Goal: Communication & Community: Answer question/provide support

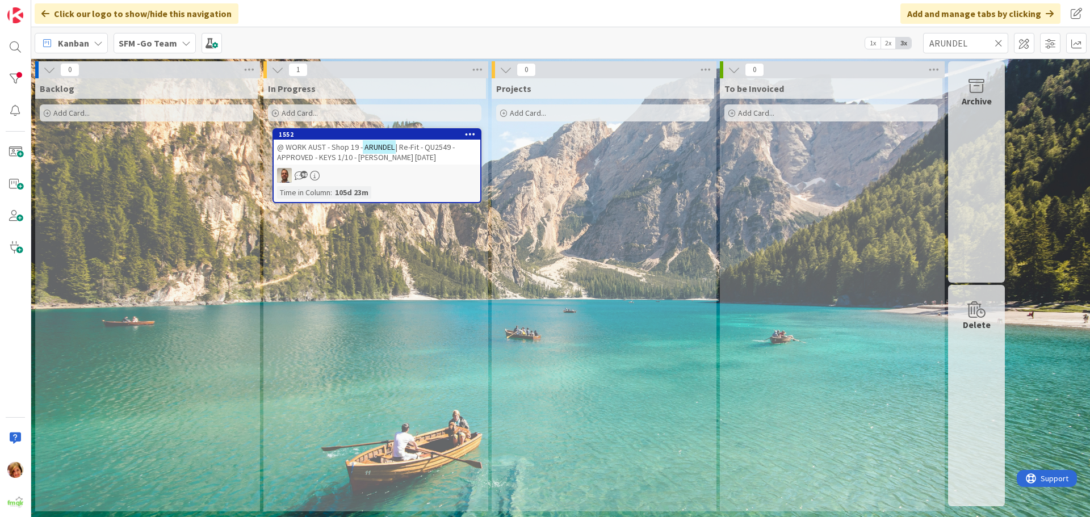
click at [999, 40] on icon at bounding box center [999, 43] width 8 height 10
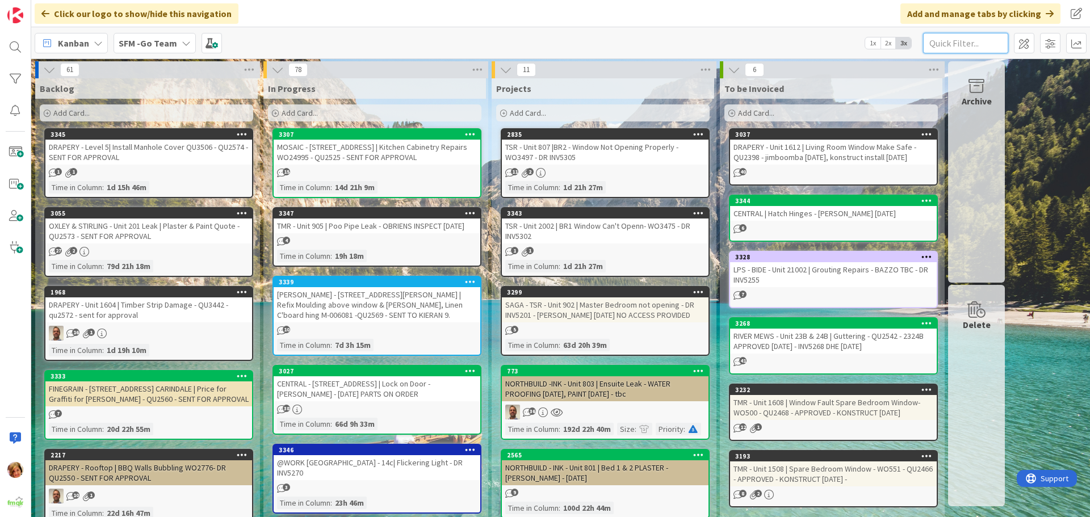
click at [934, 46] on input "text" at bounding box center [965, 43] width 85 height 20
type input "[PERSON_NAME]"
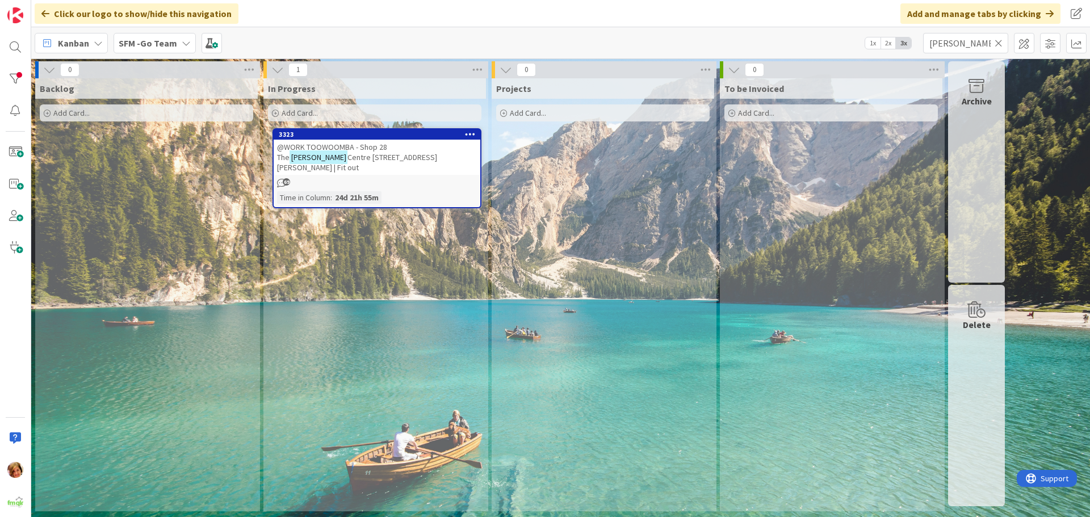
click at [365, 147] on span "@WORK TOOWOOMBA - Shop 28 The" at bounding box center [332, 152] width 110 height 20
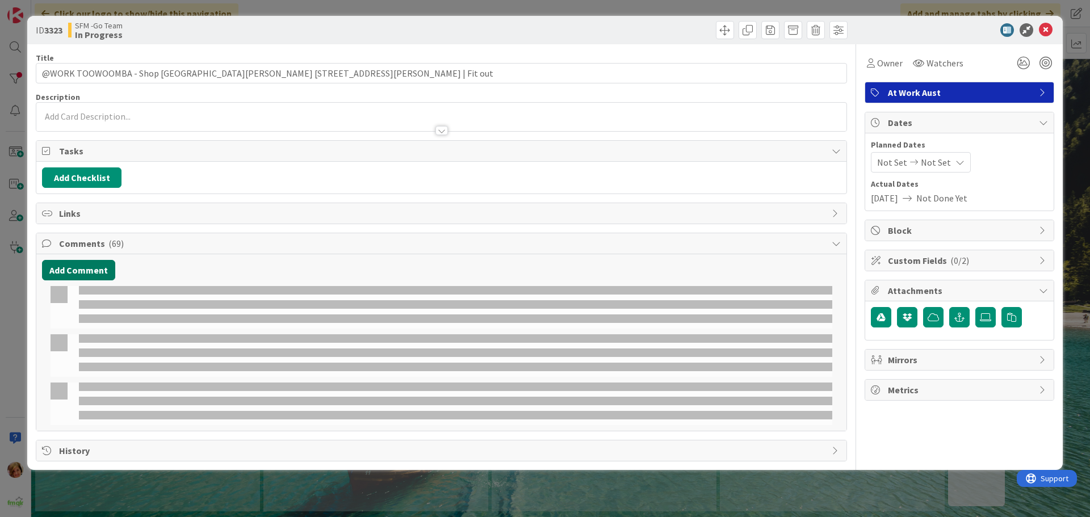
click at [100, 269] on button "Add Comment" at bounding box center [78, 270] width 73 height 20
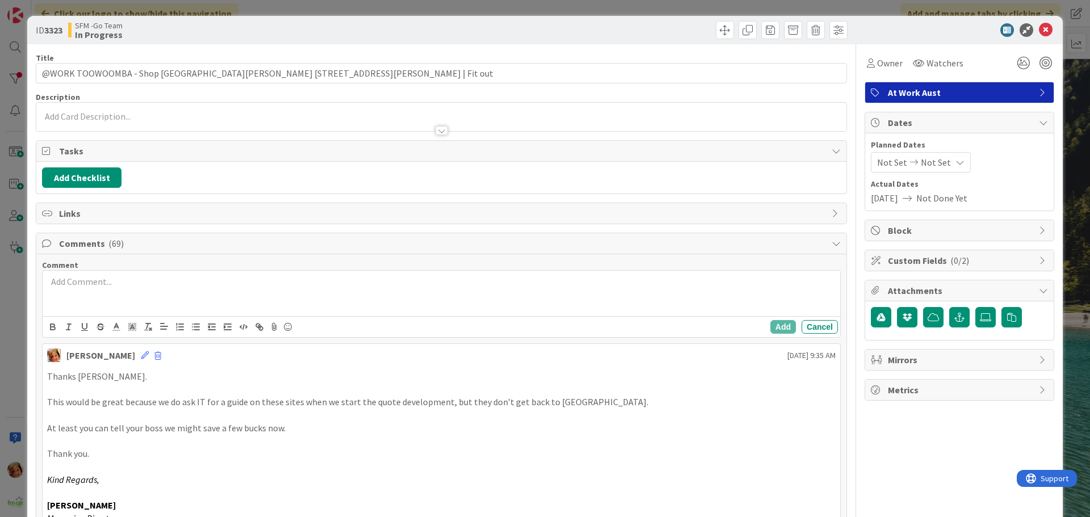
click at [106, 306] on div at bounding box center [442, 293] width 798 height 45
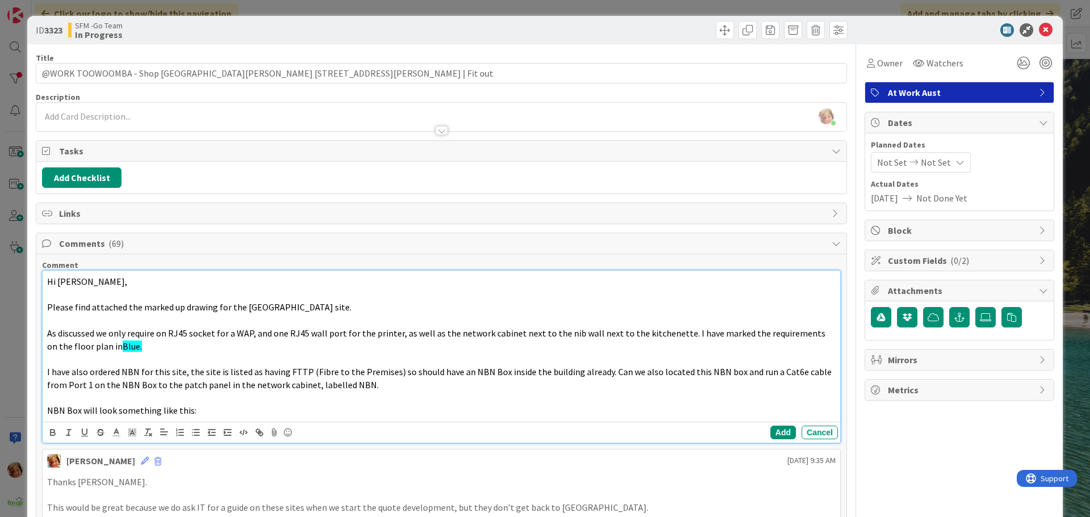
click at [214, 413] on p "NBN Box will look something like this:" at bounding box center [441, 410] width 789 height 13
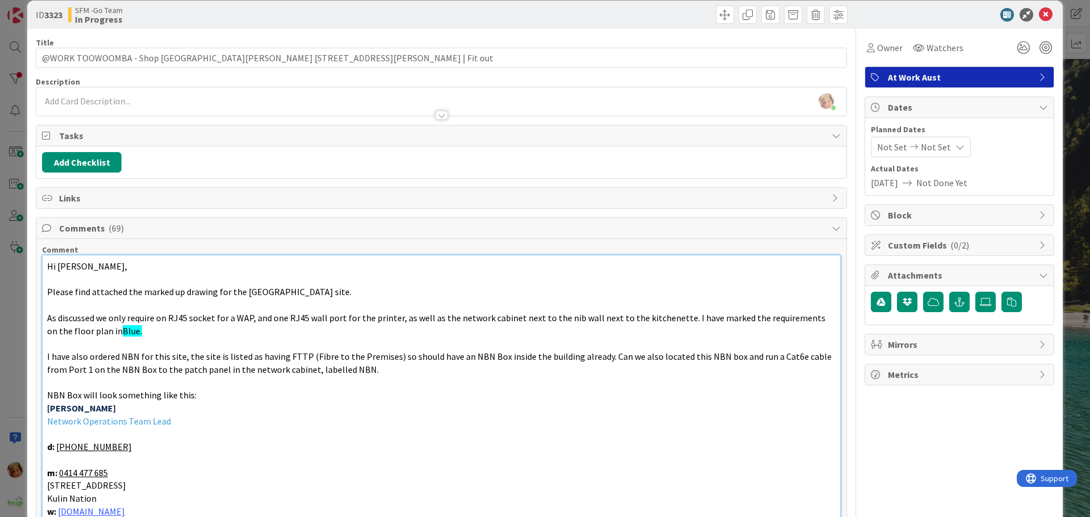
scroll to position [186, 0]
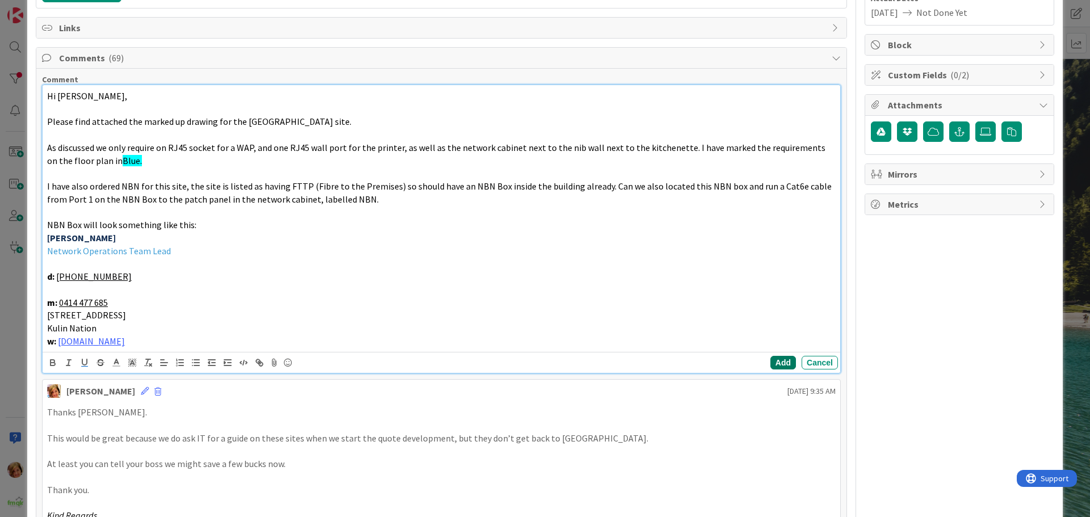
click at [778, 363] on button "Add" at bounding box center [784, 363] width 26 height 14
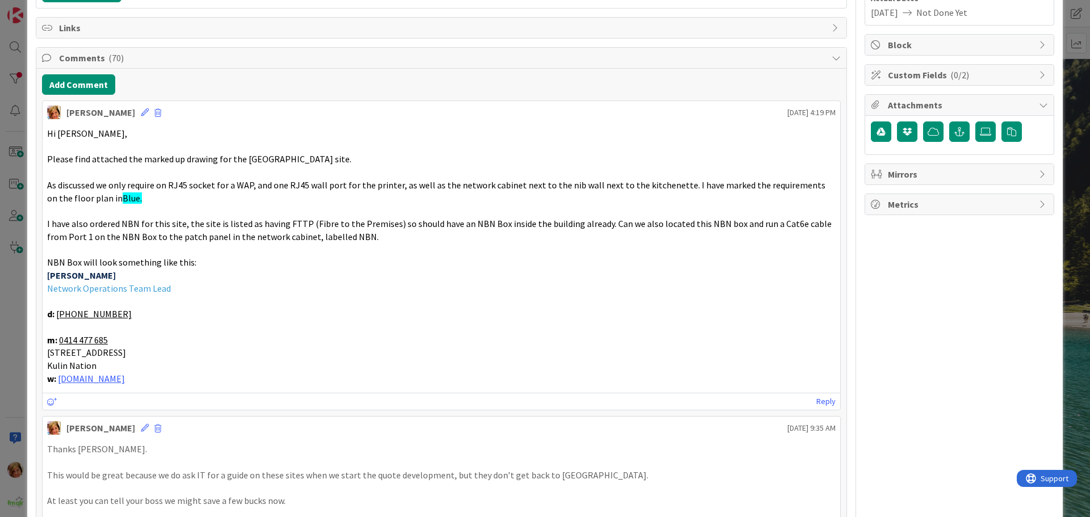
scroll to position [0, 0]
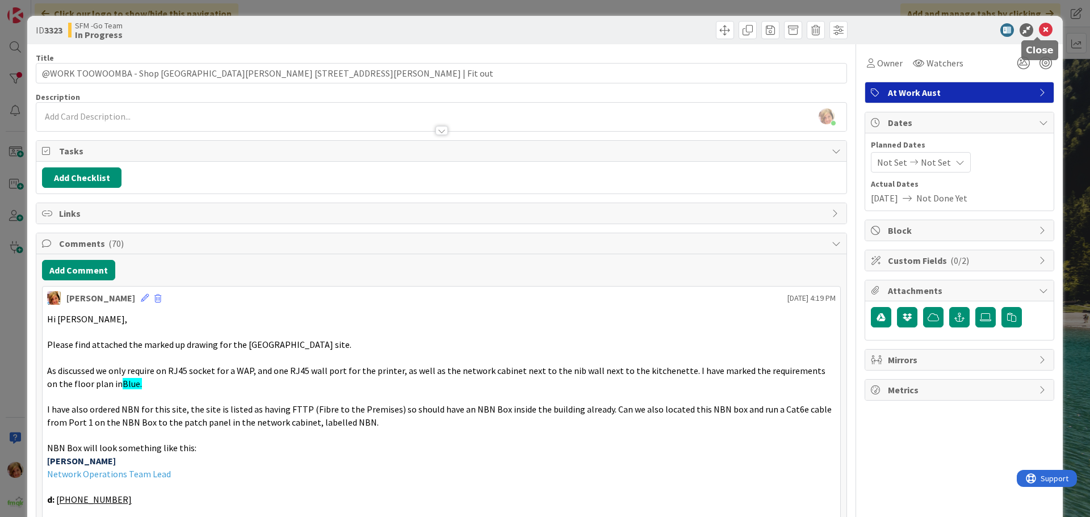
click at [1039, 29] on icon at bounding box center [1046, 30] width 14 height 14
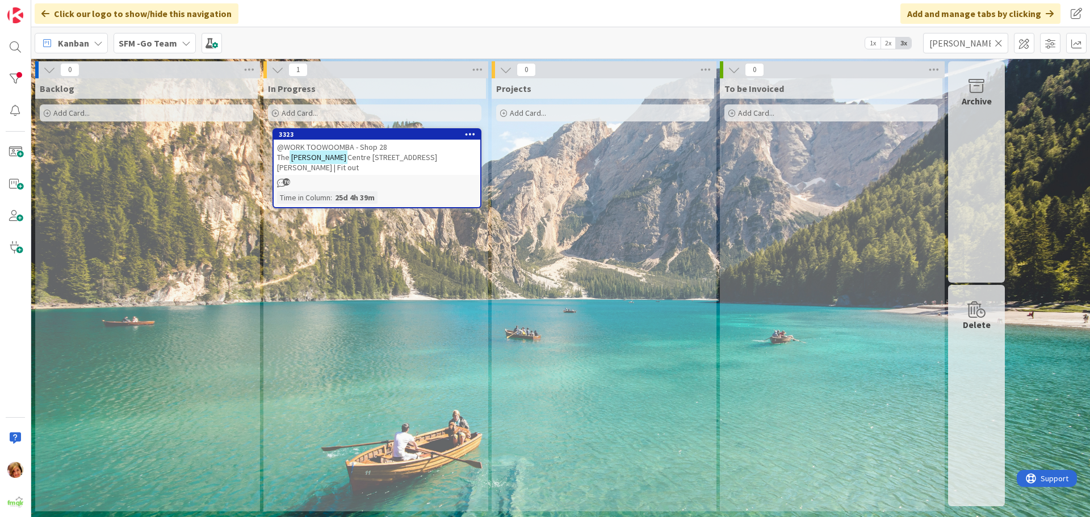
click at [998, 42] on icon at bounding box center [999, 43] width 8 height 10
click at [998, 42] on input "text" at bounding box center [965, 43] width 85 height 20
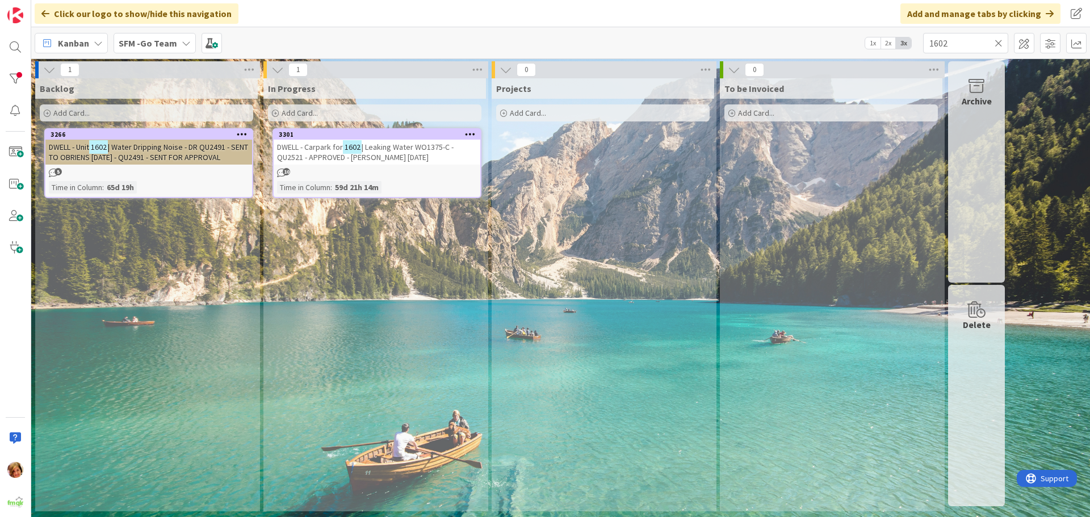
click at [383, 160] on span "| Leaking Water WO1375-C - QU2521 - APPROVED - [PERSON_NAME] [DATE]" at bounding box center [365, 152] width 177 height 20
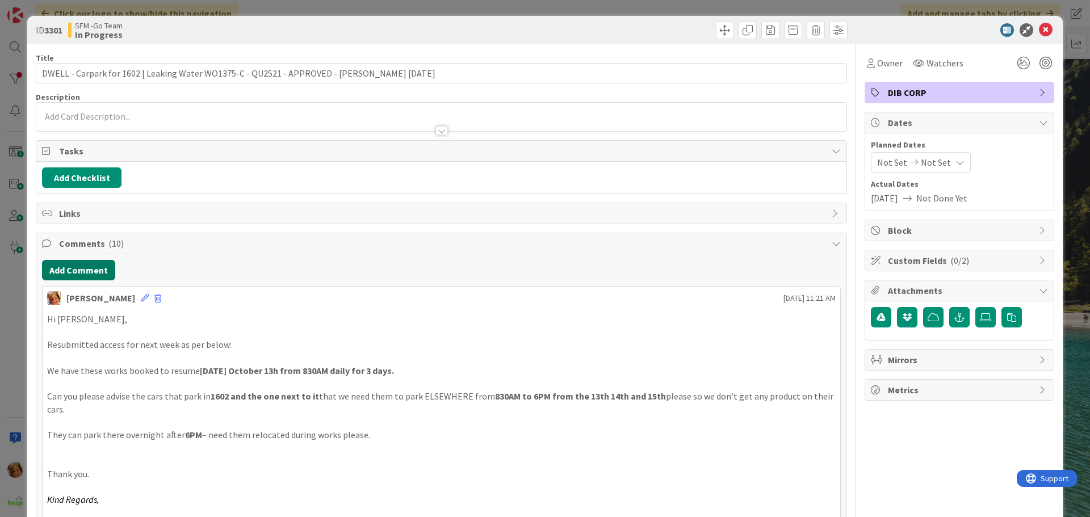
click at [69, 273] on button "Add Comment" at bounding box center [78, 270] width 73 height 20
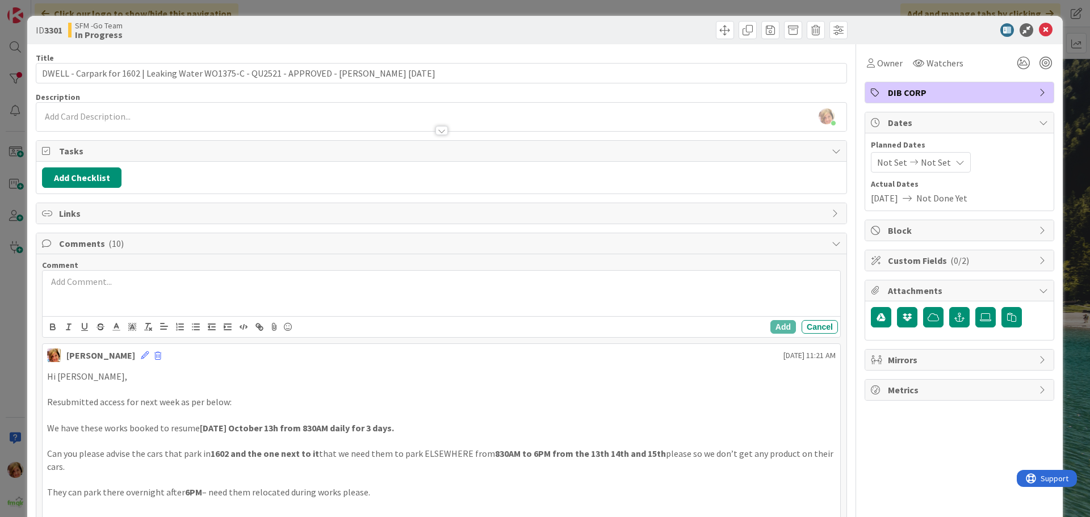
click at [145, 315] on div at bounding box center [442, 293] width 798 height 45
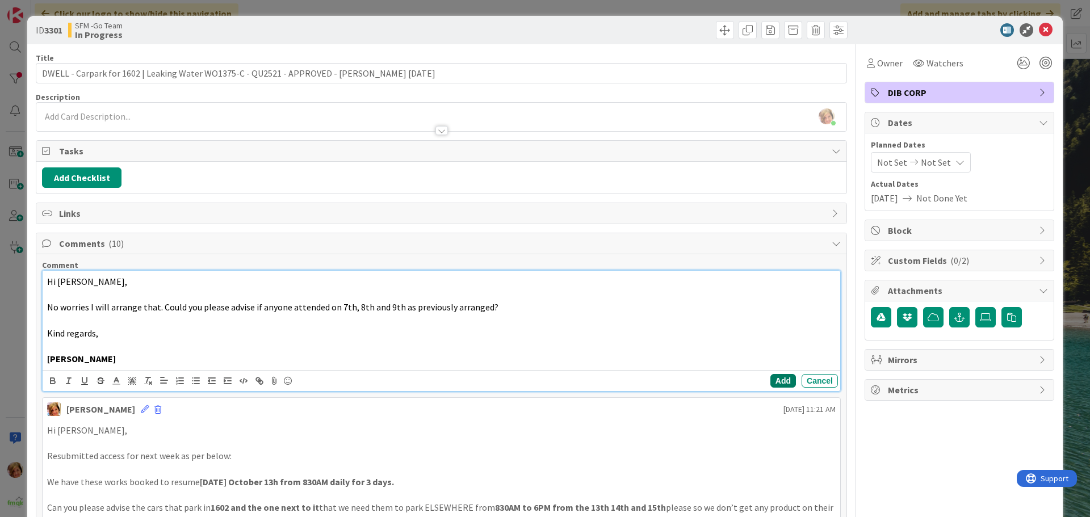
click at [771, 379] on button "Add" at bounding box center [784, 381] width 26 height 14
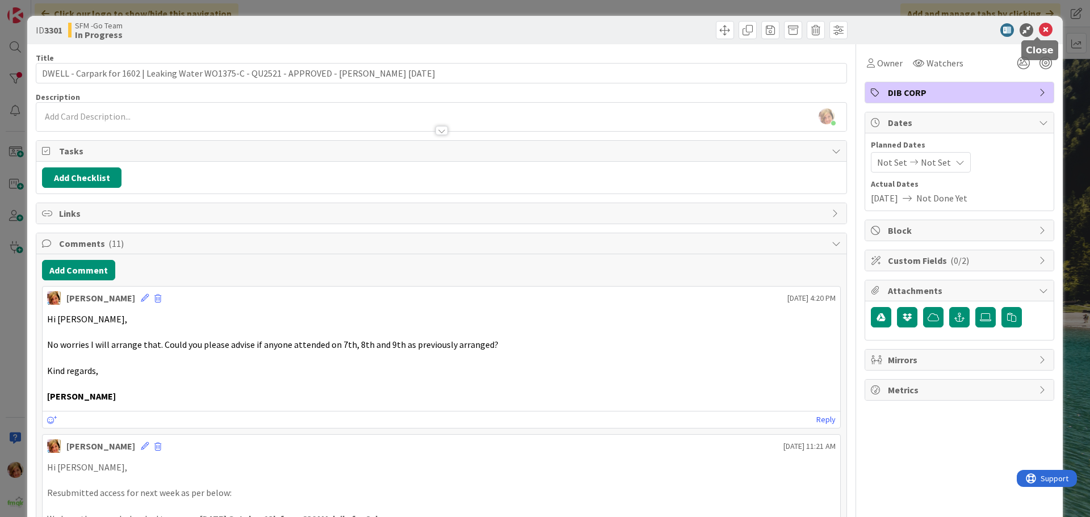
click at [1039, 29] on icon at bounding box center [1046, 30] width 14 height 14
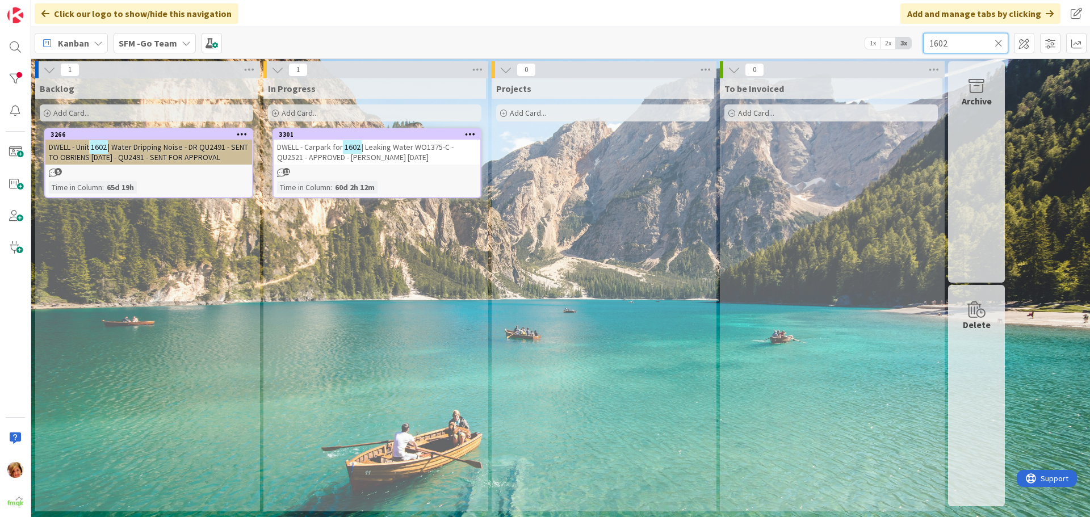
click at [988, 43] on input "1602" at bounding box center [965, 43] width 85 height 20
type input "1"
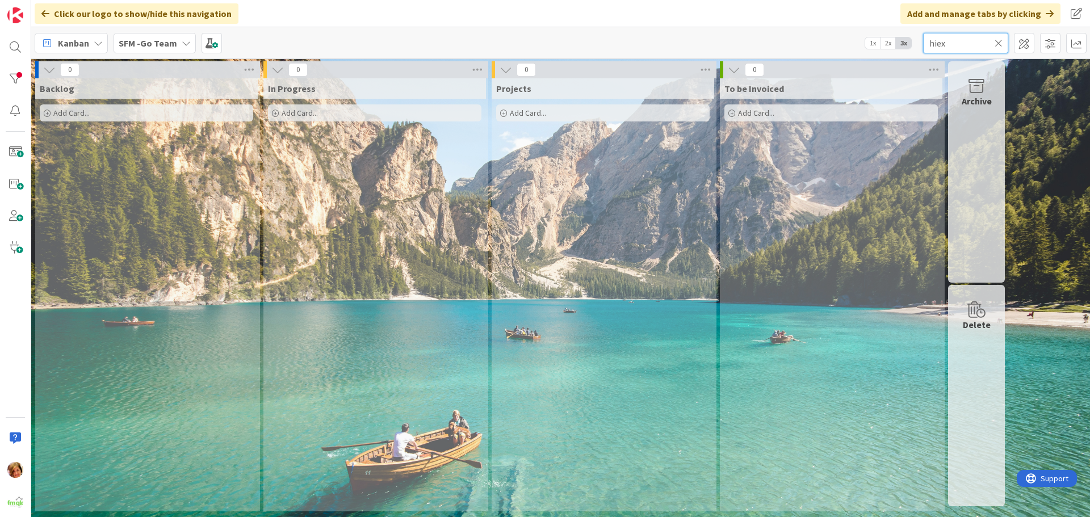
type input "hiex"
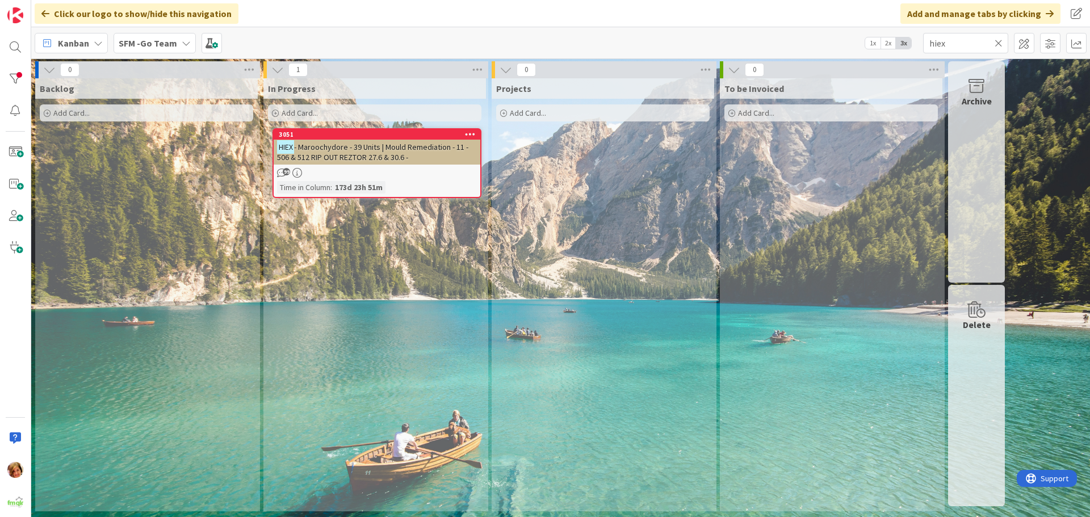
click at [342, 150] on span "- Maroochydore - 39 Units | Mould Remediation - 11 - 506 & 512 RIP OUT REZTOR 2…" at bounding box center [372, 152] width 191 height 20
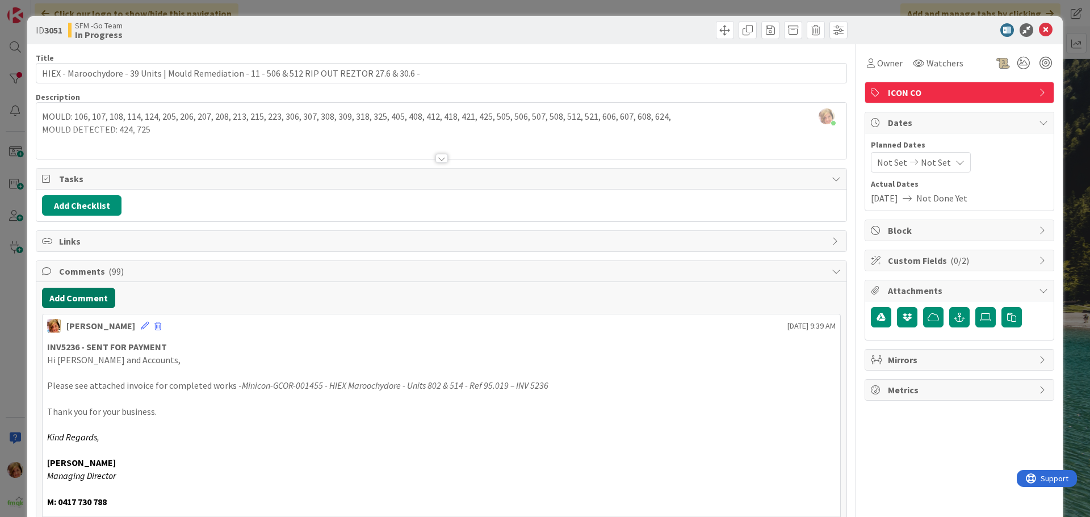
click at [91, 298] on button "Add Comment" at bounding box center [78, 298] width 73 height 20
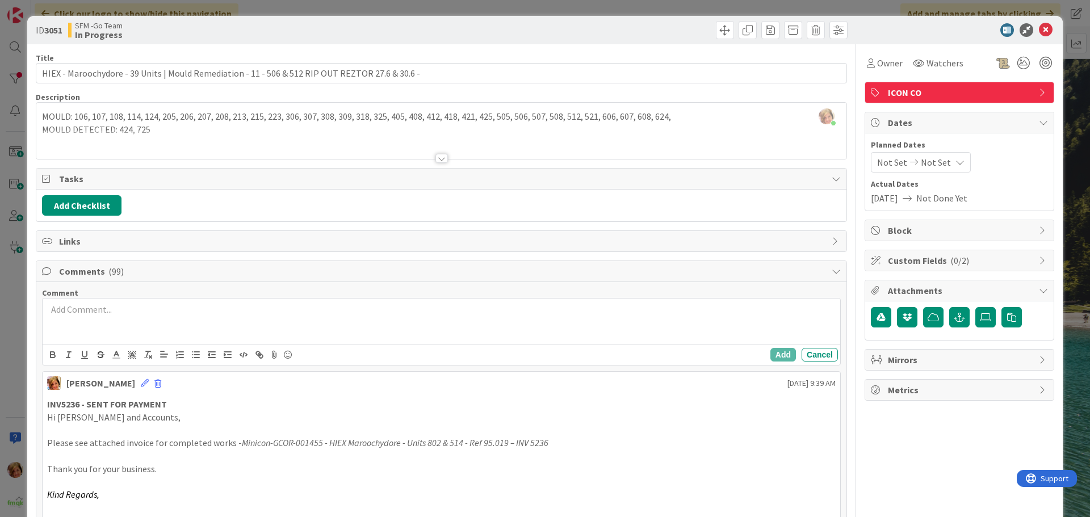
click at [132, 321] on div at bounding box center [442, 321] width 798 height 45
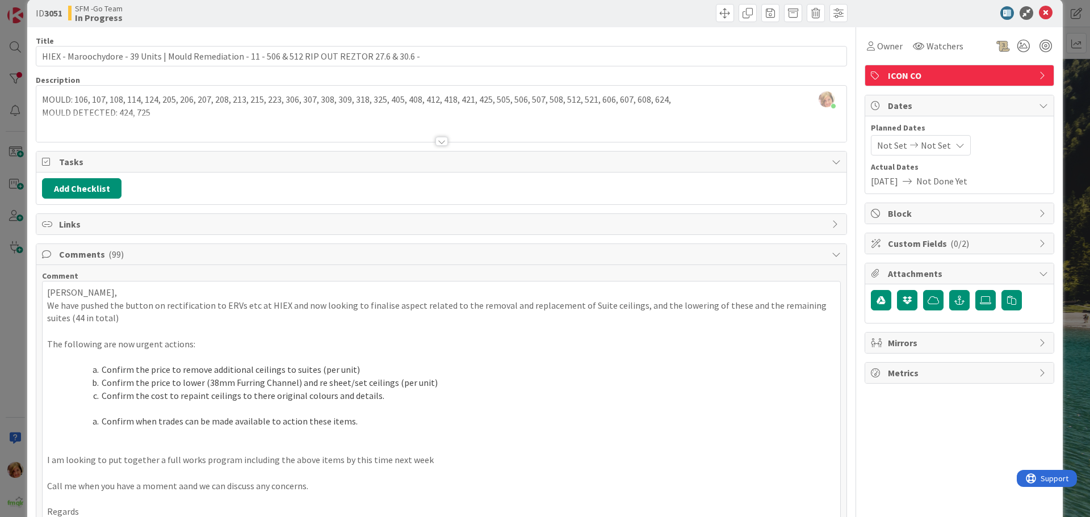
scroll to position [301, 0]
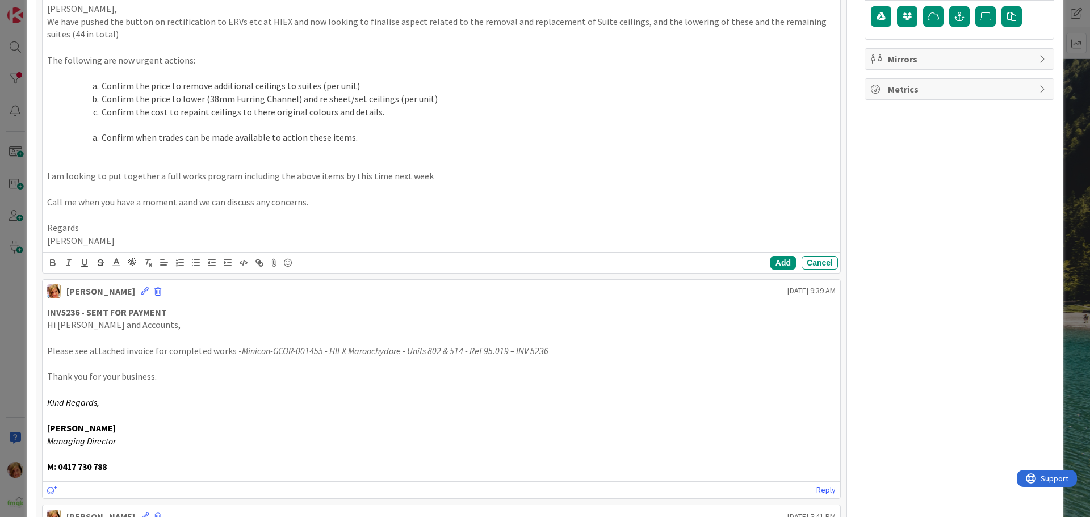
drag, startPoint x: 775, startPoint y: 273, endPoint x: 778, endPoint y: 256, distance: 17.4
click at [775, 271] on div "Add Cancel" at bounding box center [442, 262] width 798 height 21
drag, startPoint x: 774, startPoint y: 259, endPoint x: 18, endPoint y: 244, distance: 756.5
click at [774, 260] on button "Add" at bounding box center [784, 263] width 26 height 14
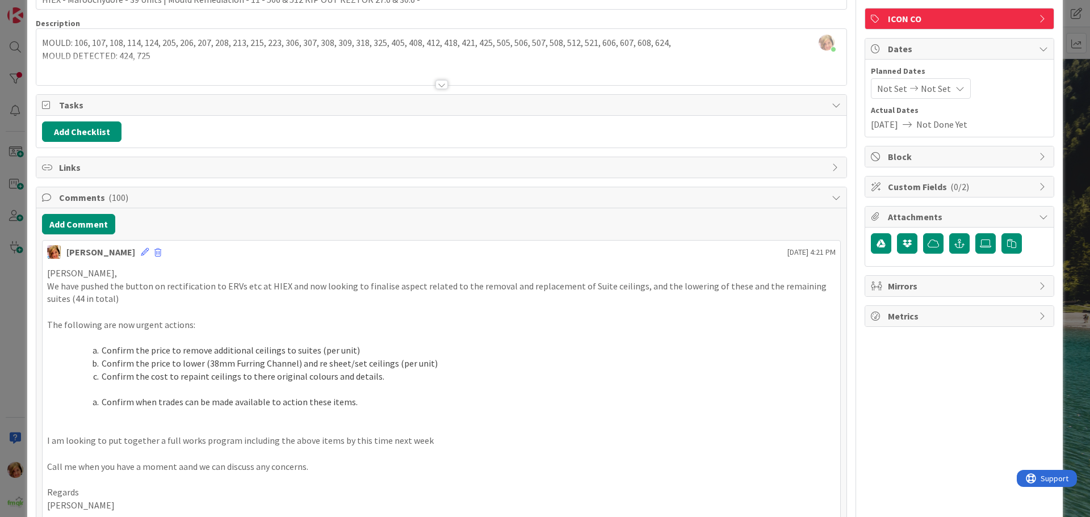
scroll to position [0, 0]
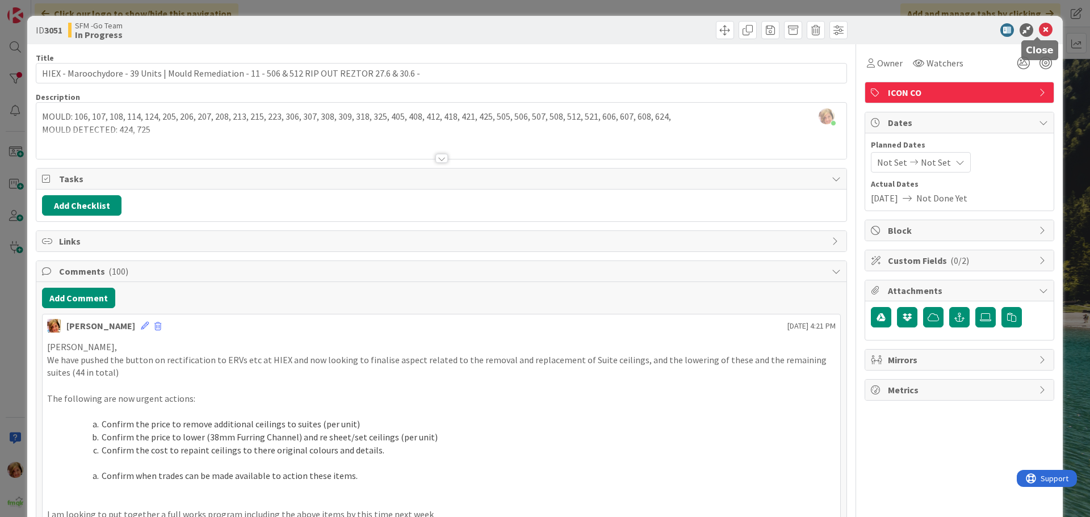
click at [1039, 27] on icon at bounding box center [1046, 30] width 14 height 14
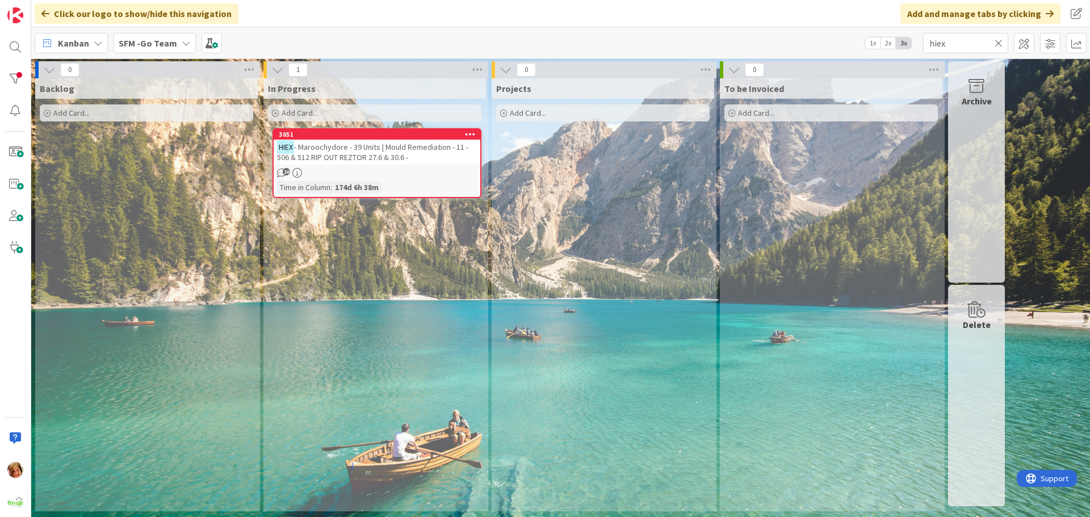
click at [997, 42] on icon at bounding box center [999, 43] width 8 height 10
click at [997, 42] on input "text" at bounding box center [965, 43] width 85 height 20
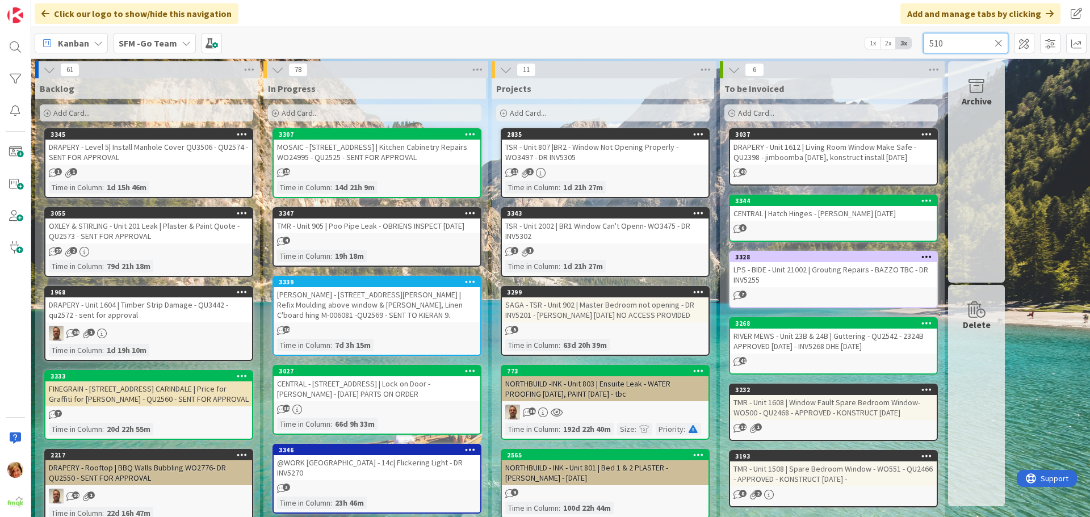
type input "510"
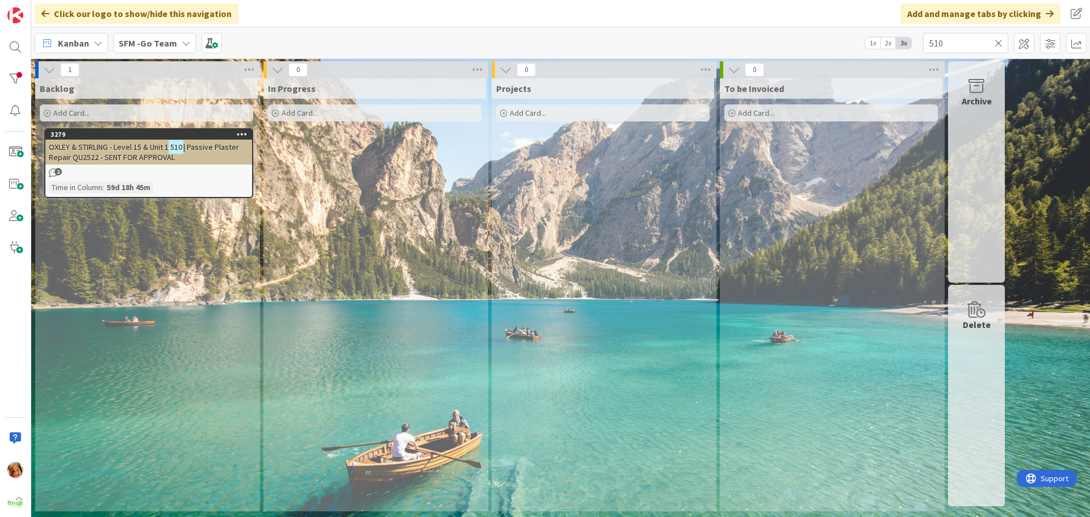
click at [118, 145] on span "OXLEY & STIRLING - Level 15 & Unit 1" at bounding box center [109, 147] width 120 height 10
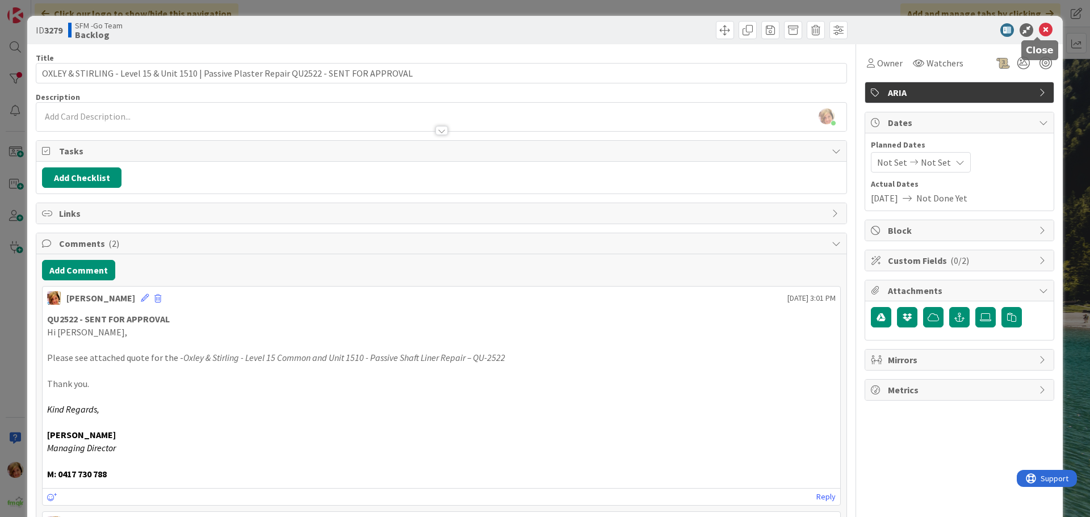
click at [1039, 28] on icon at bounding box center [1046, 30] width 14 height 14
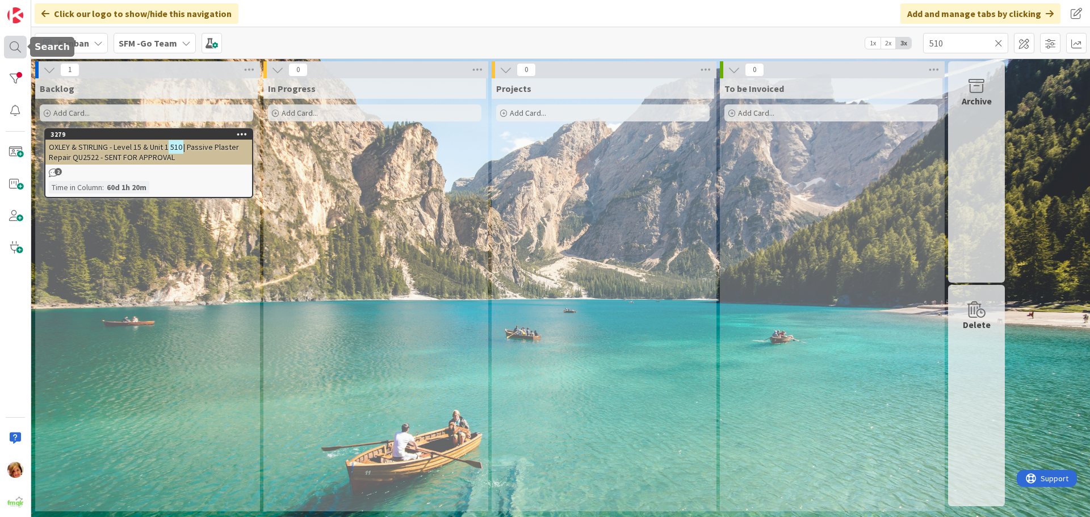
click at [10, 44] on div at bounding box center [15, 47] width 23 height 23
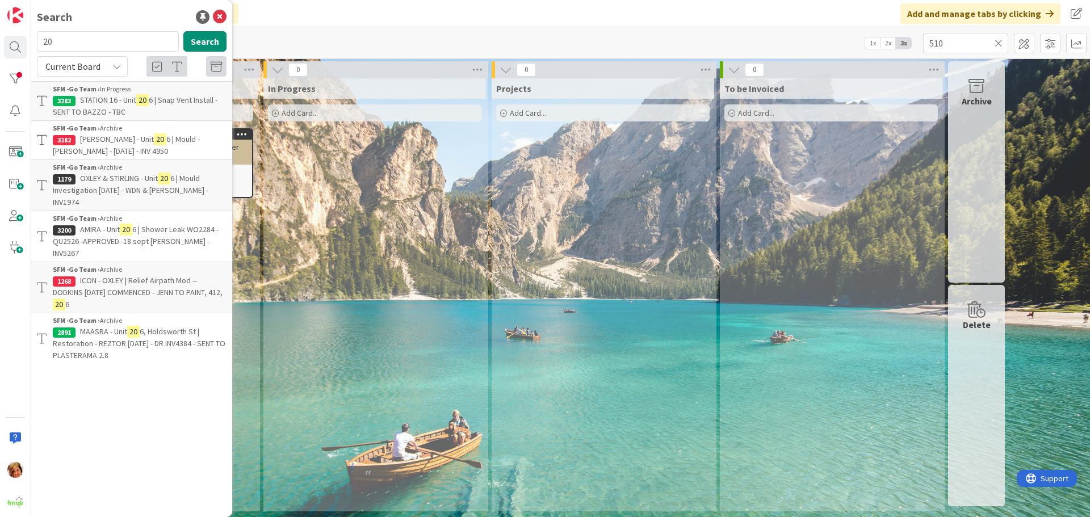
type input "2"
type input "510"
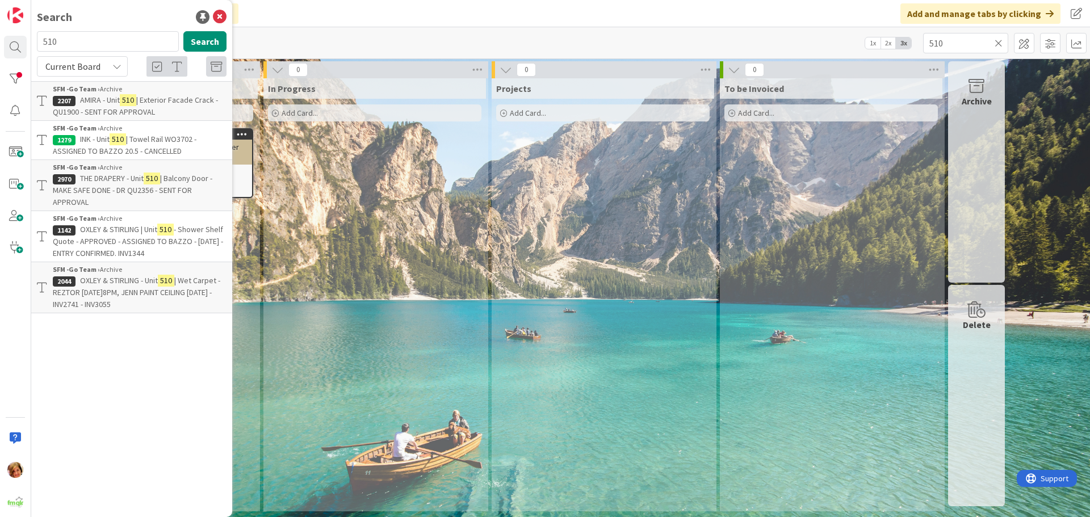
click at [114, 176] on span "THE DRAPERY - Unit" at bounding box center [112, 178] width 64 height 10
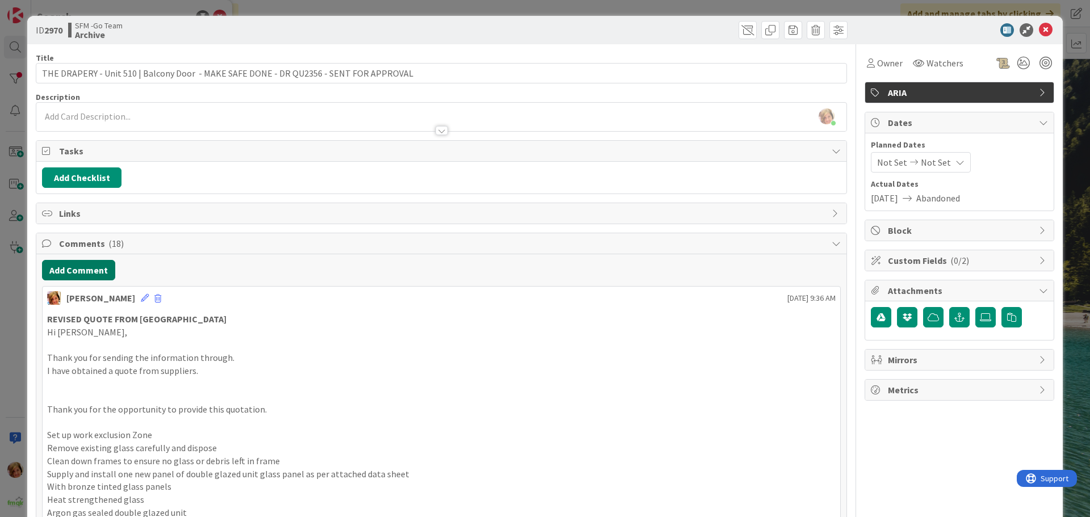
click at [80, 273] on button "Add Comment" at bounding box center [78, 270] width 73 height 20
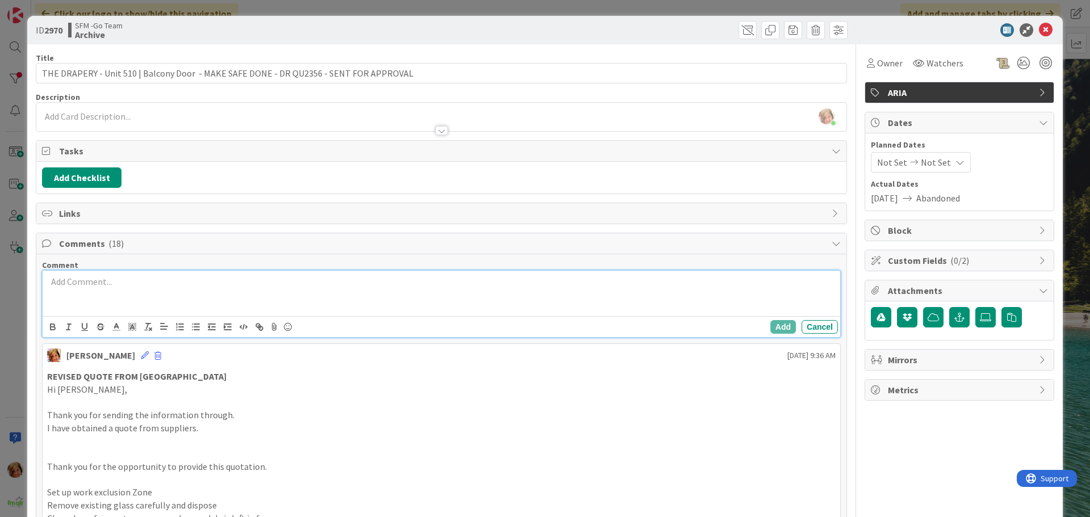
click at [93, 288] on p at bounding box center [441, 281] width 789 height 13
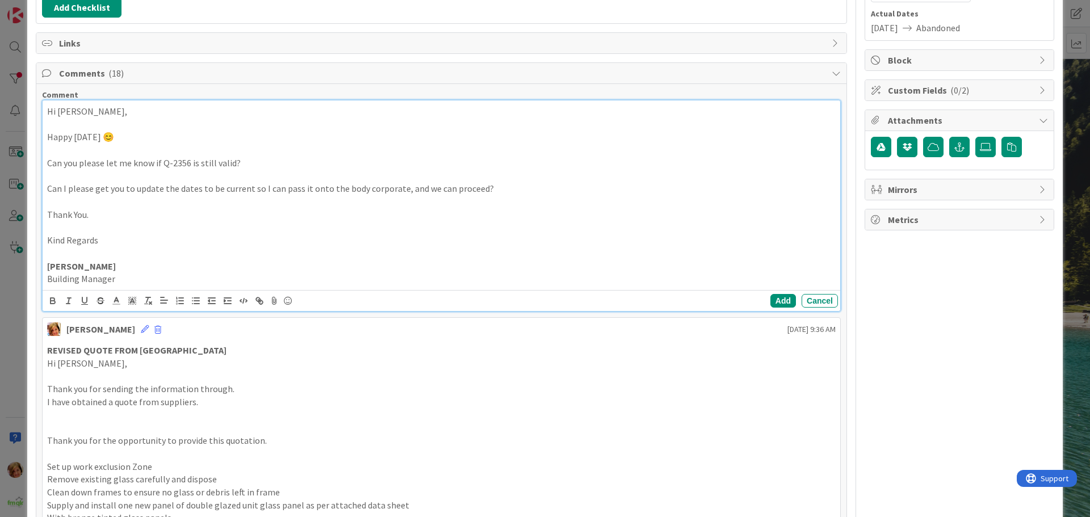
scroll to position [284, 0]
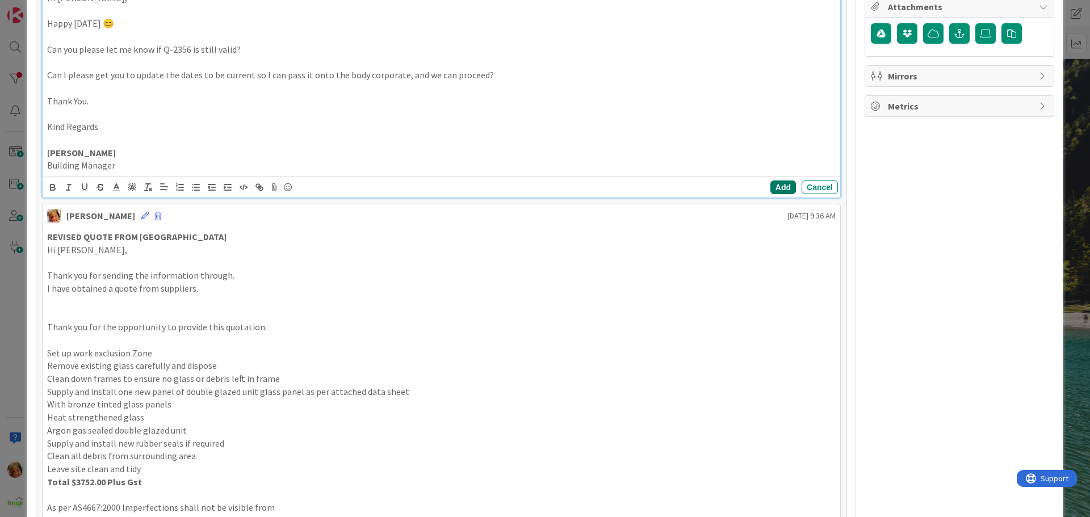
click at [771, 183] on button "Add" at bounding box center [784, 188] width 26 height 14
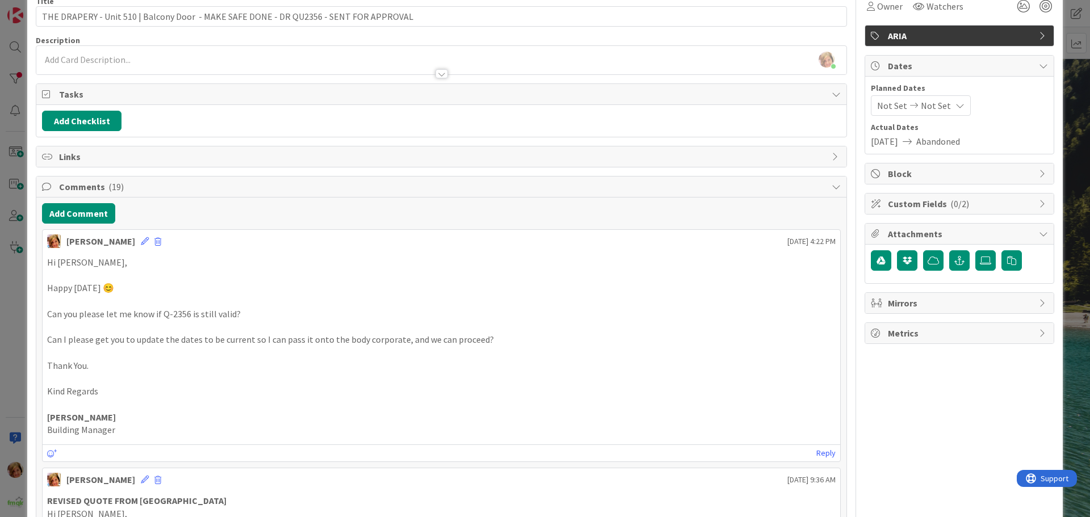
scroll to position [0, 0]
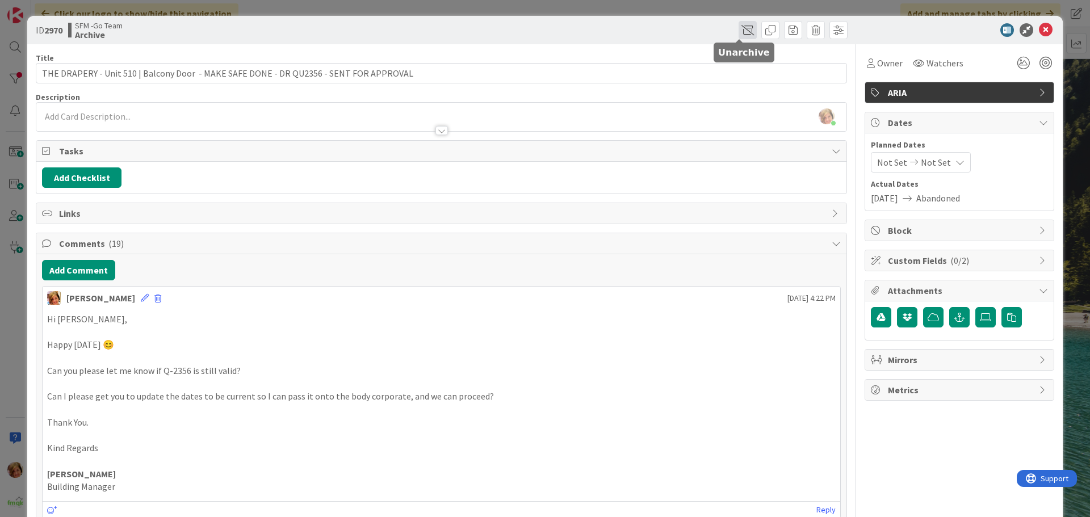
click at [739, 31] on span at bounding box center [748, 30] width 18 height 18
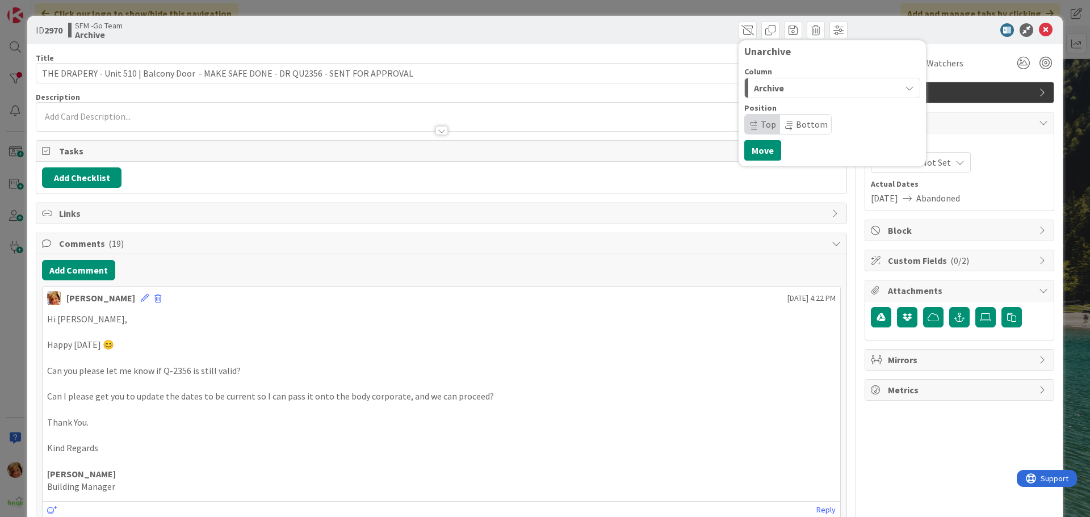
click at [777, 85] on div "Archive" at bounding box center [825, 88] width 149 height 18
click at [784, 127] on span "In Progress" at bounding box center [792, 134] width 41 height 14
click at [755, 146] on button "Move" at bounding box center [762, 150] width 37 height 20
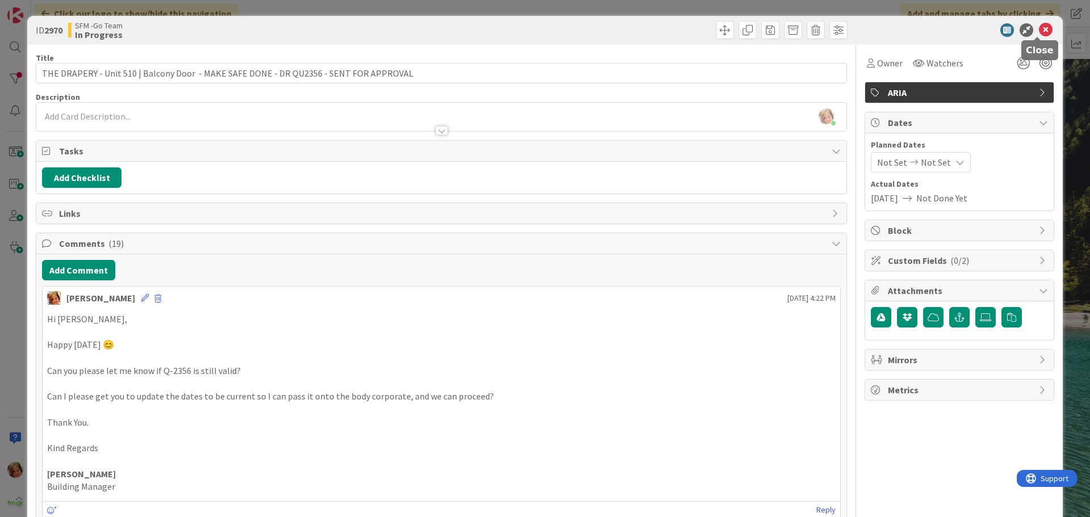
click at [1039, 30] on icon at bounding box center [1046, 30] width 14 height 14
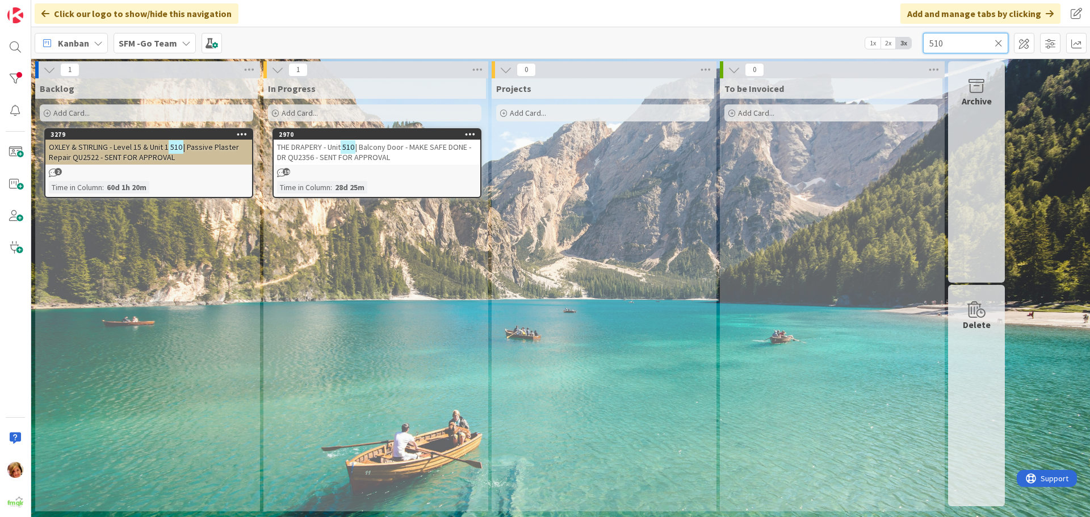
click at [953, 42] on input "510" at bounding box center [965, 43] width 85 height 20
type input "5"
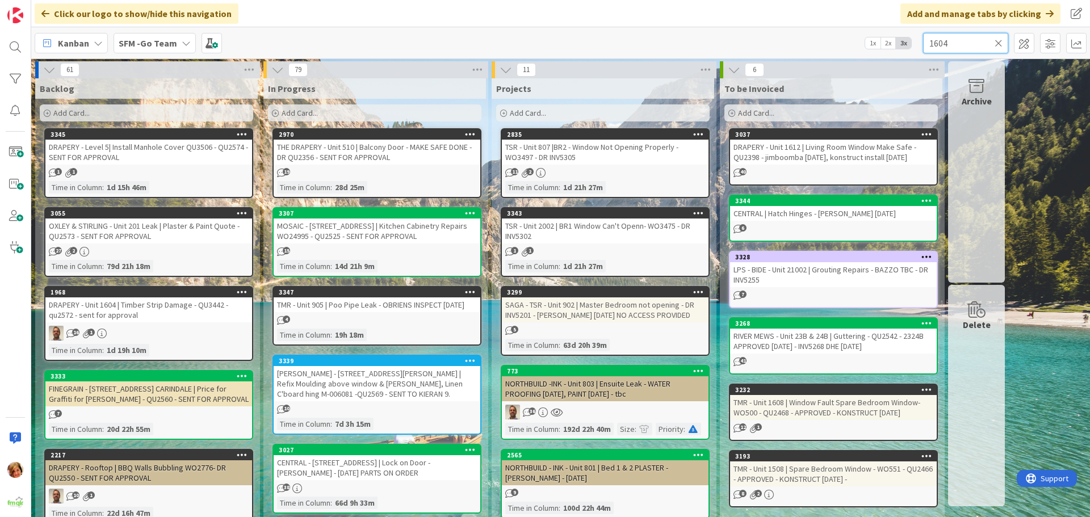
type input "1604"
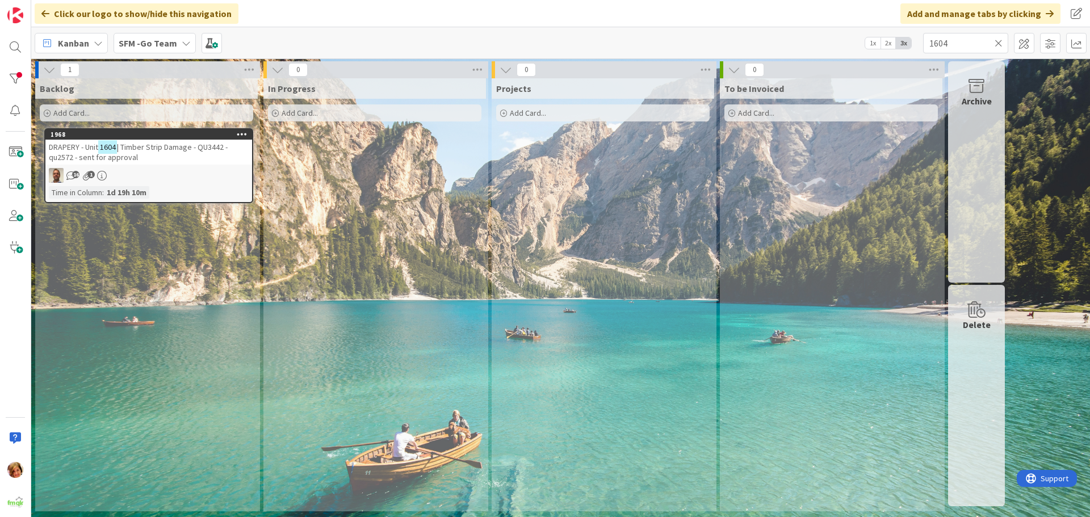
click at [175, 144] on span "| Timber Strip Damage - QU3442 - qu2572 - sent for approval" at bounding box center [138, 152] width 179 height 20
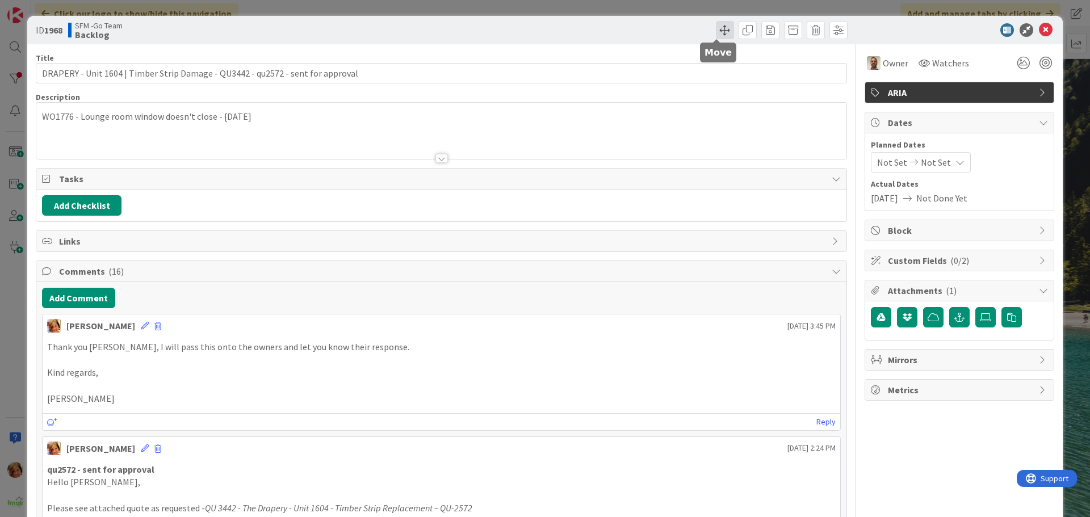
click at [717, 27] on span at bounding box center [725, 30] width 18 height 18
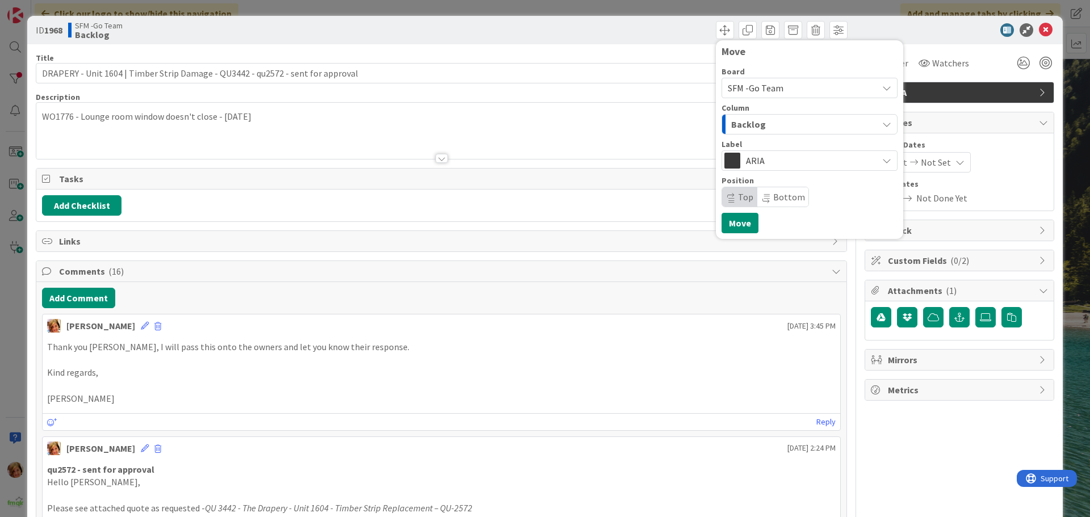
click at [756, 129] on div "Backlog" at bounding box center [803, 124] width 149 height 18
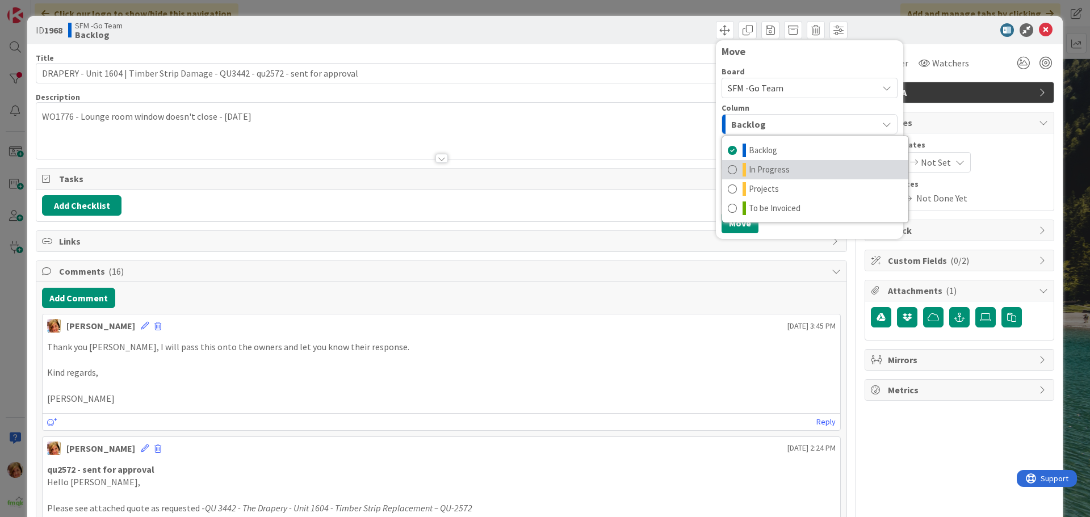
drag, startPoint x: 762, startPoint y: 171, endPoint x: 756, endPoint y: 185, distance: 14.5
click at [762, 171] on span "In Progress" at bounding box center [769, 170] width 41 height 14
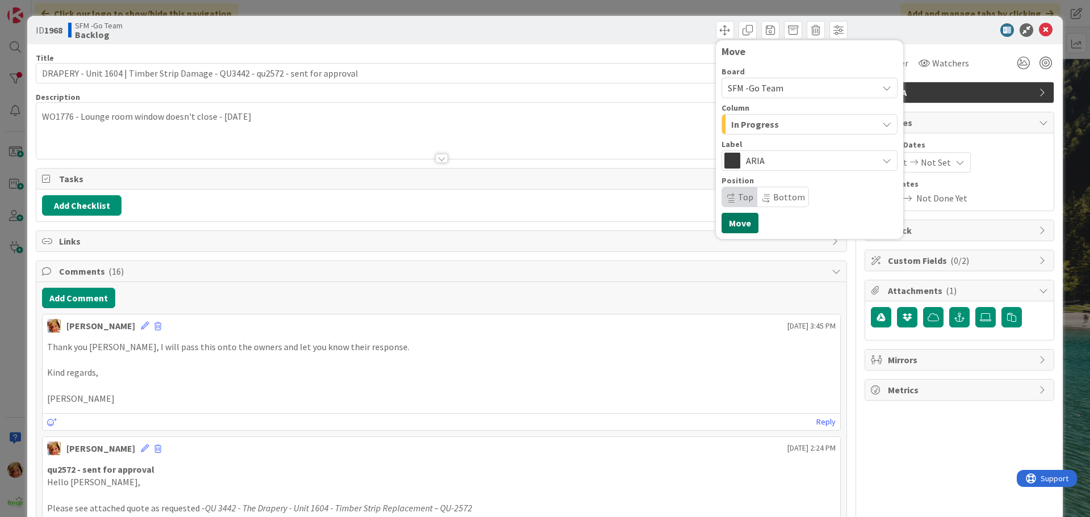
click at [734, 224] on button "Move" at bounding box center [740, 223] width 37 height 20
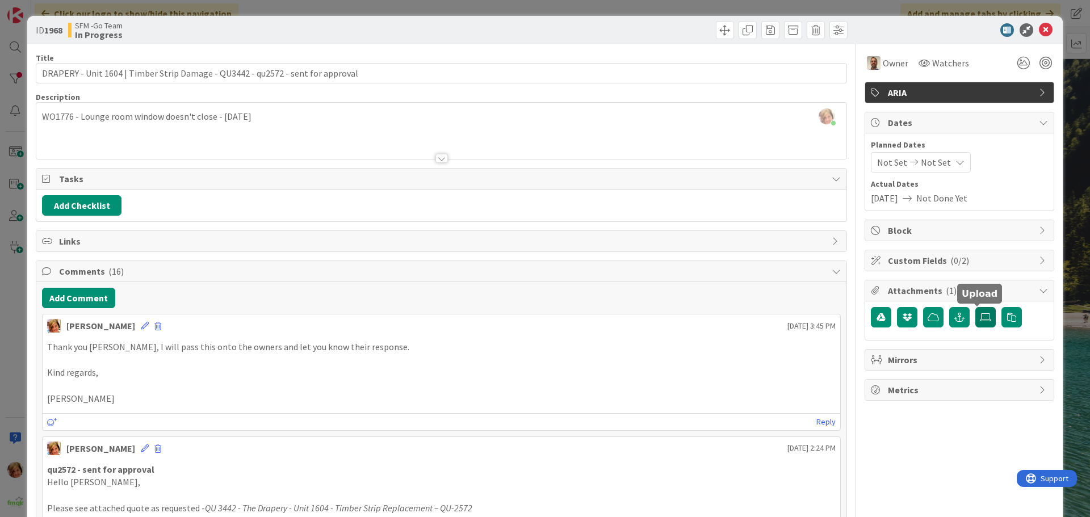
click at [978, 311] on label at bounding box center [986, 317] width 20 height 20
click at [976, 307] on input "file" at bounding box center [976, 307] width 0 height 0
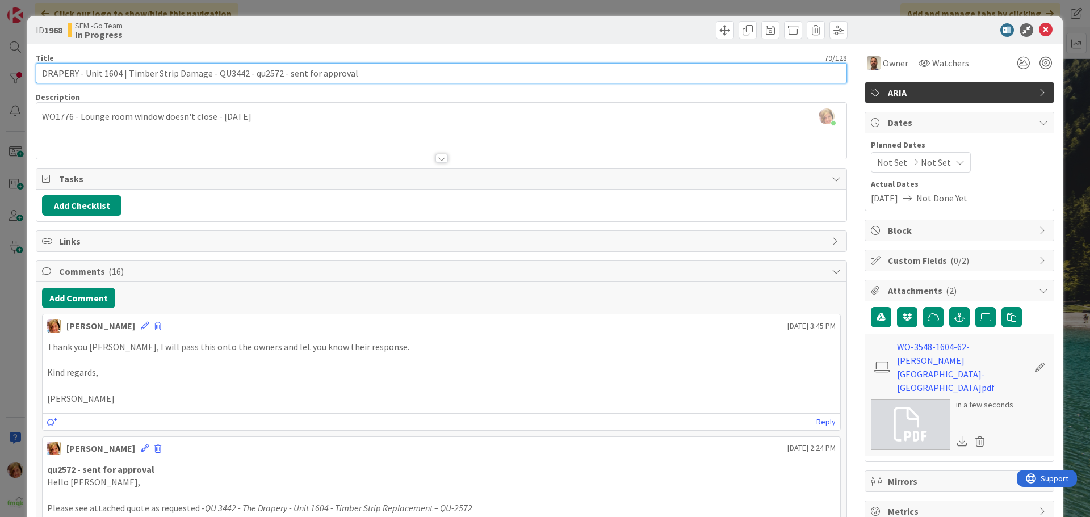
drag, startPoint x: 368, startPoint y: 80, endPoint x: 261, endPoint y: 80, distance: 107.3
click at [261, 80] on input "DRAPERY - Unit 1604 | Timber Strip Damage - QU3442 - qu2572 - sent for approval" at bounding box center [441, 73] width 811 height 20
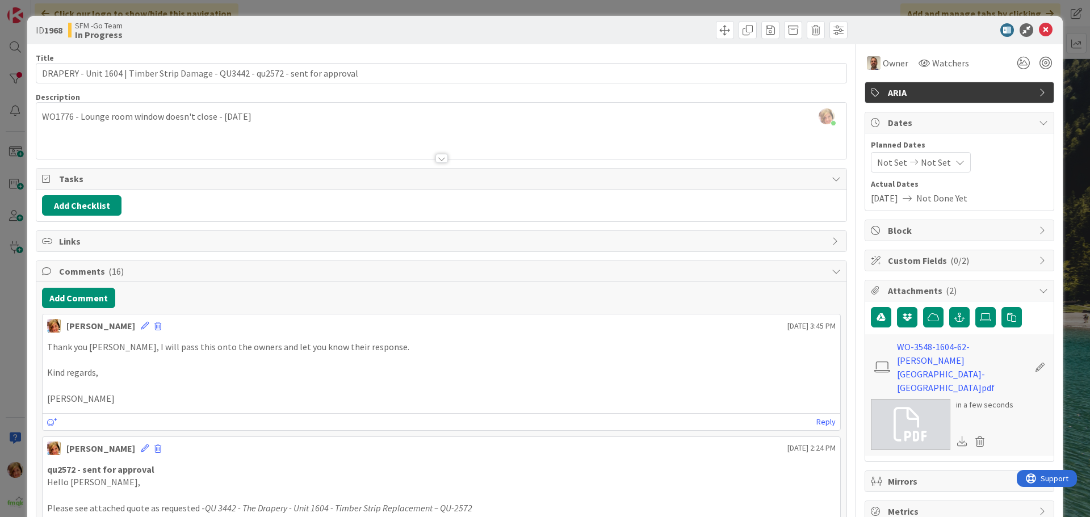
click at [335, 112] on div "[PERSON_NAME] just joined WO1776 - Lounge room window doesn't close - [DATE]" at bounding box center [441, 131] width 810 height 56
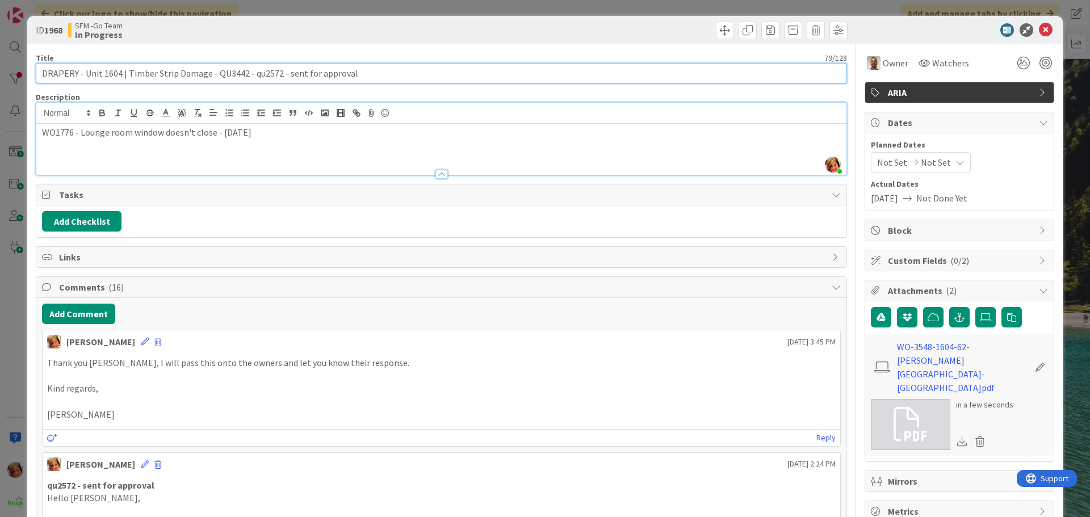
drag, startPoint x: 244, startPoint y: 74, endPoint x: 214, endPoint y: 76, distance: 30.1
click at [214, 76] on input "DRAPERY - Unit 1604 | Timber Strip Damage - QU3442 - qu2572 - sent for approval" at bounding box center [441, 73] width 811 height 20
type input "DRAPERY - Unit 1604 | Timber Strip Damage - WO3548- qu2572 - sent for approval"
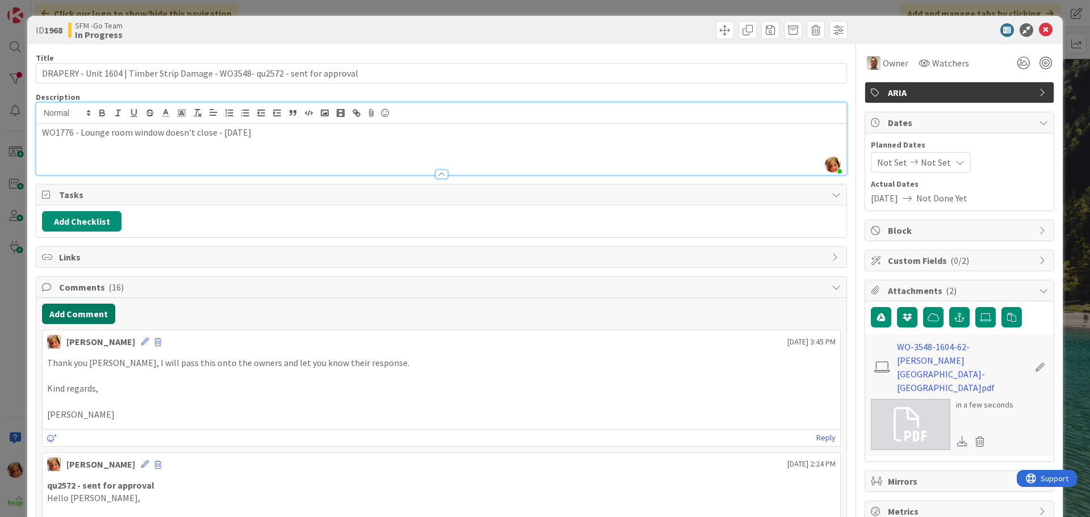
click at [54, 308] on button "Add Comment" at bounding box center [78, 314] width 73 height 20
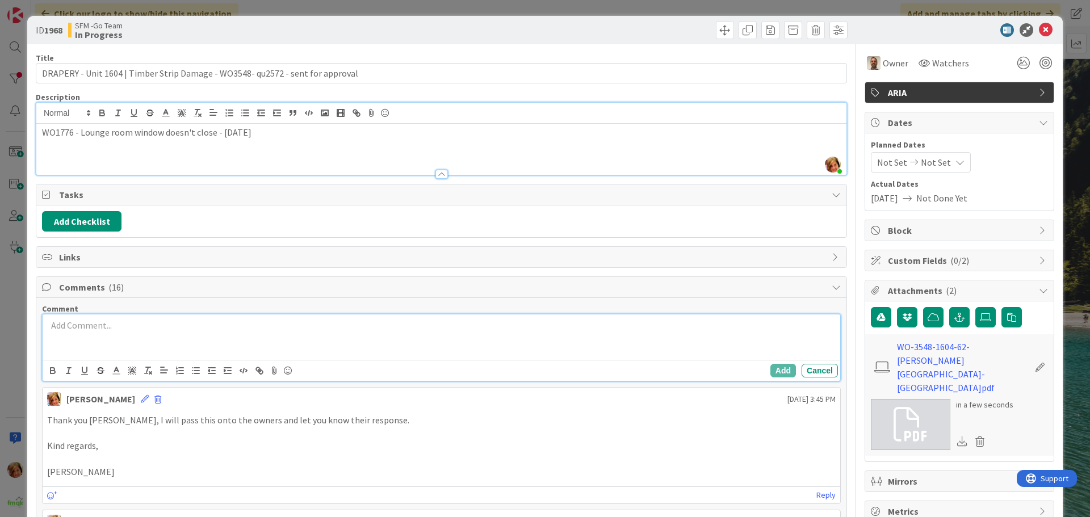
click at [131, 331] on p at bounding box center [441, 325] width 789 height 13
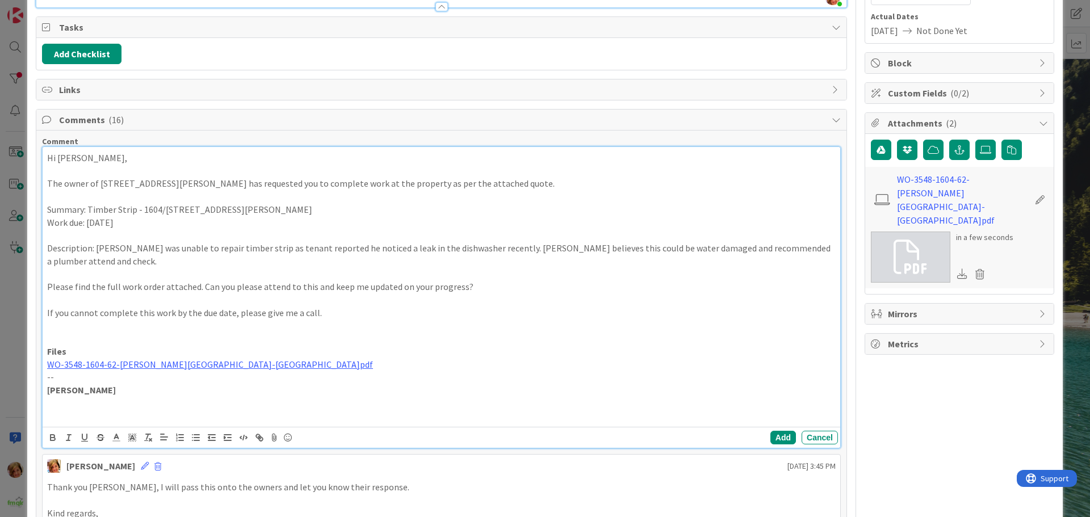
scroll to position [185, 0]
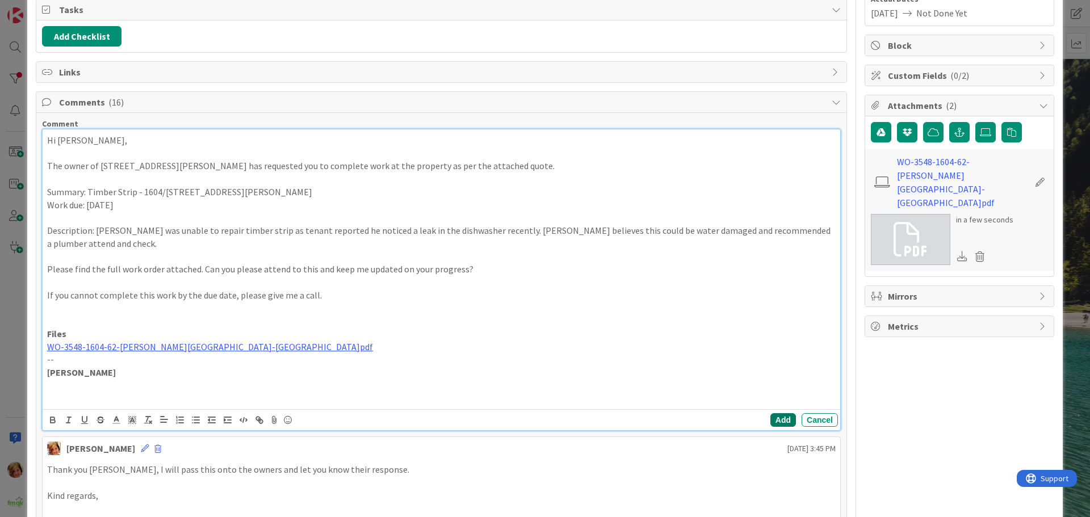
click at [779, 420] on button "Add" at bounding box center [784, 420] width 26 height 14
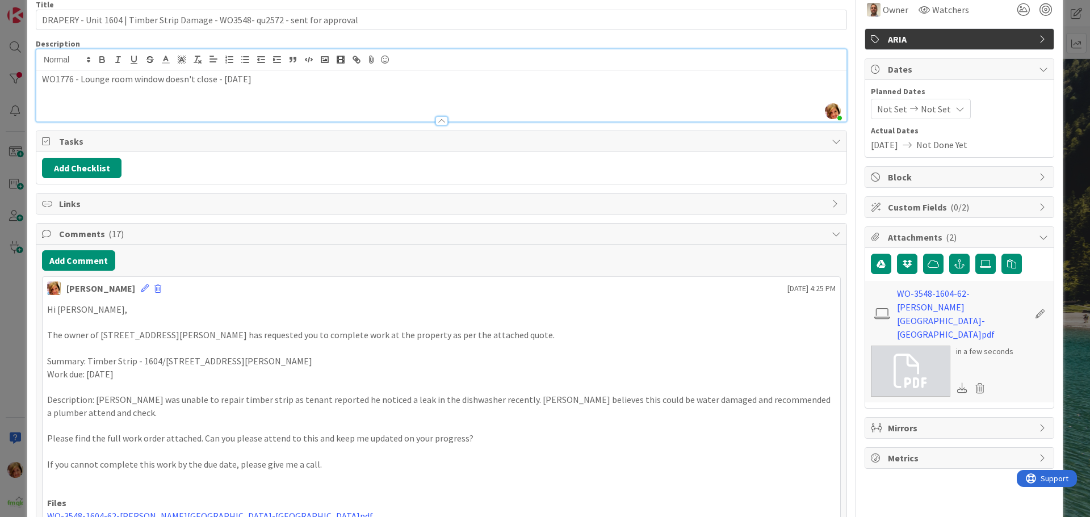
scroll to position [0, 0]
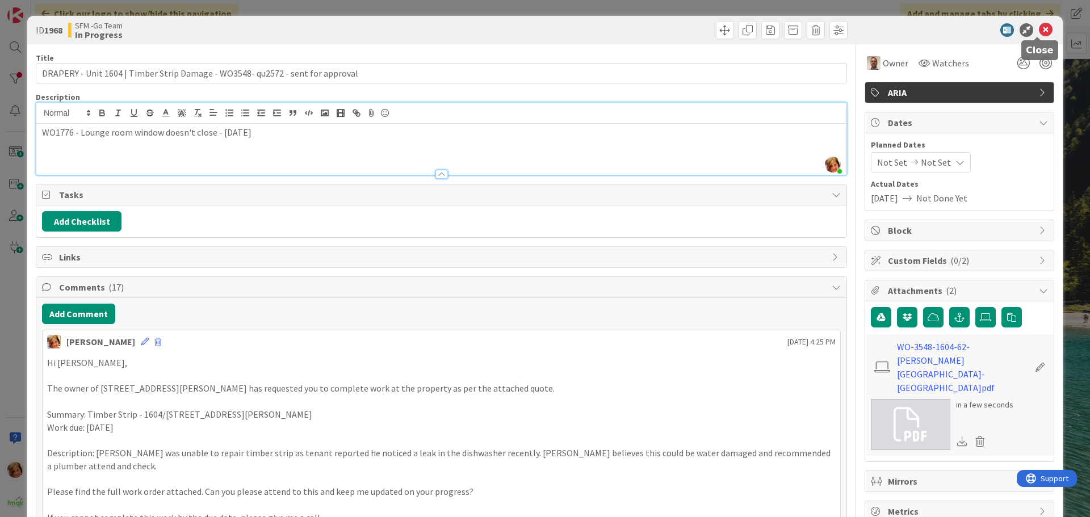
click at [1039, 31] on icon at bounding box center [1046, 30] width 14 height 14
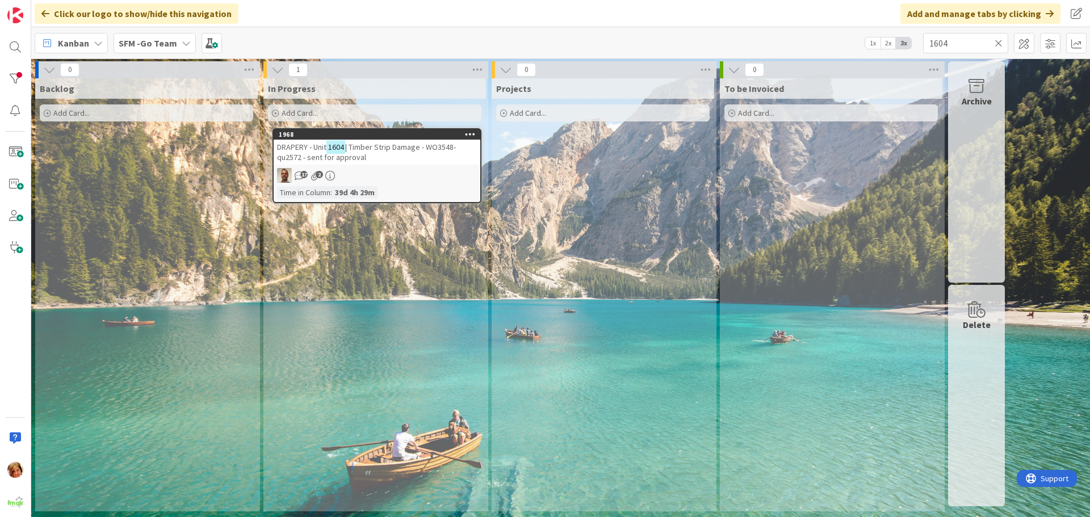
click at [1000, 42] on icon at bounding box center [999, 43] width 8 height 10
click at [999, 41] on input "text" at bounding box center [965, 43] width 85 height 20
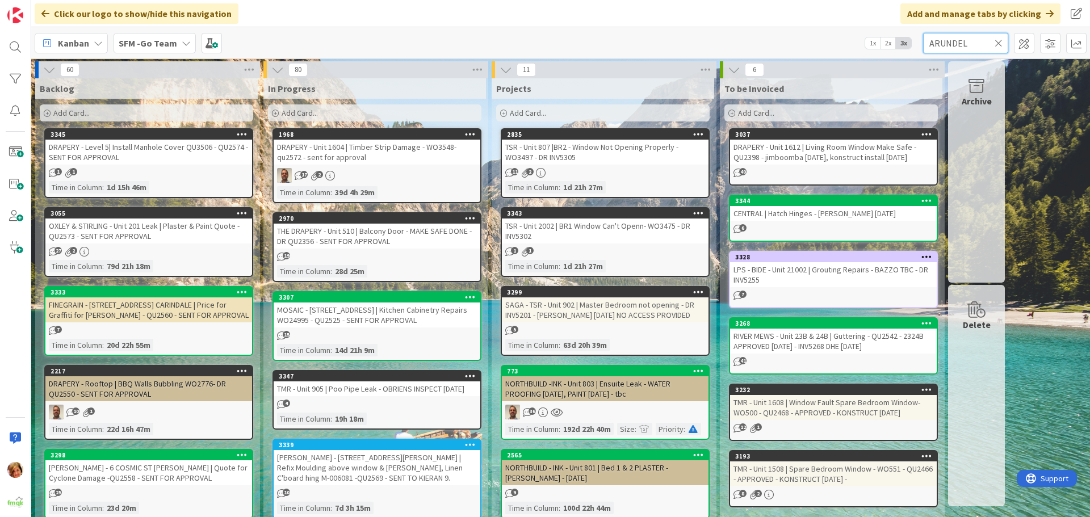
type input "ARUNDEL"
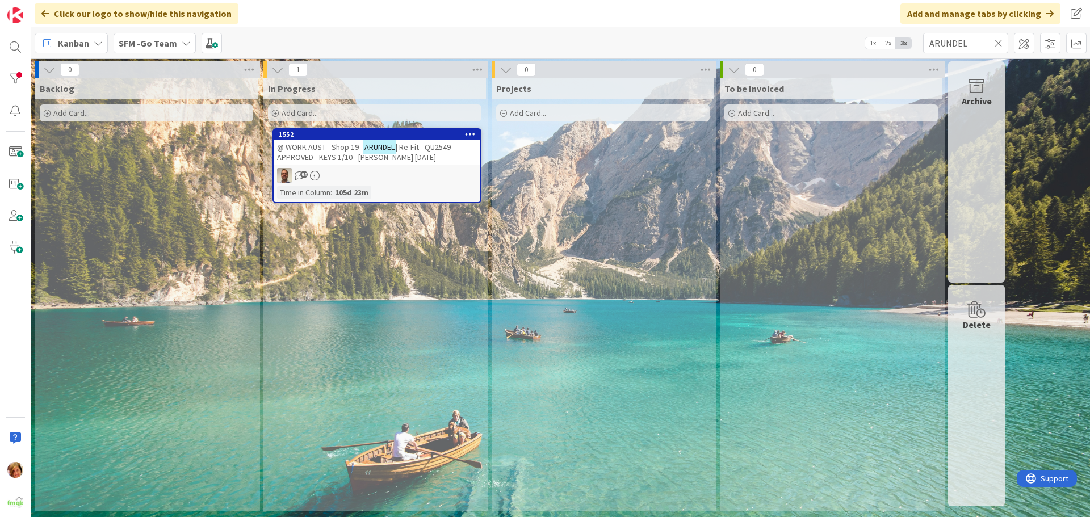
click at [338, 152] on span "| Re-Fit - QU2549 - APPROVED - KEYS 1/10 - [PERSON_NAME] [DATE]" at bounding box center [366, 152] width 178 height 20
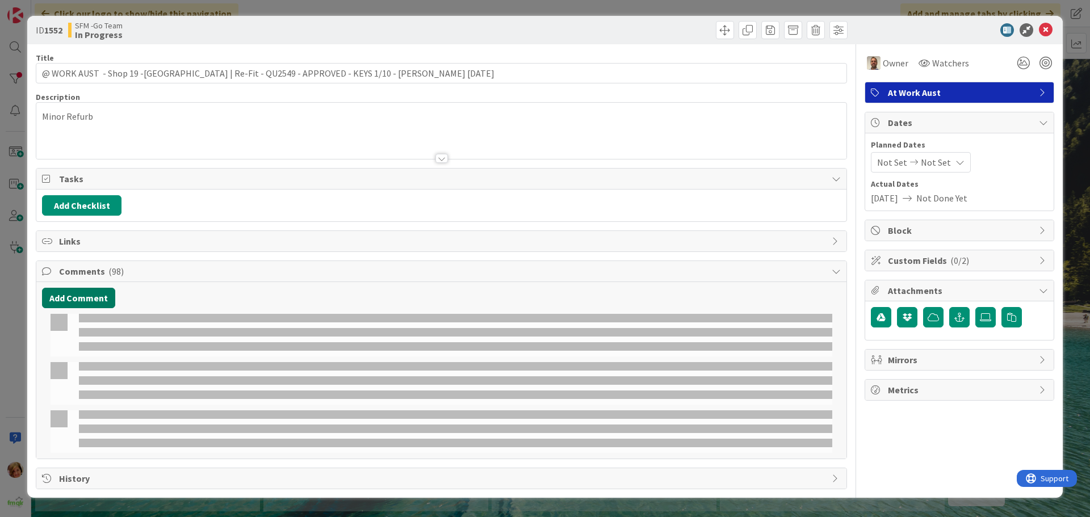
click at [75, 300] on button "Add Comment" at bounding box center [78, 298] width 73 height 20
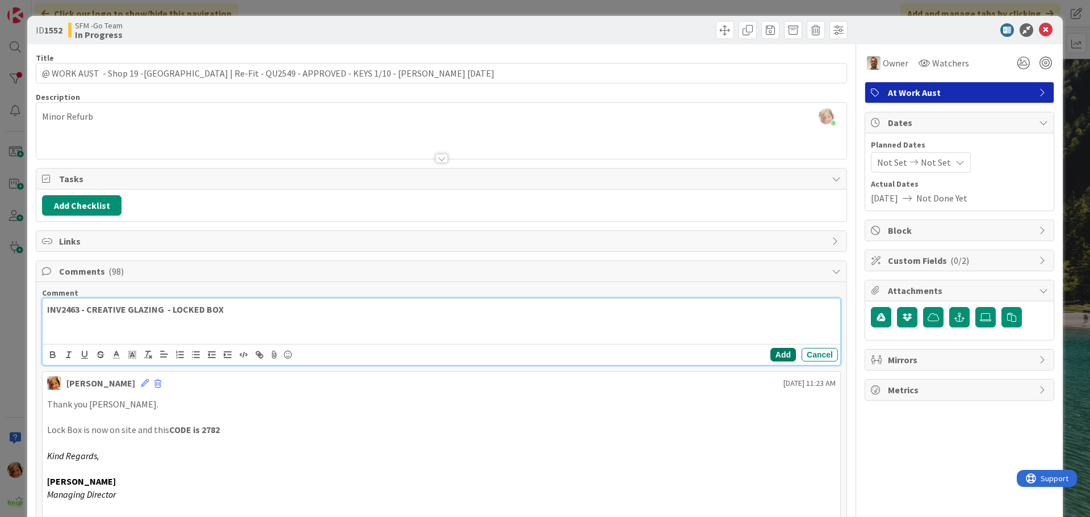
drag, startPoint x: 778, startPoint y: 355, endPoint x: 627, endPoint y: 449, distance: 177.3
click at [778, 355] on button "Add" at bounding box center [784, 355] width 26 height 14
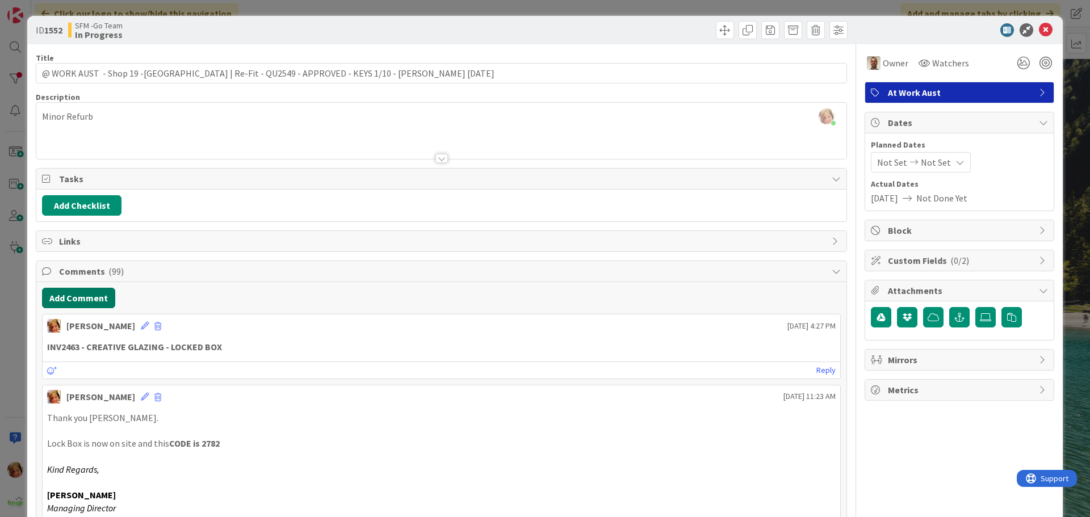
click at [70, 300] on button "Add Comment" at bounding box center [78, 298] width 73 height 20
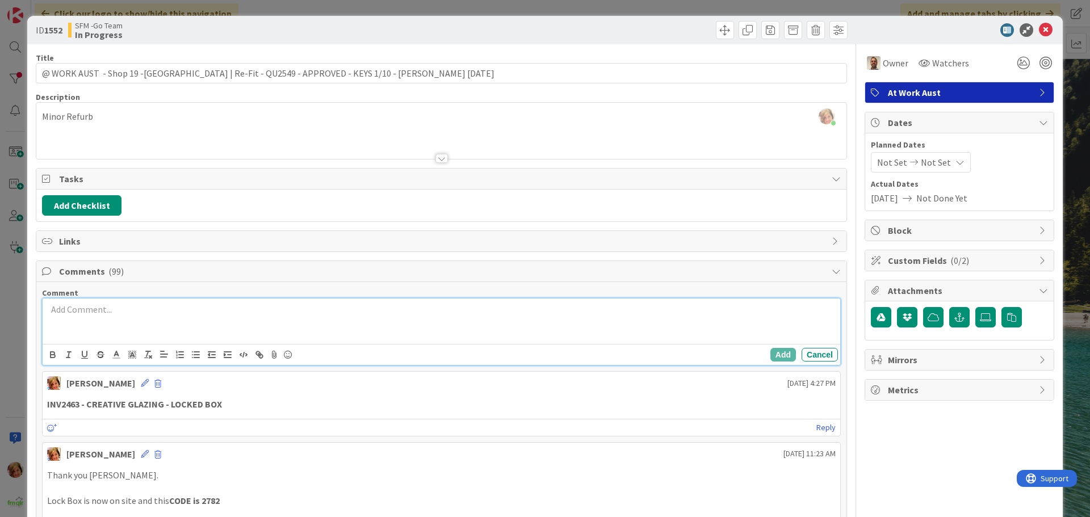
click at [100, 327] on div at bounding box center [442, 321] width 798 height 45
click at [771, 349] on button "Add" at bounding box center [784, 355] width 26 height 14
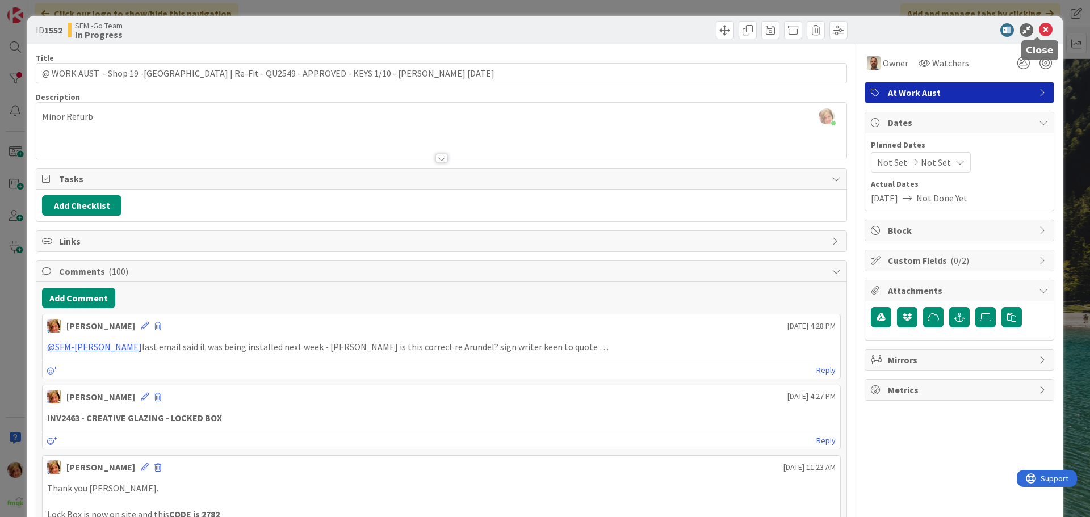
click at [1039, 28] on icon at bounding box center [1046, 30] width 14 height 14
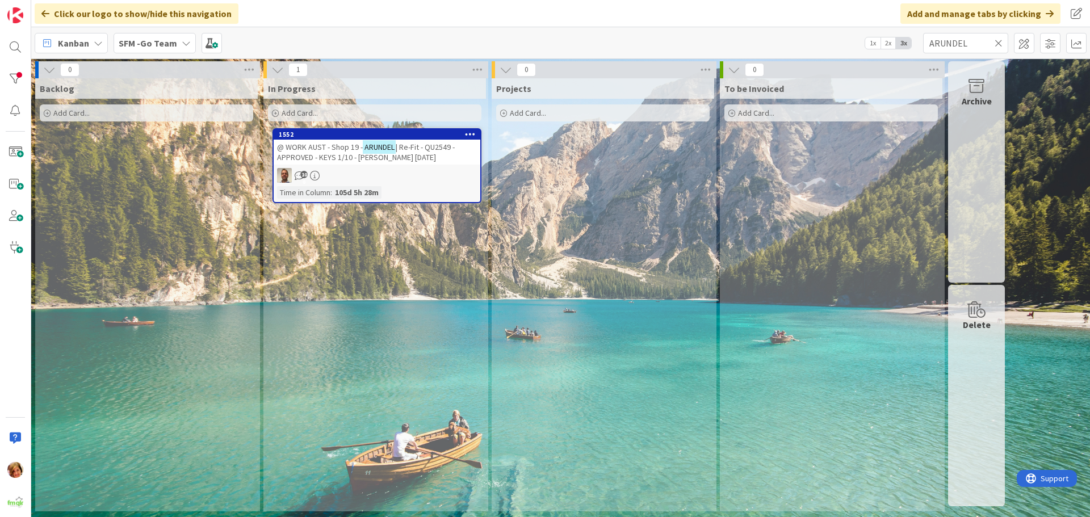
click at [996, 40] on icon at bounding box center [999, 43] width 8 height 10
click at [995, 40] on input "text" at bounding box center [965, 43] width 85 height 20
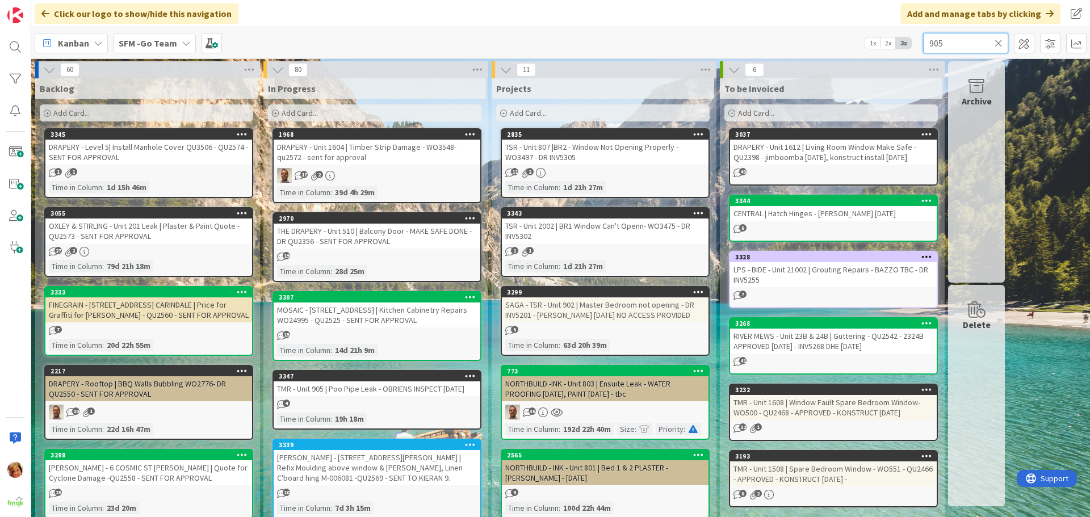
type input "905"
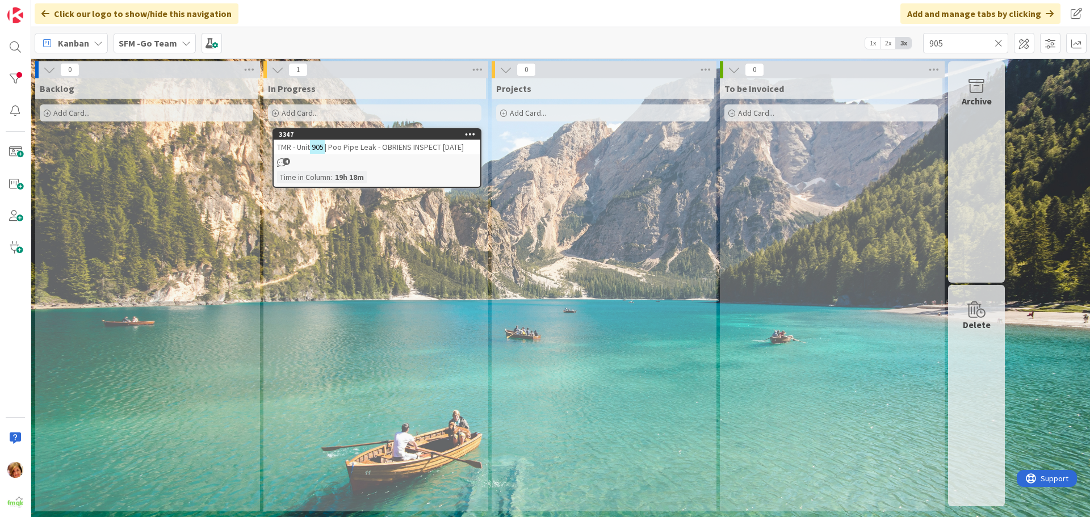
click at [386, 145] on span "| Poo Pipe Leak - OBRIENS INSPECT [DATE]" at bounding box center [394, 147] width 139 height 10
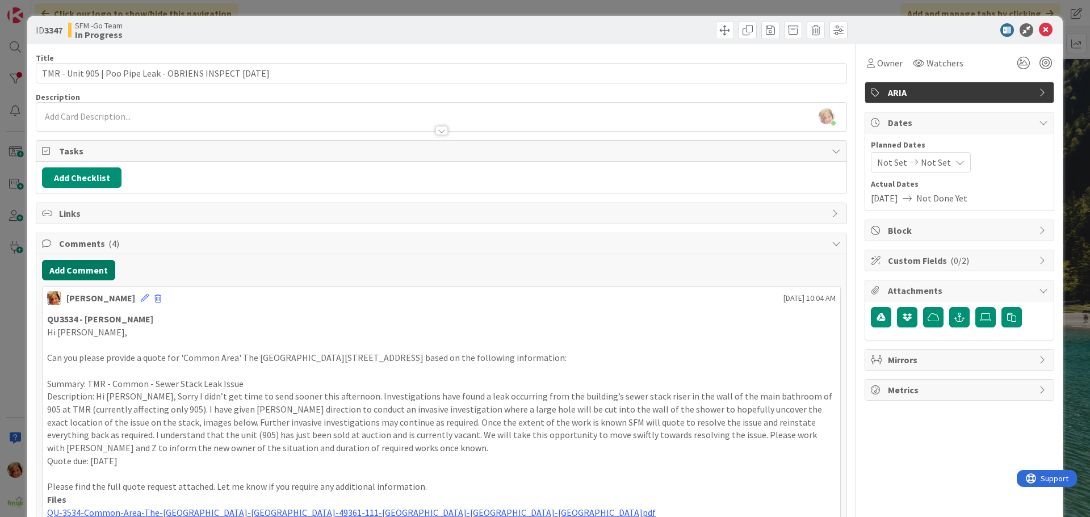
click at [80, 275] on button "Add Comment" at bounding box center [78, 270] width 73 height 20
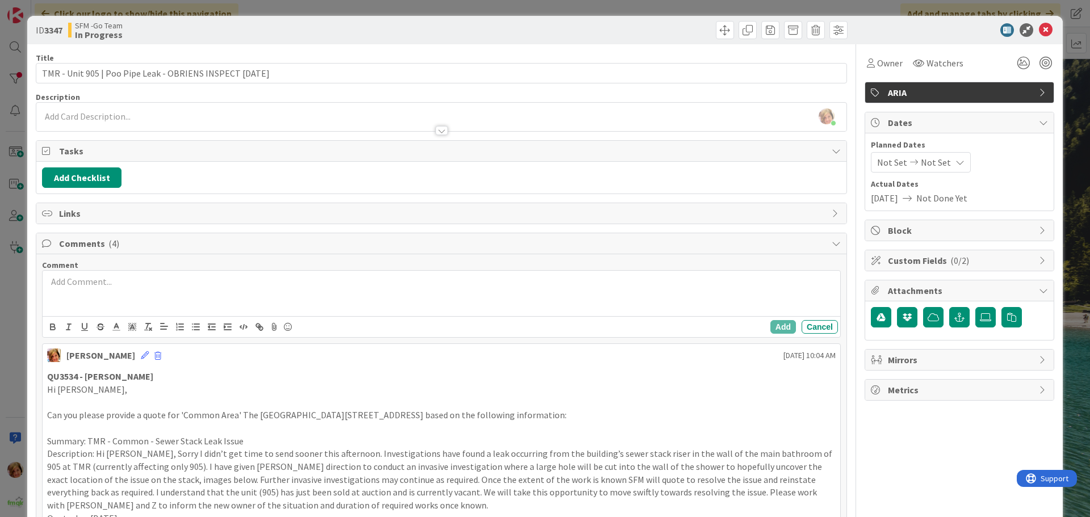
click at [116, 303] on div at bounding box center [442, 293] width 798 height 45
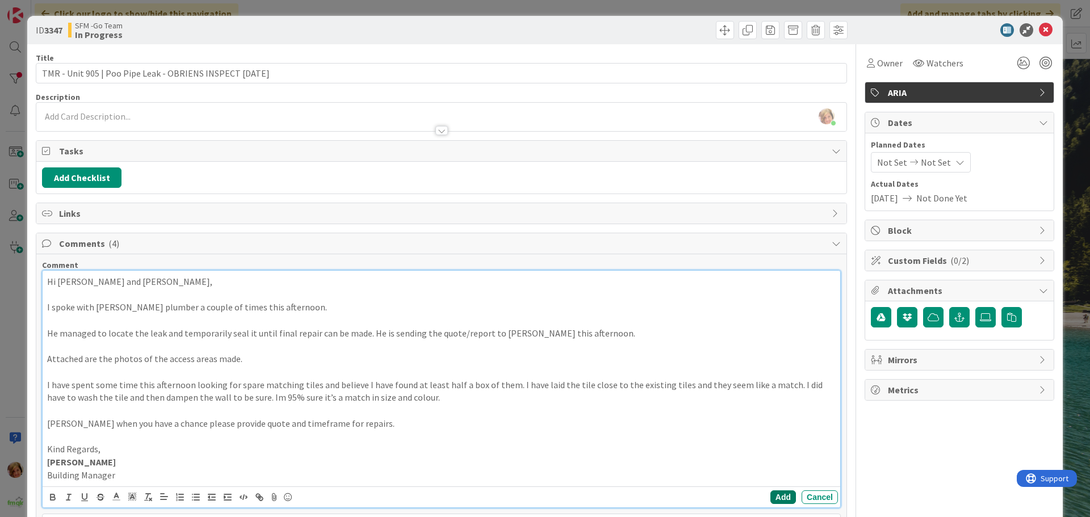
click at [771, 497] on button "Add" at bounding box center [784, 498] width 26 height 14
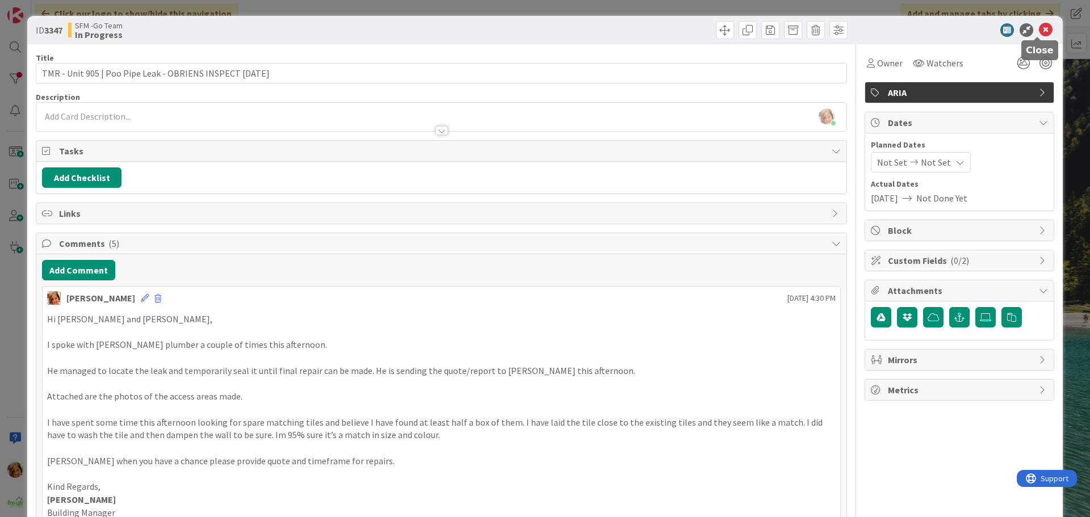
click at [1039, 27] on icon at bounding box center [1046, 30] width 14 height 14
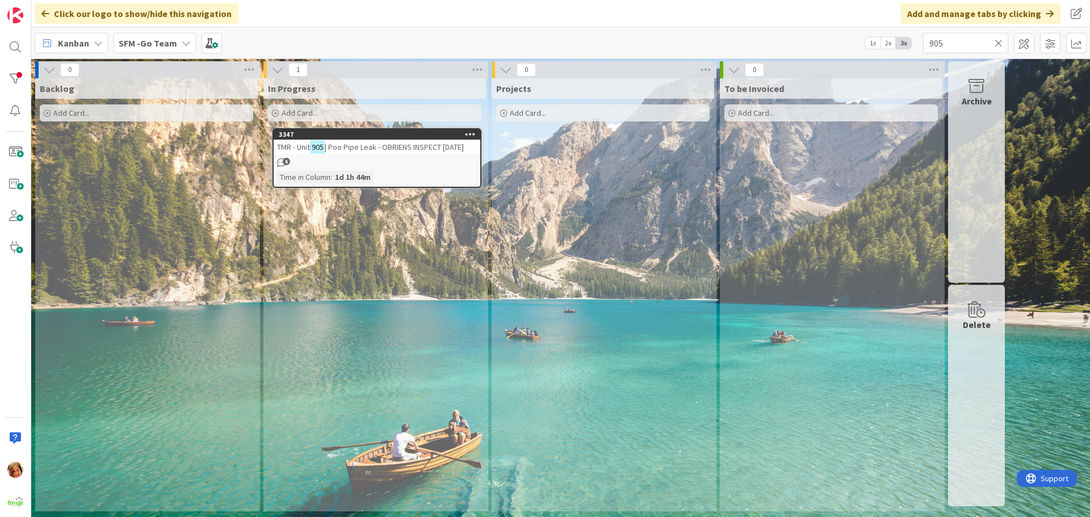
click at [999, 41] on icon at bounding box center [999, 43] width 8 height 10
click at [999, 41] on input "text" at bounding box center [965, 43] width 85 height 20
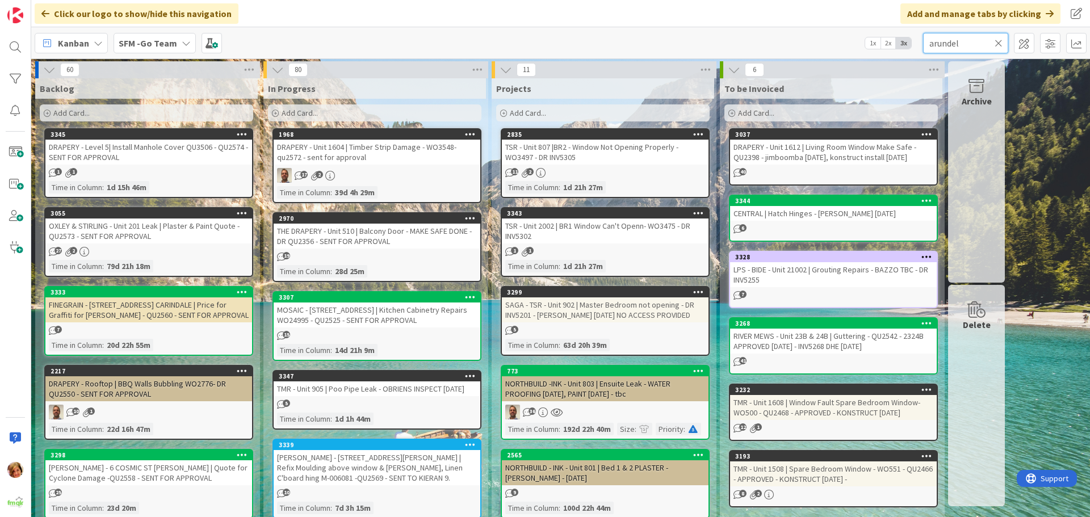
type input "arundel"
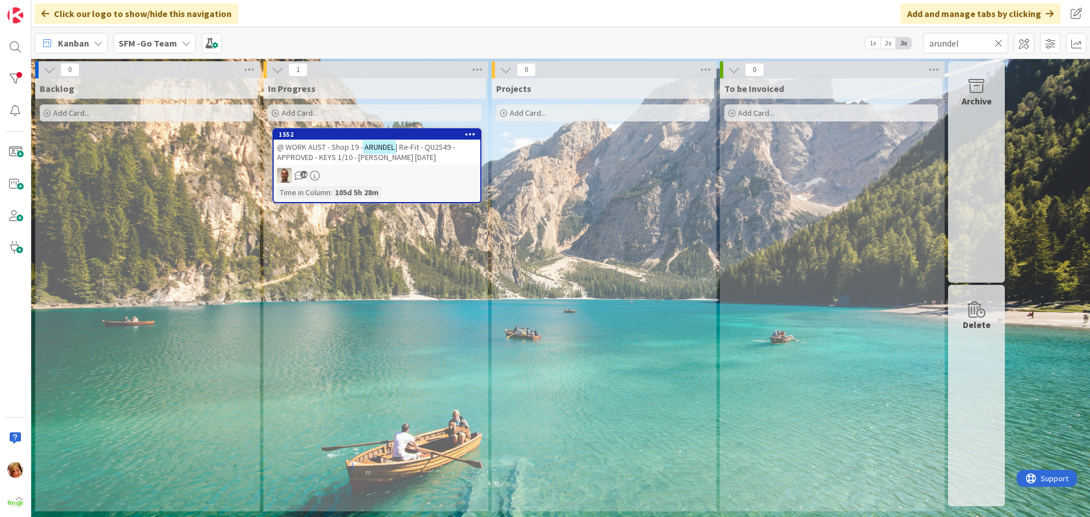
click at [317, 129] on div "In Progress Add Card... 1552 @ WORK AUST - Shop 19 - [GEOGRAPHIC_DATA] | Re-Fit…" at bounding box center [374, 294] width 223 height 433
click at [319, 149] on span "@ WORK AUST - Shop 19 -" at bounding box center [320, 147] width 86 height 10
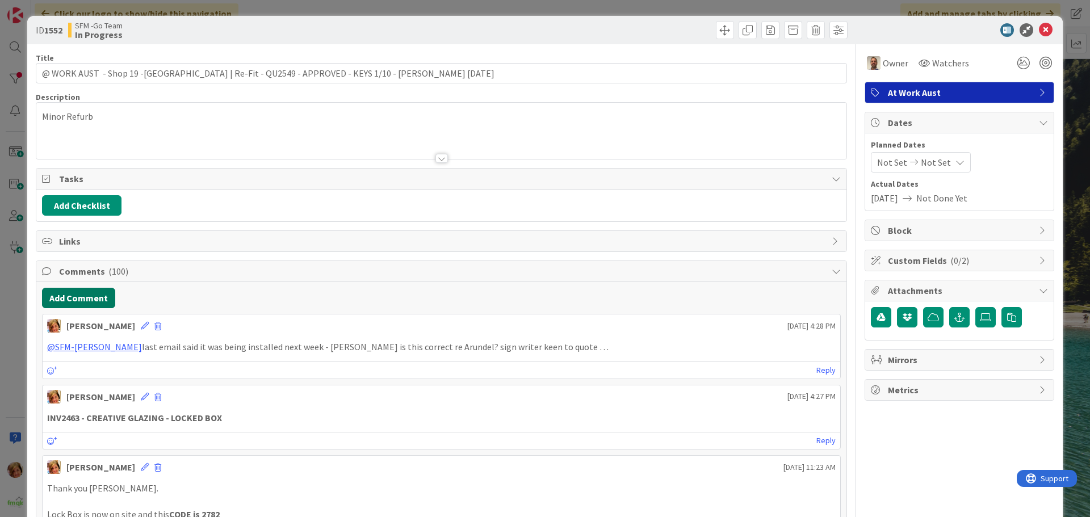
click at [86, 298] on button "Add Comment" at bounding box center [78, 298] width 73 height 20
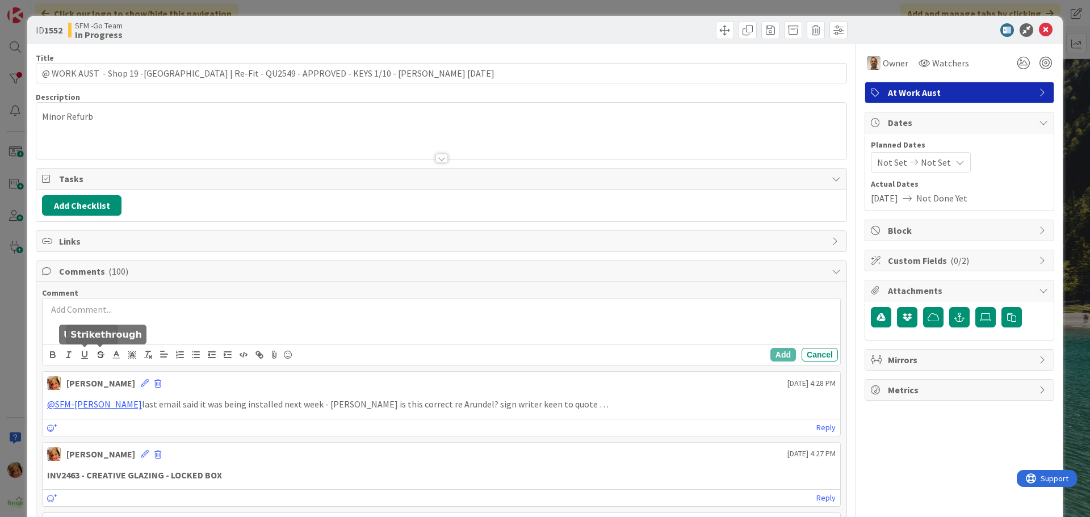
click at [94, 317] on div at bounding box center [442, 321] width 798 height 45
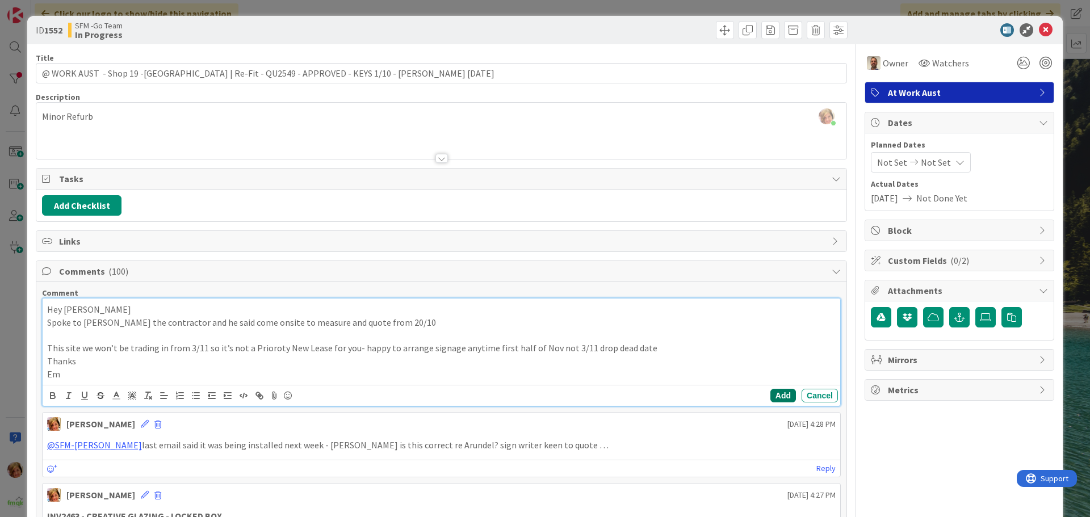
click at [783, 393] on button "Add" at bounding box center [784, 396] width 26 height 14
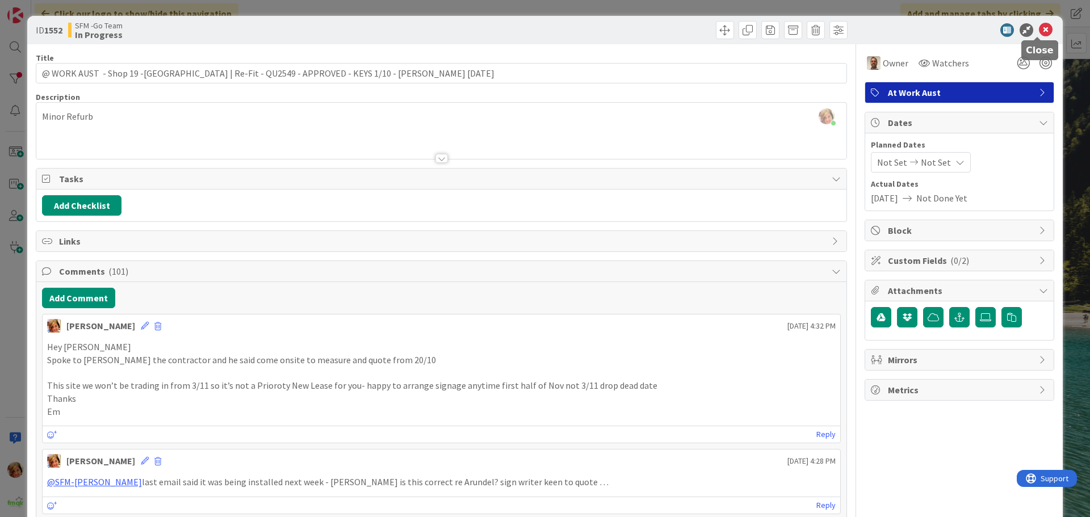
click at [1039, 31] on icon at bounding box center [1046, 30] width 14 height 14
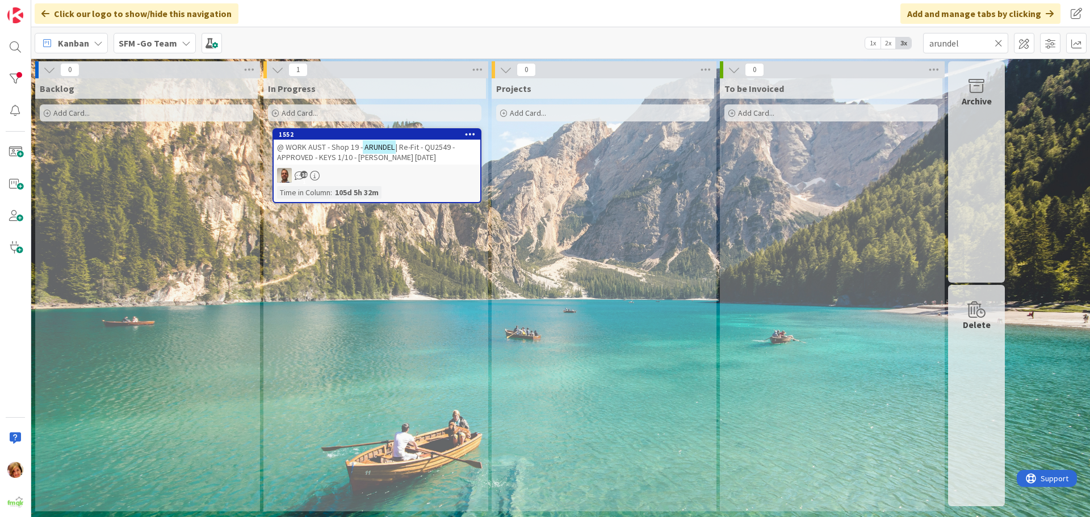
click at [998, 40] on icon at bounding box center [999, 43] width 8 height 10
click at [998, 40] on input "text" at bounding box center [965, 43] width 85 height 20
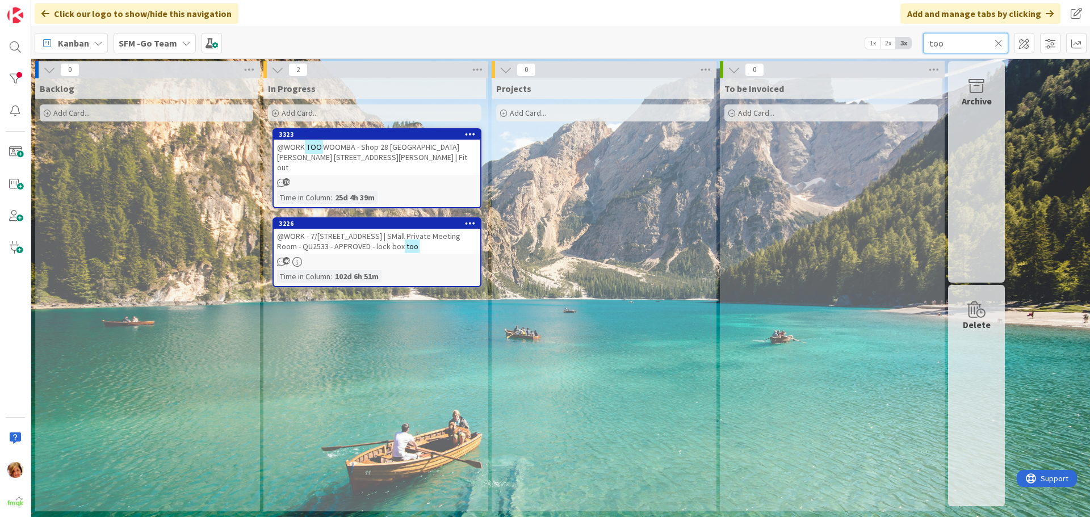
type input "too"
click at [367, 150] on span "WOOMBA - Shop 28 [GEOGRAPHIC_DATA][PERSON_NAME] [STREET_ADDRESS][PERSON_NAME] |…" at bounding box center [372, 157] width 190 height 31
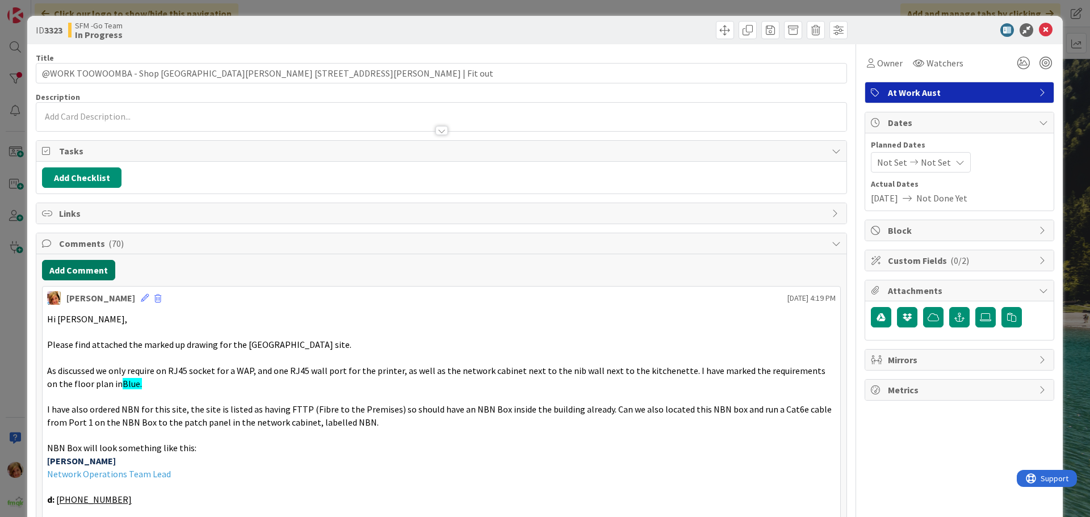
click at [89, 269] on button "Add Comment" at bounding box center [78, 270] width 73 height 20
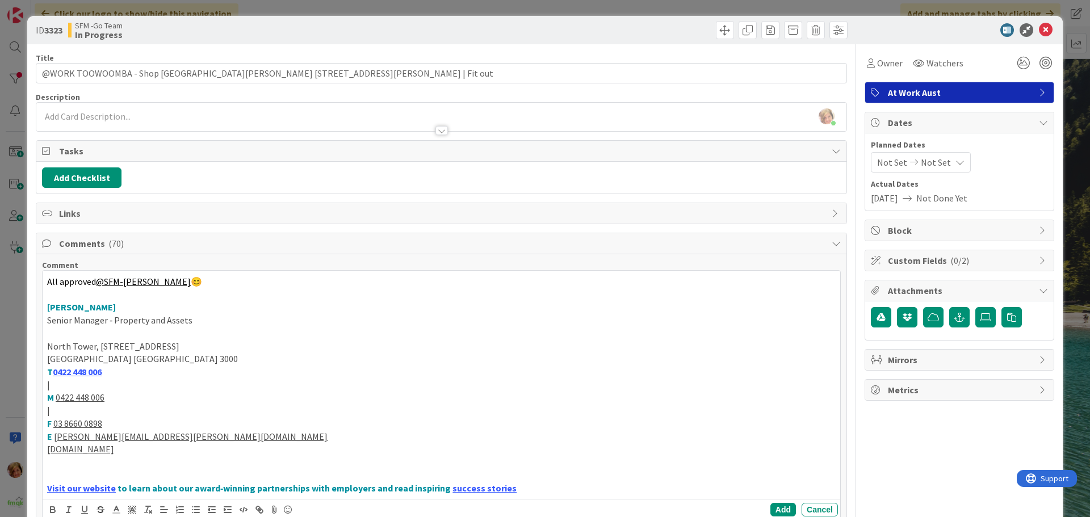
scroll to position [170, 0]
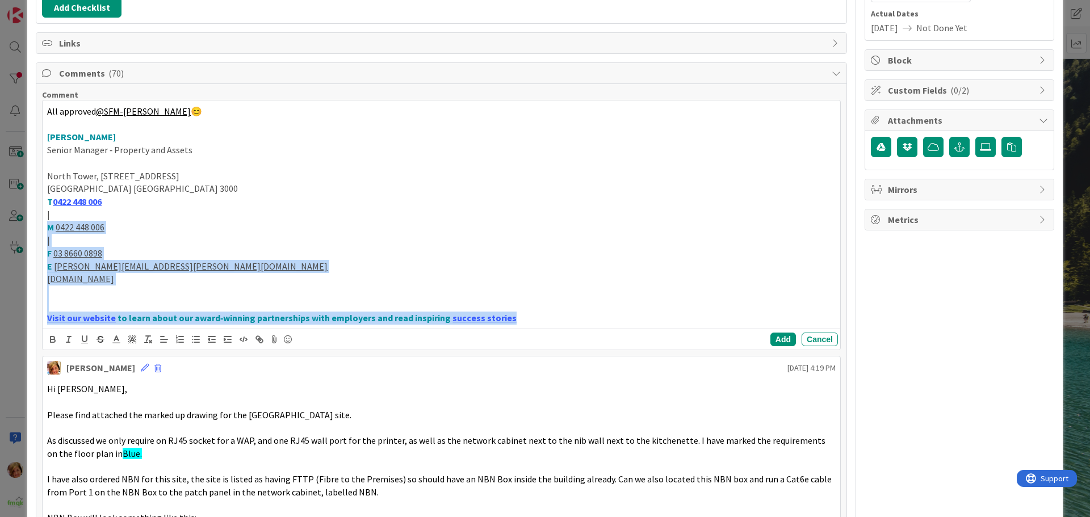
drag, startPoint x: 517, startPoint y: 319, endPoint x: 36, endPoint y: 233, distance: 488.6
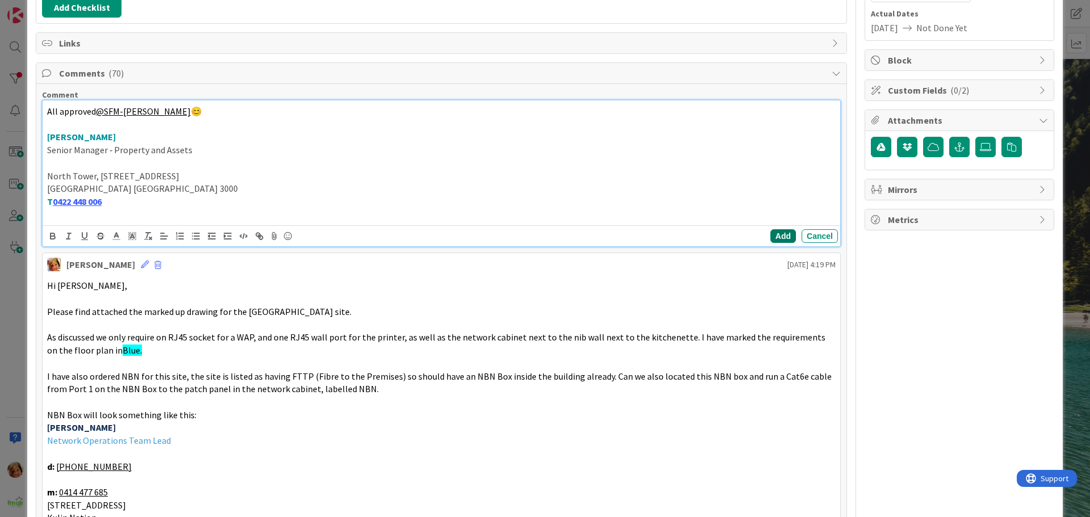
click at [771, 235] on button "Add" at bounding box center [784, 236] width 26 height 14
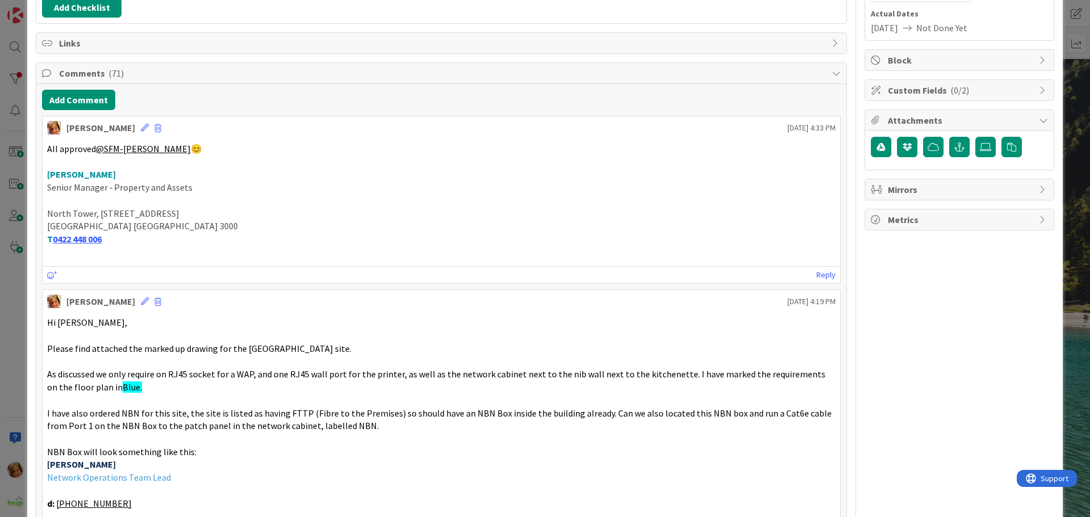
scroll to position [0, 0]
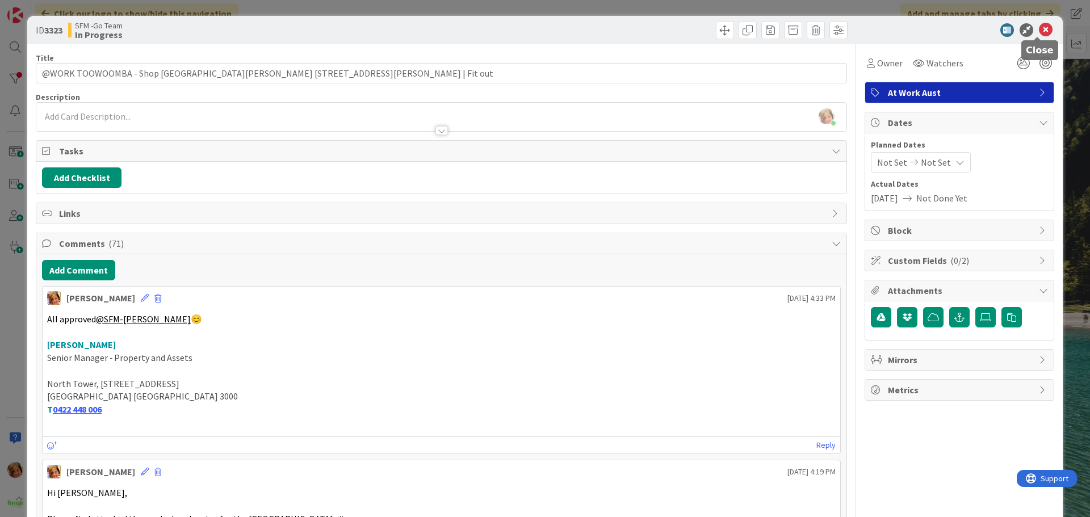
click at [1039, 28] on icon at bounding box center [1046, 30] width 14 height 14
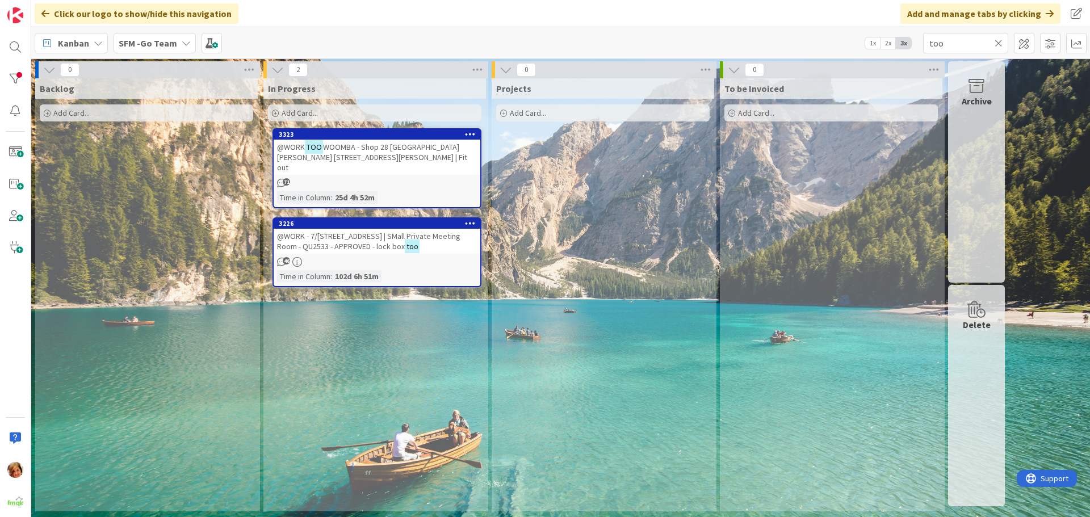
click at [998, 43] on icon at bounding box center [999, 43] width 8 height 10
click at [998, 43] on input "text" at bounding box center [965, 43] width 85 height 20
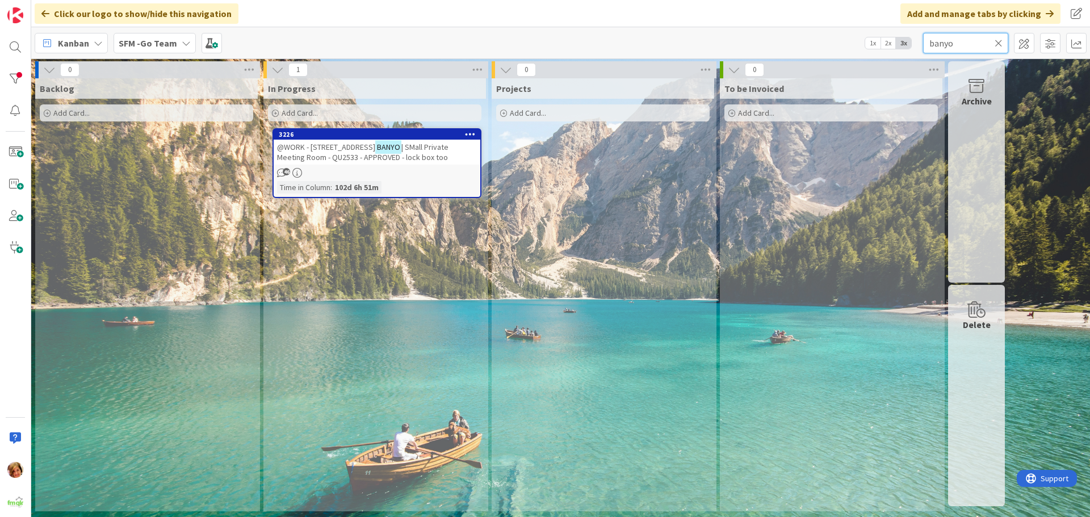
type input "banyo"
click at [357, 150] on span "@WORK - [STREET_ADDRESS]" at bounding box center [326, 147] width 98 height 10
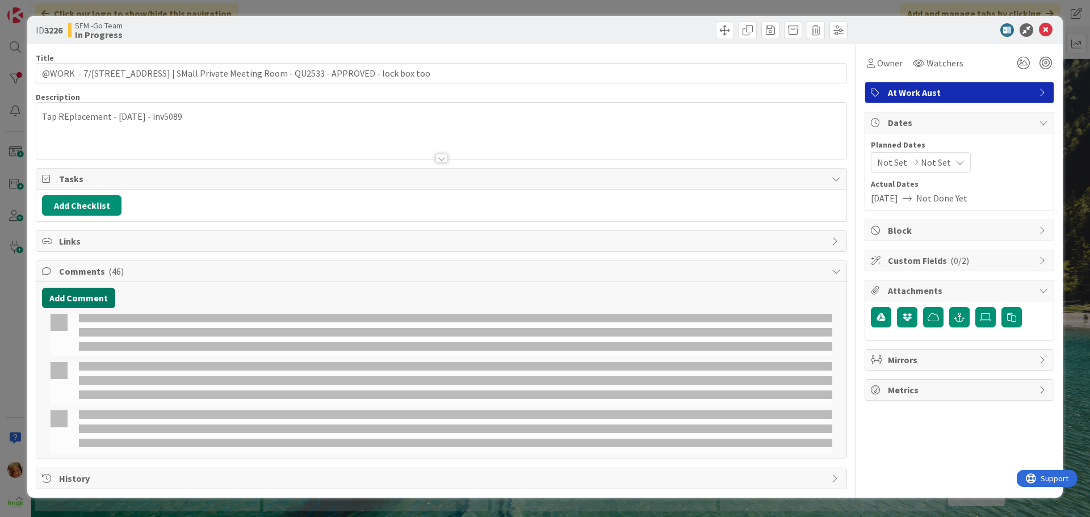
click at [84, 294] on button "Add Comment" at bounding box center [78, 298] width 73 height 20
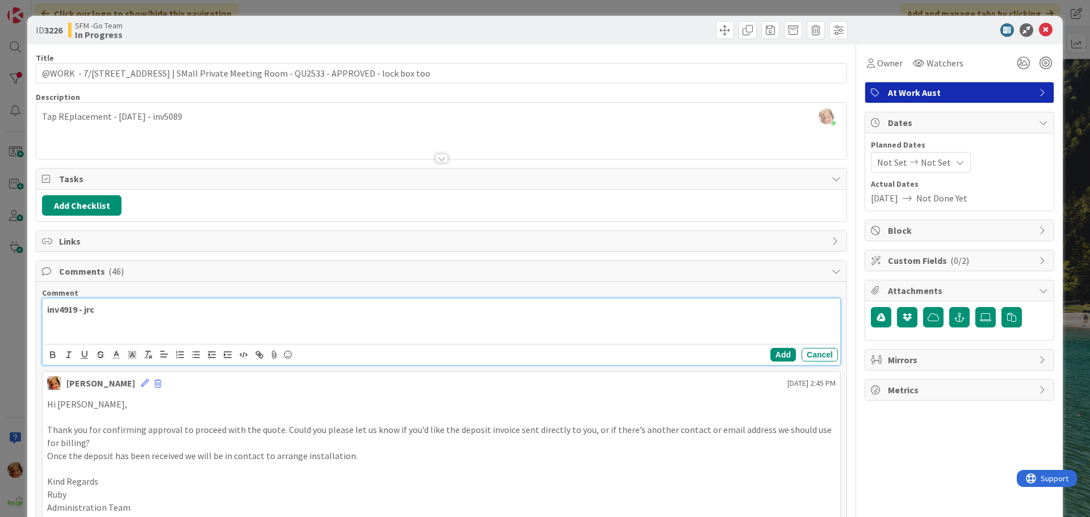
click at [131, 319] on p at bounding box center [441, 322] width 789 height 13
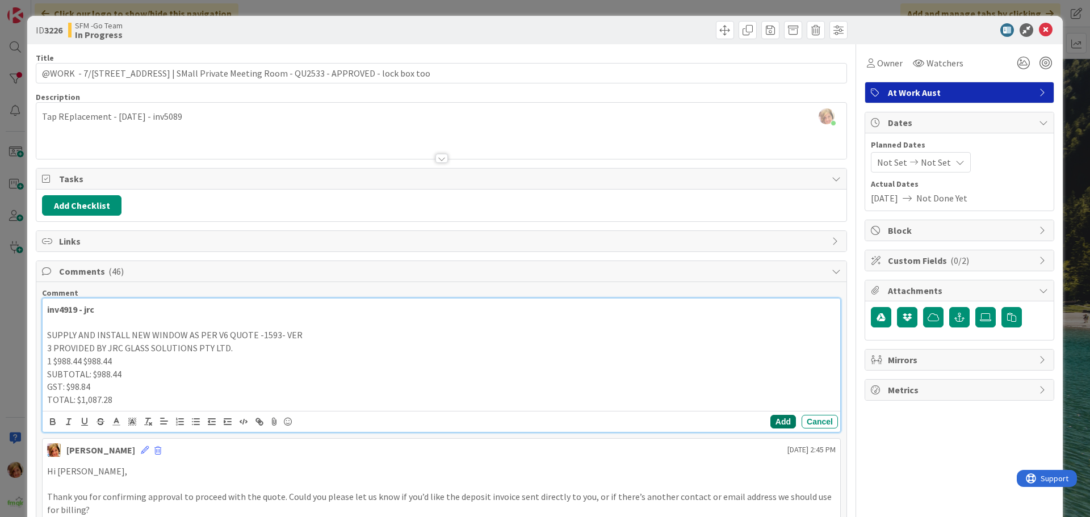
click at [775, 421] on button "Add" at bounding box center [784, 422] width 26 height 14
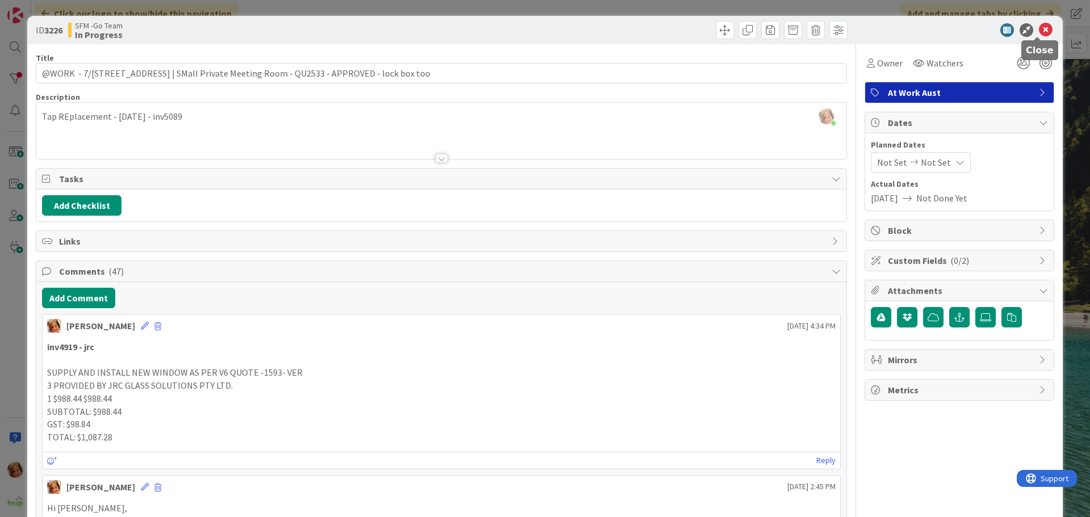
click at [1039, 31] on icon at bounding box center [1046, 30] width 14 height 14
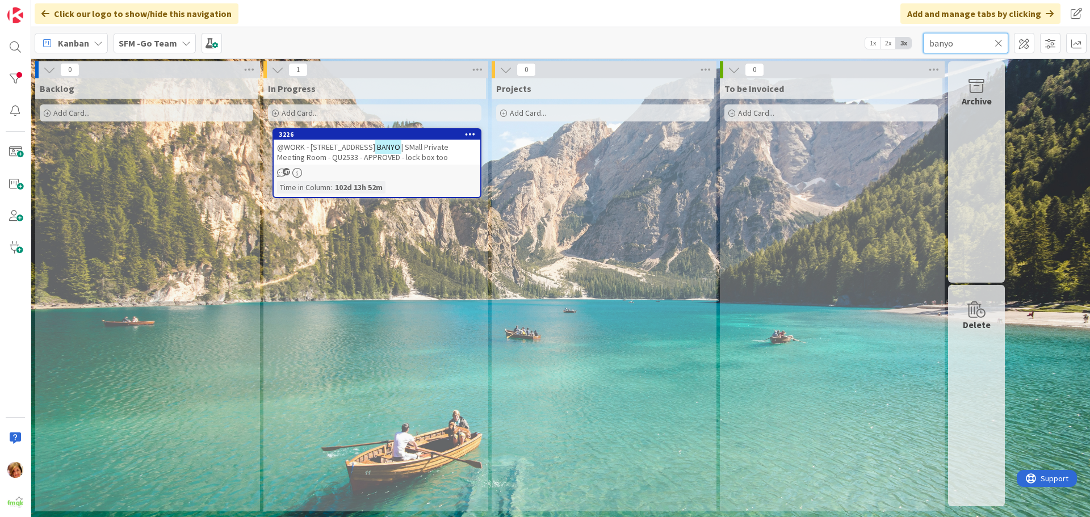
click at [980, 43] on input "banyo" at bounding box center [965, 43] width 85 height 20
type input "b"
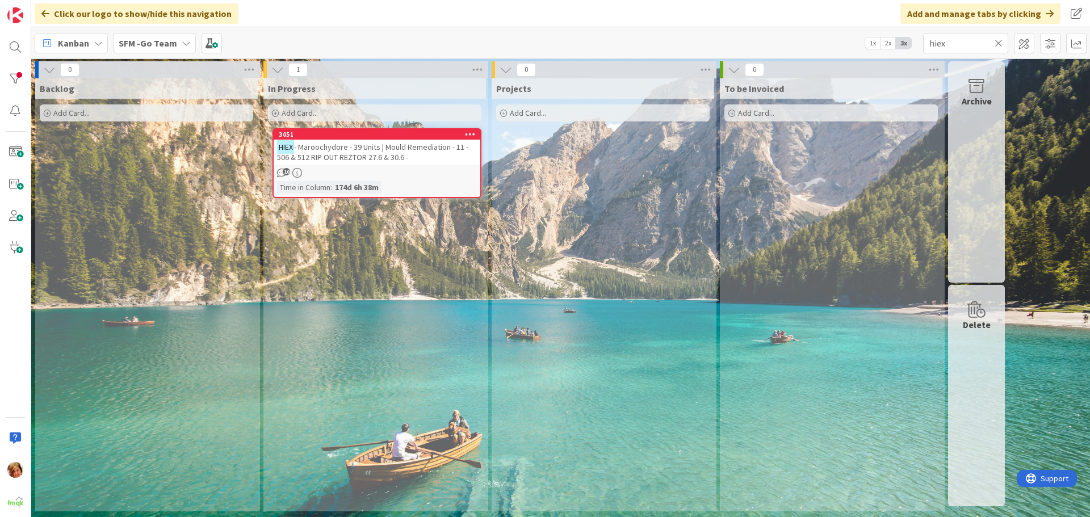
click at [390, 155] on span "- Maroochydore - 39 Units | Mould Remediation - 11 - 506 & 512 RIP OUT REZTOR 2…" at bounding box center [372, 152] width 191 height 20
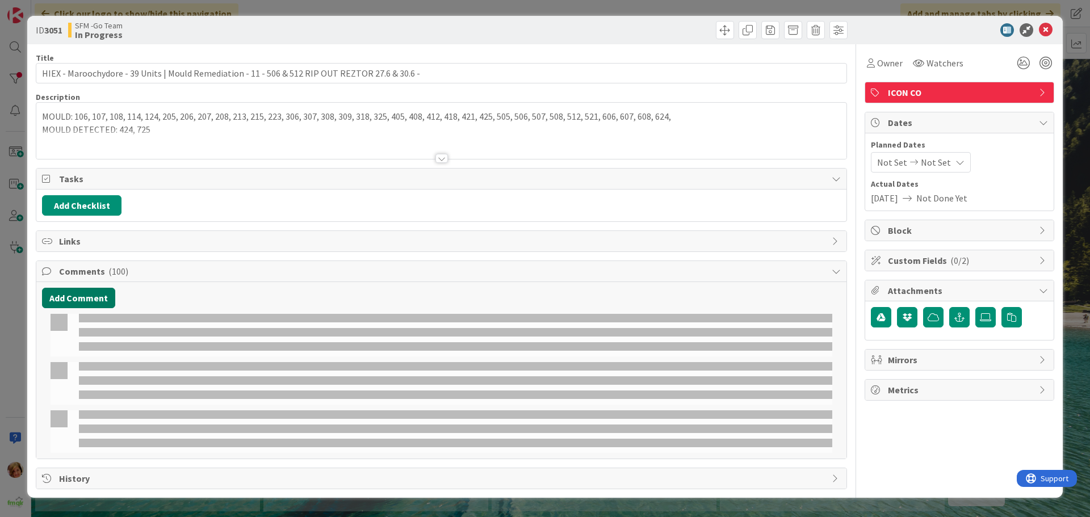
click at [72, 298] on button "Add Comment" at bounding box center [78, 298] width 73 height 20
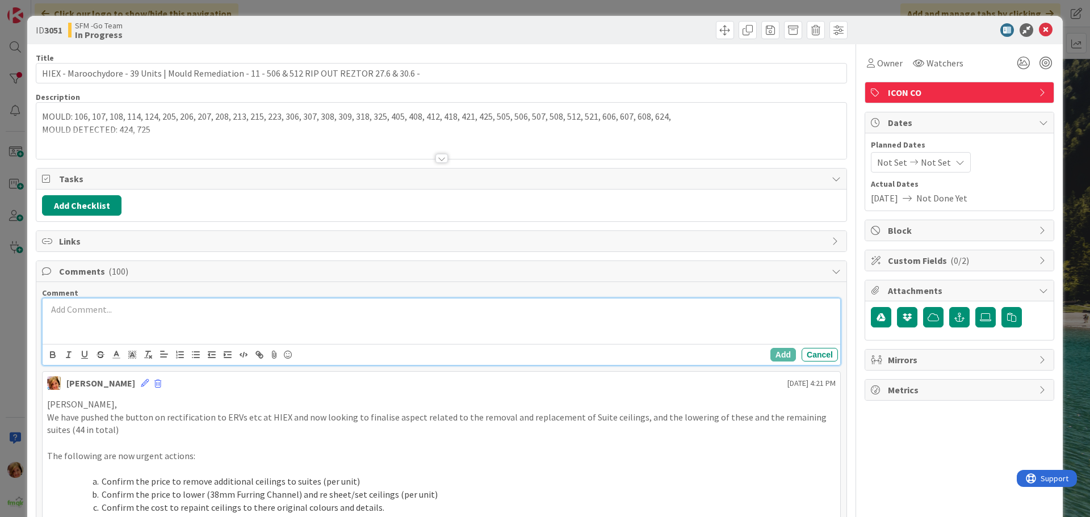
click at [74, 313] on p at bounding box center [441, 309] width 789 height 13
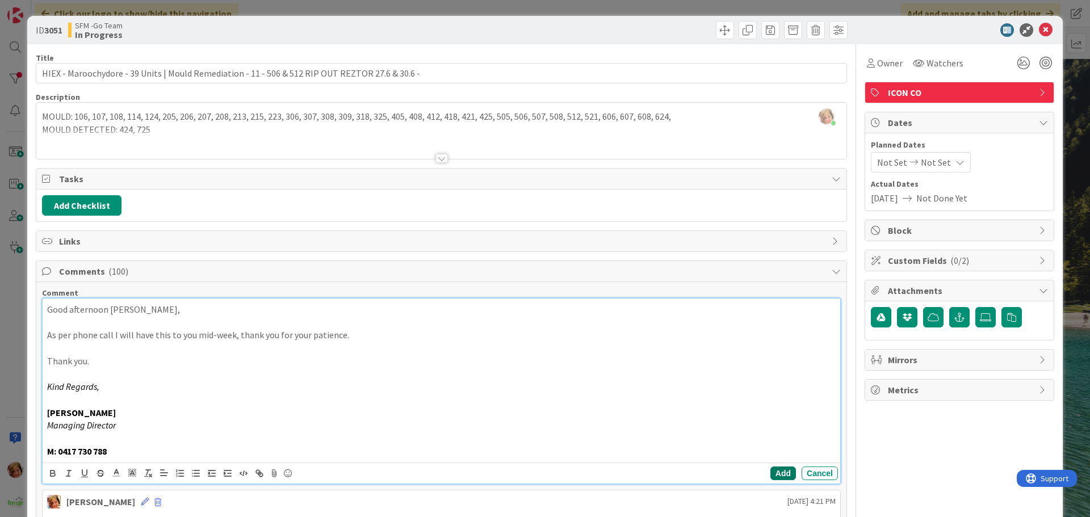
click at [771, 472] on button "Add" at bounding box center [784, 474] width 26 height 14
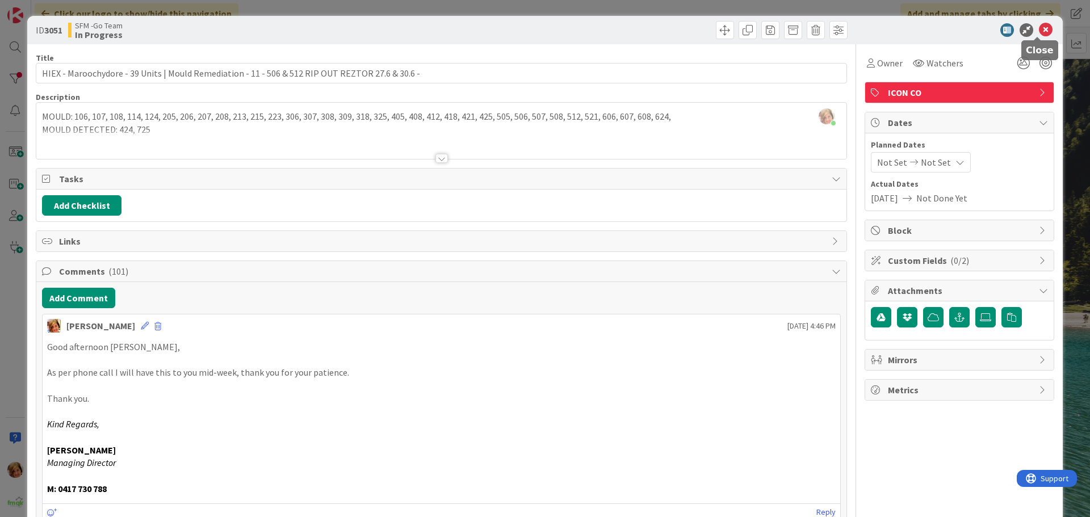
click at [1040, 34] on icon at bounding box center [1046, 30] width 14 height 14
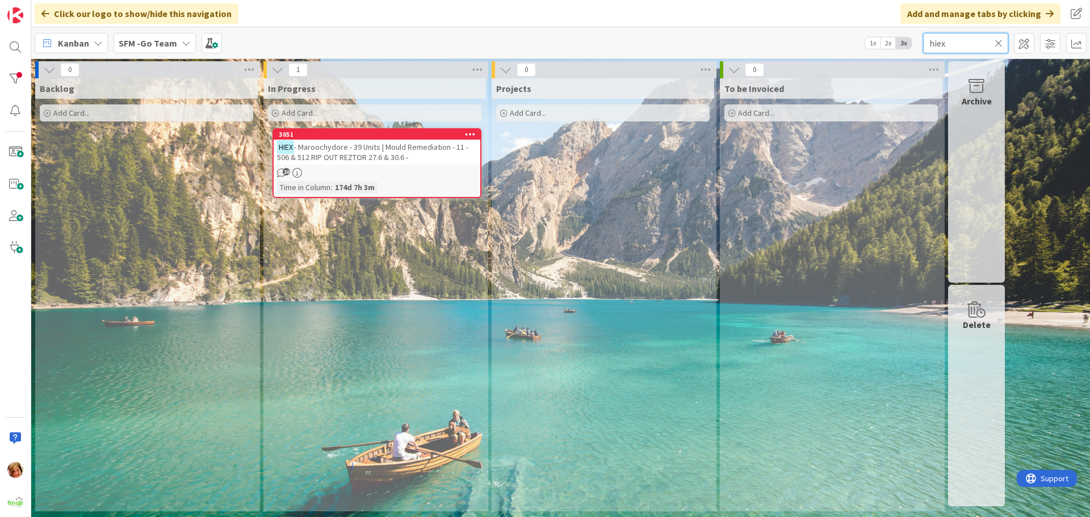
click at [993, 44] on input "hiex" at bounding box center [965, 43] width 85 height 20
type input "h"
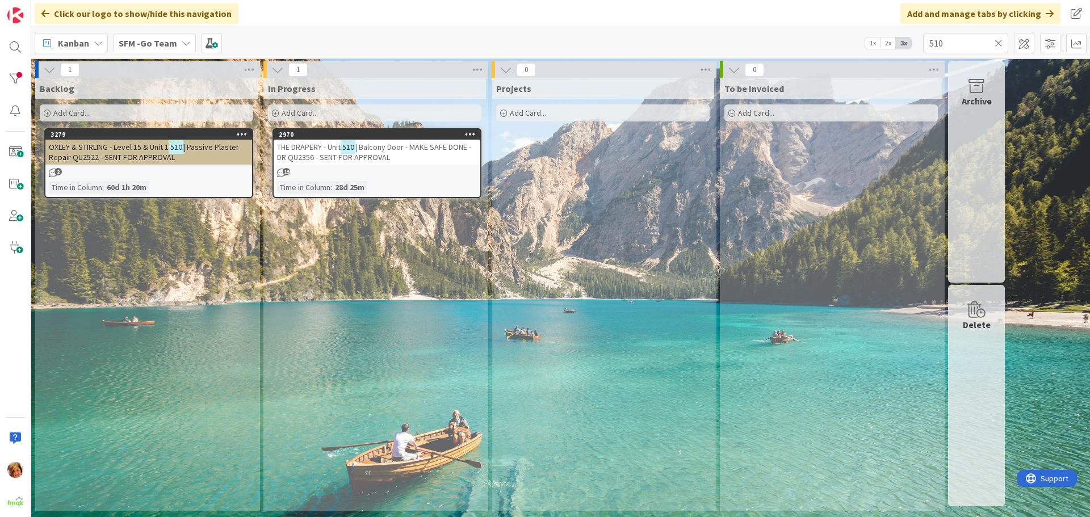
click at [403, 144] on span "| Balcony Door - MAKE SAFE DONE - DR QU2356 - SENT FOR APPROVAL" at bounding box center [374, 152] width 194 height 20
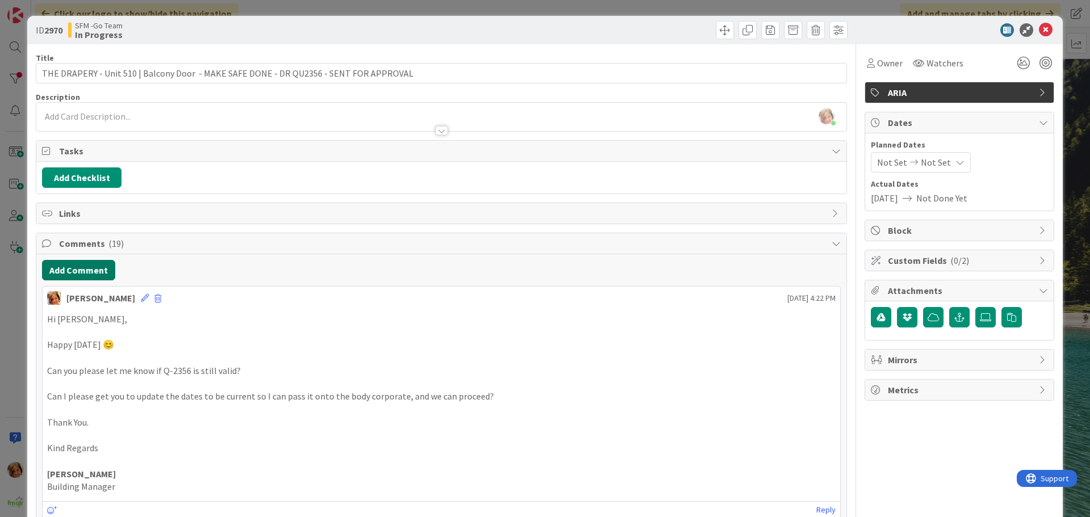
click at [86, 270] on button "Add Comment" at bounding box center [78, 270] width 73 height 20
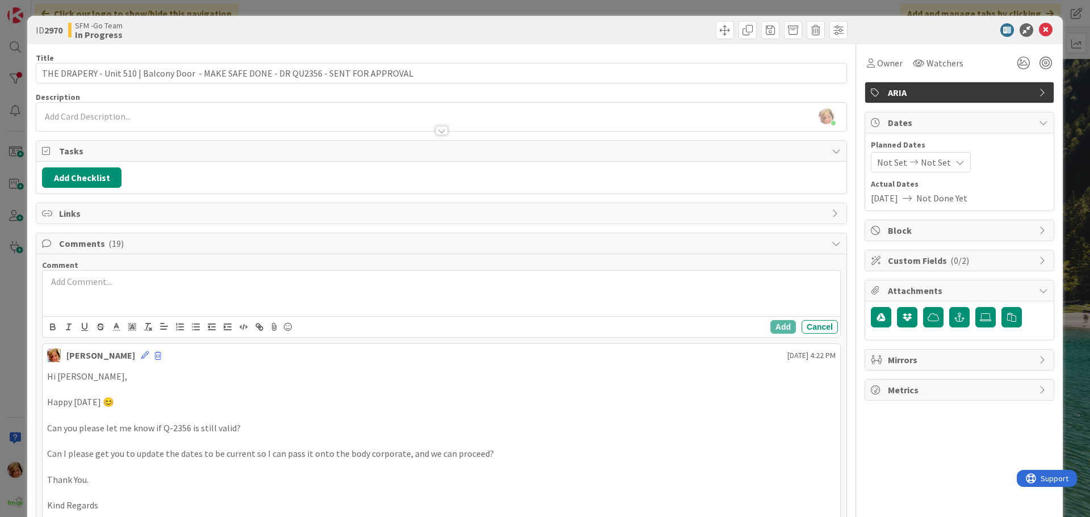
click at [152, 303] on div at bounding box center [442, 293] width 798 height 45
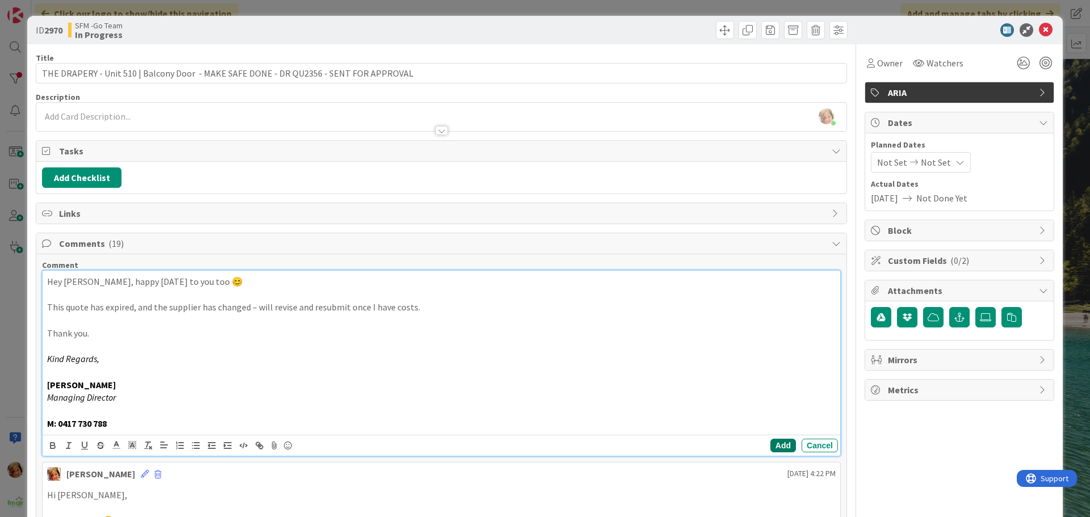
drag, startPoint x: 775, startPoint y: 445, endPoint x: 728, endPoint y: 436, distance: 47.9
click at [775, 445] on button "Add" at bounding box center [784, 446] width 26 height 14
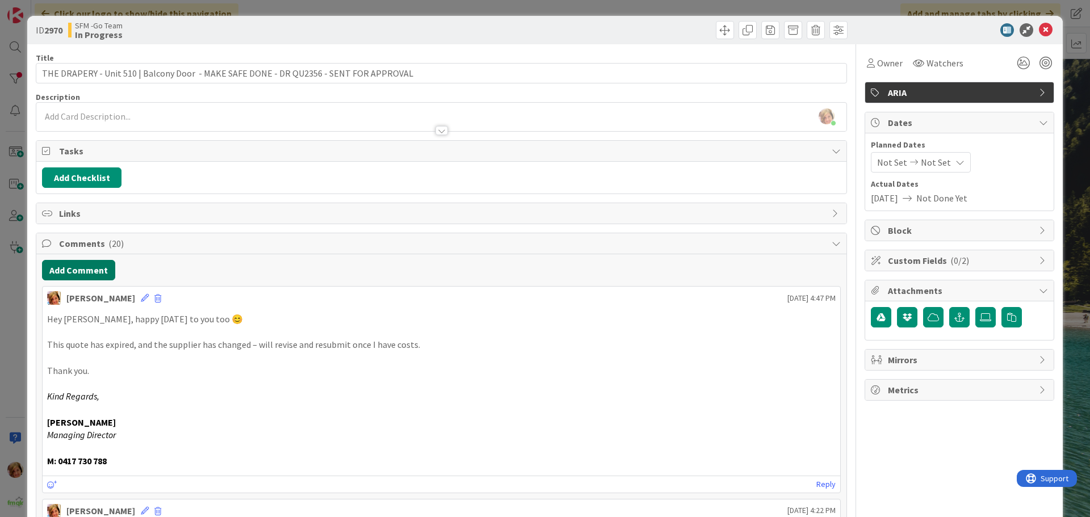
click at [103, 271] on button "Add Comment" at bounding box center [78, 270] width 73 height 20
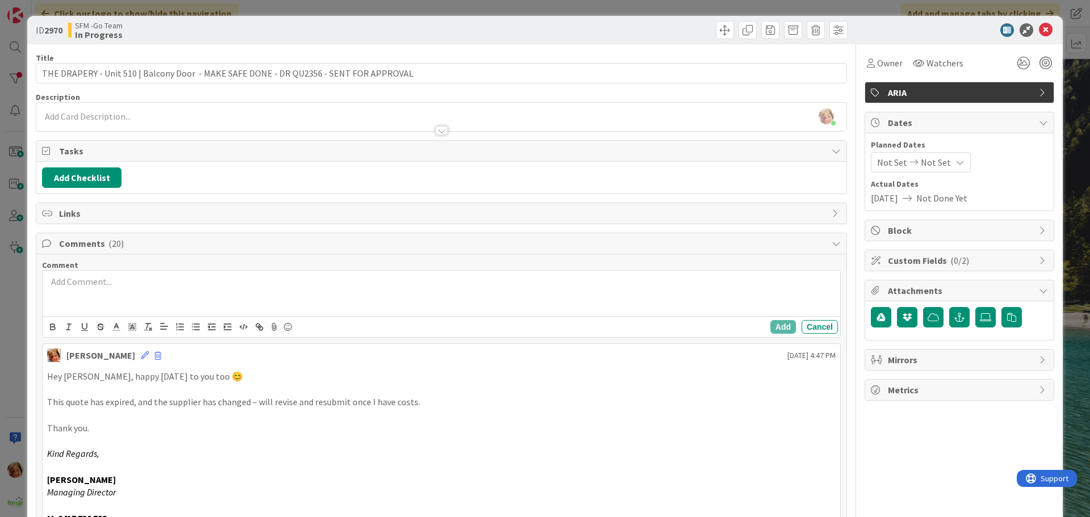
click at [141, 295] on div at bounding box center [442, 293] width 798 height 45
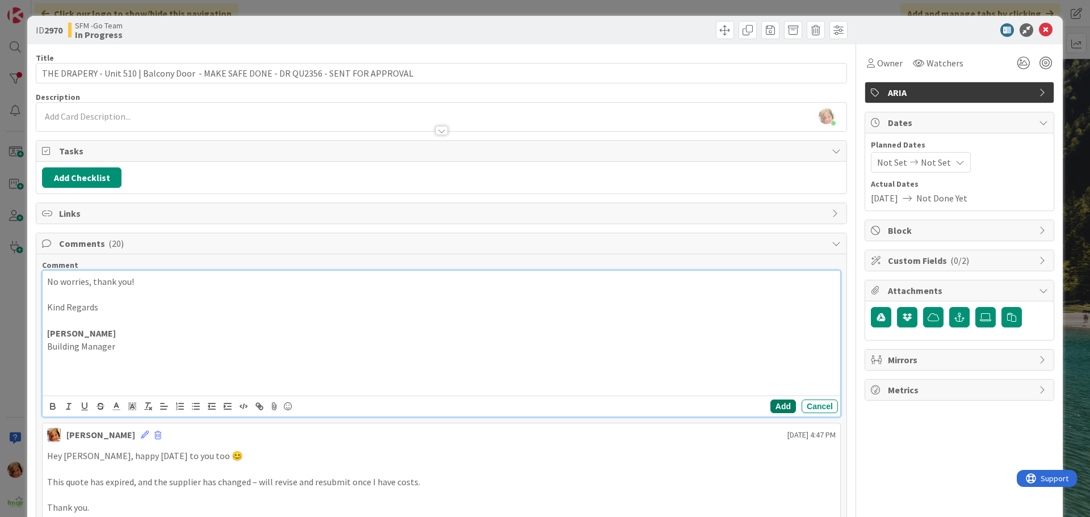
click at [771, 404] on button "Add" at bounding box center [784, 407] width 26 height 14
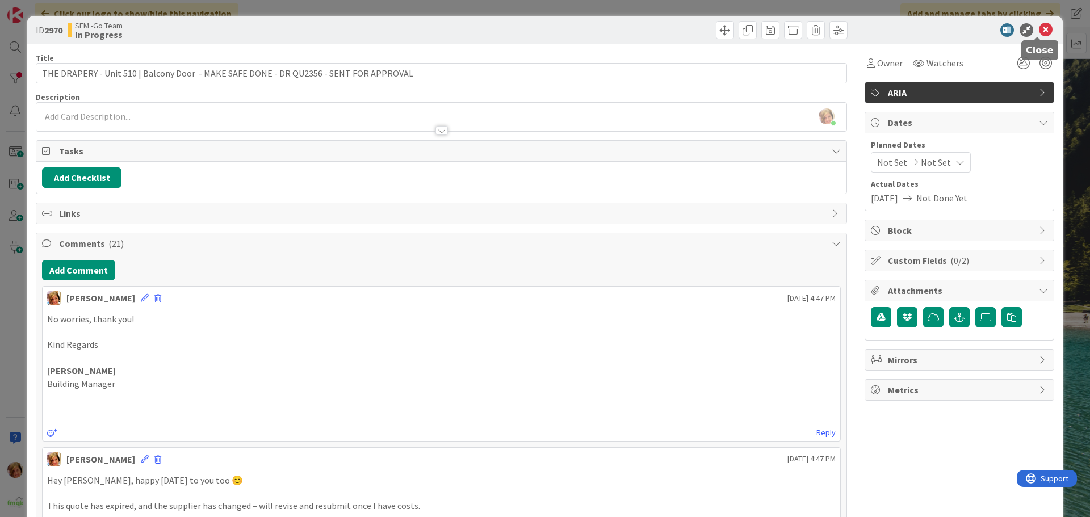
drag, startPoint x: 1037, startPoint y: 26, endPoint x: 1011, endPoint y: 36, distance: 27.5
click at [1039, 26] on icon at bounding box center [1046, 30] width 14 height 14
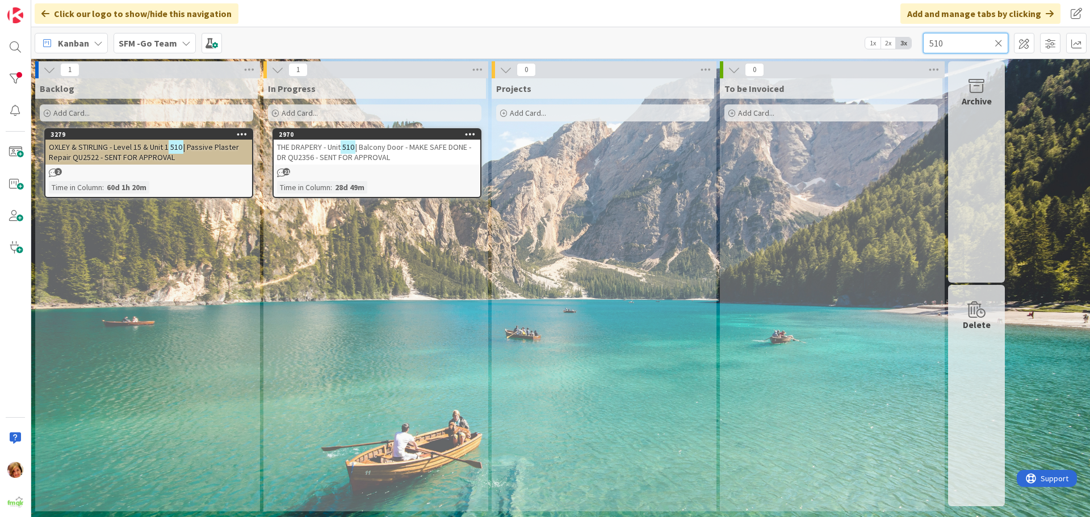
click at [991, 44] on input "510" at bounding box center [965, 43] width 85 height 20
click at [964, 37] on input "510" at bounding box center [965, 43] width 85 height 20
type input "5"
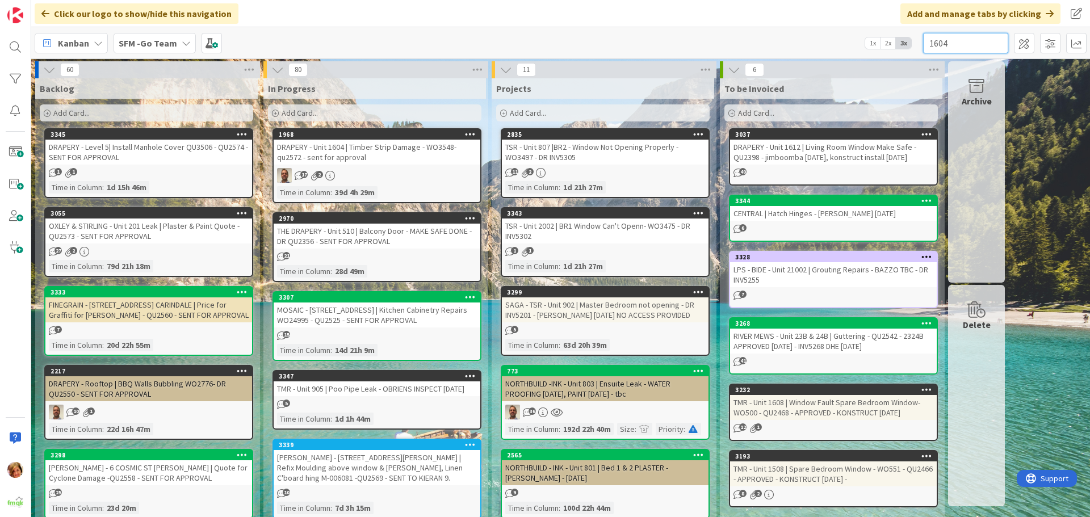
type input "1604"
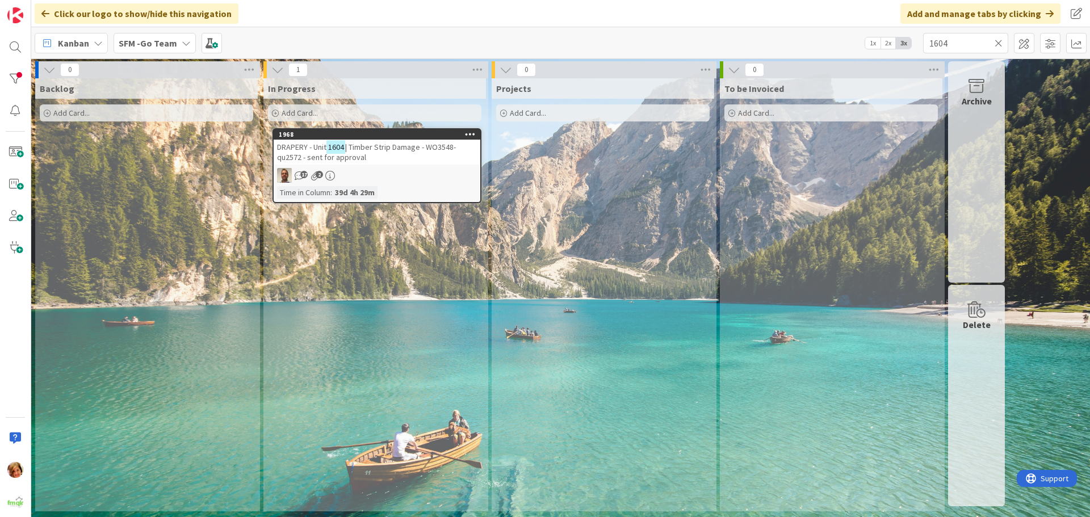
click at [392, 149] on span "| Timber Strip Damage - WO3548- qu2572 - sent for approval" at bounding box center [366, 152] width 179 height 20
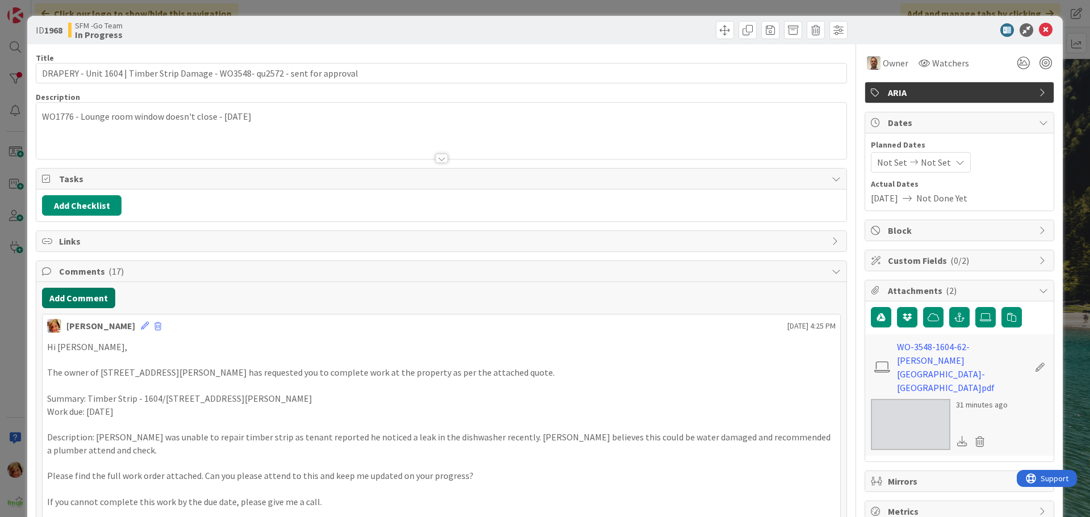
click at [89, 300] on button "Add Comment" at bounding box center [78, 298] width 73 height 20
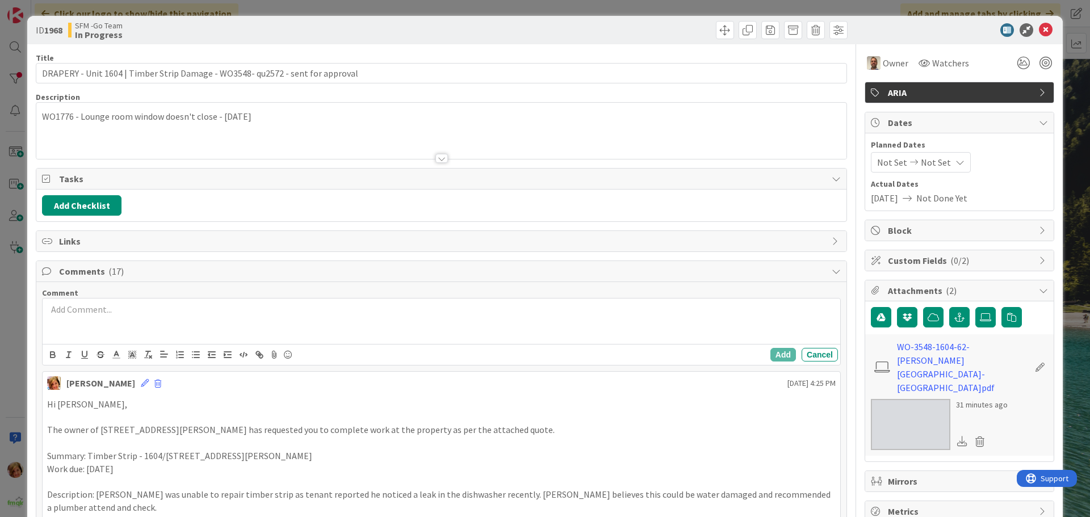
click at [101, 333] on div at bounding box center [442, 321] width 798 height 45
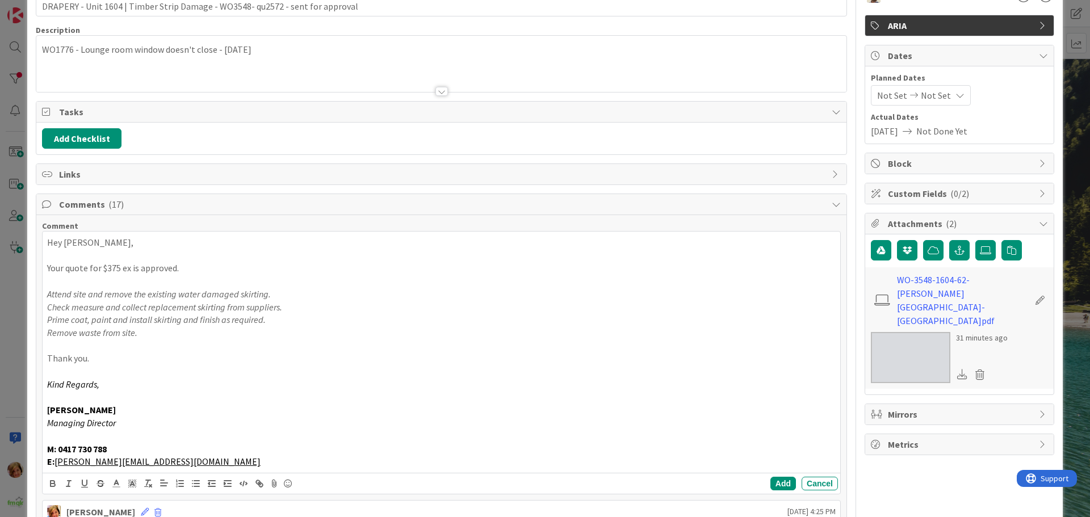
scroll to position [74, 0]
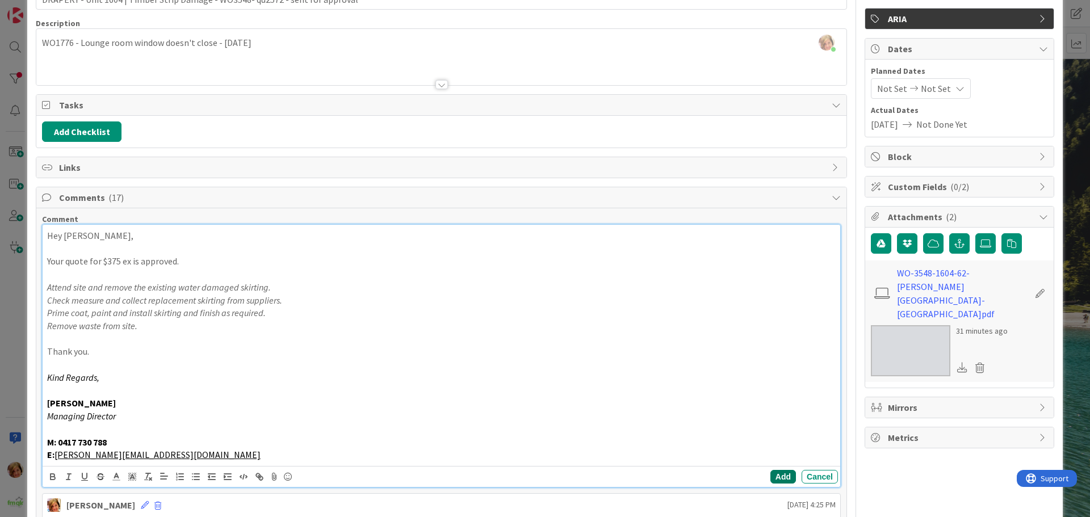
click at [776, 471] on button "Add" at bounding box center [784, 477] width 26 height 14
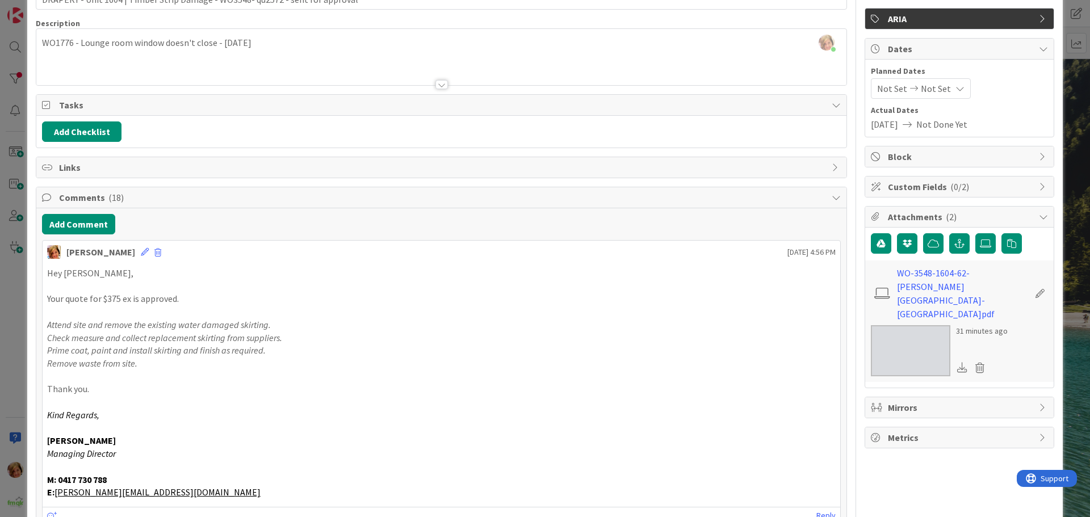
scroll to position [0, 0]
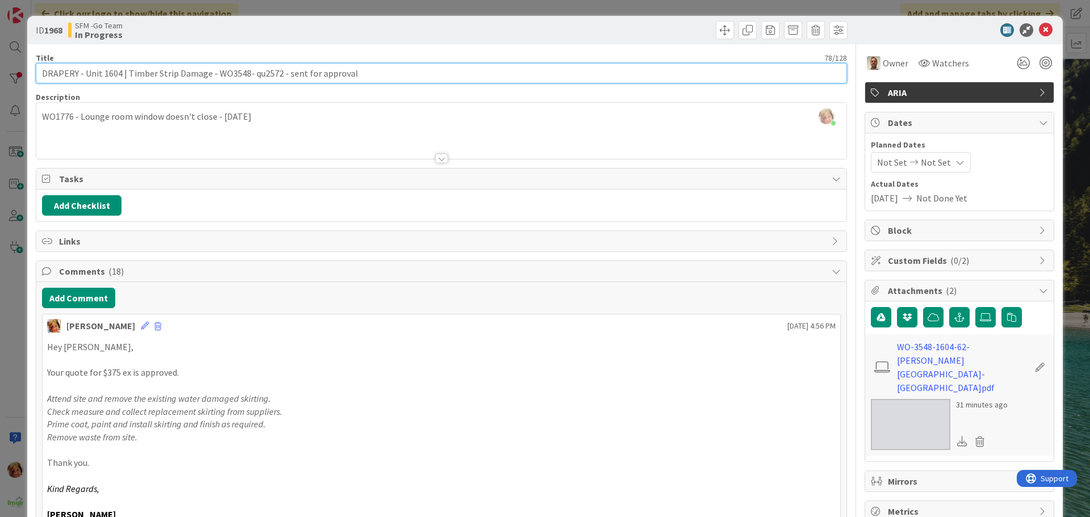
click at [370, 73] on input "DRAPERY - Unit 1604 | Timber Strip Damage - WO3548- qu2572 - sent for approval" at bounding box center [441, 73] width 811 height 20
drag, startPoint x: 367, startPoint y: 74, endPoint x: 283, endPoint y: 72, distance: 84.6
click at [283, 72] on input "DRAPERY - Unit 1604 | Timber Strip Damage - WO3548- qu2572 - sent for approval" at bounding box center [441, 73] width 811 height 20
type input "DRAPERY - Unit 1604 | Timber Strip Damage - WO3548- qu2572 - APPROVED - SENT TO…"
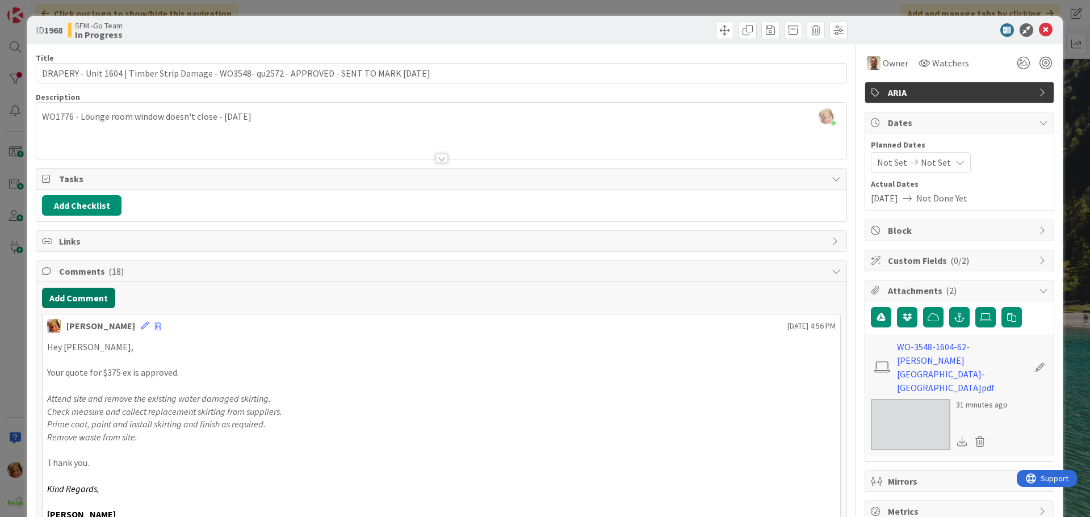
click at [75, 294] on button "Add Comment" at bounding box center [78, 298] width 73 height 20
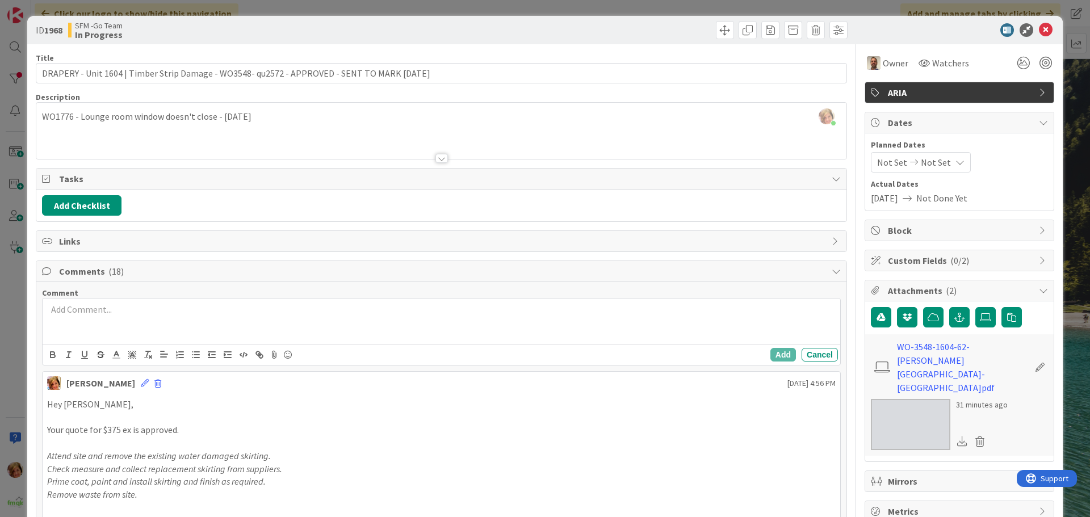
click at [95, 309] on p at bounding box center [441, 309] width 789 height 13
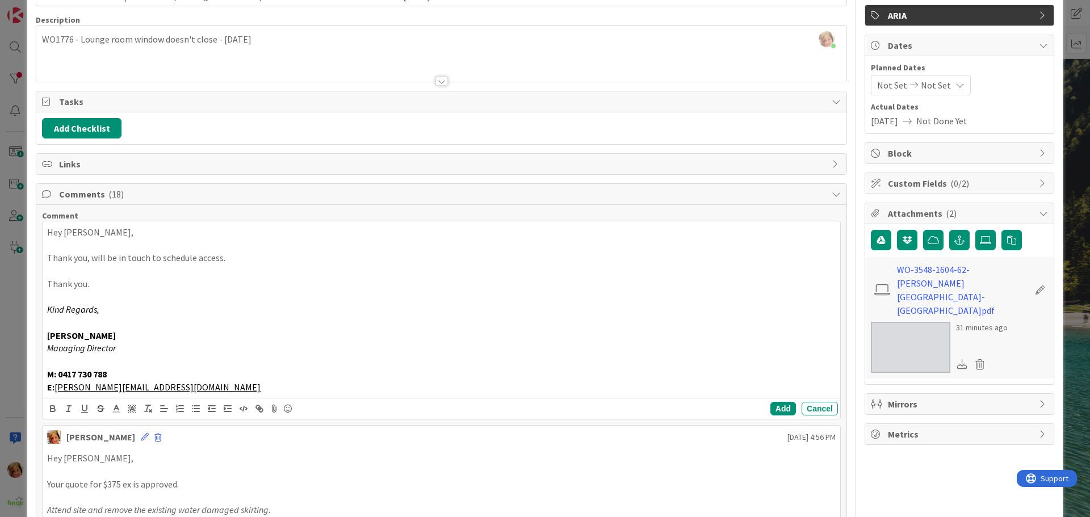
scroll to position [114, 0]
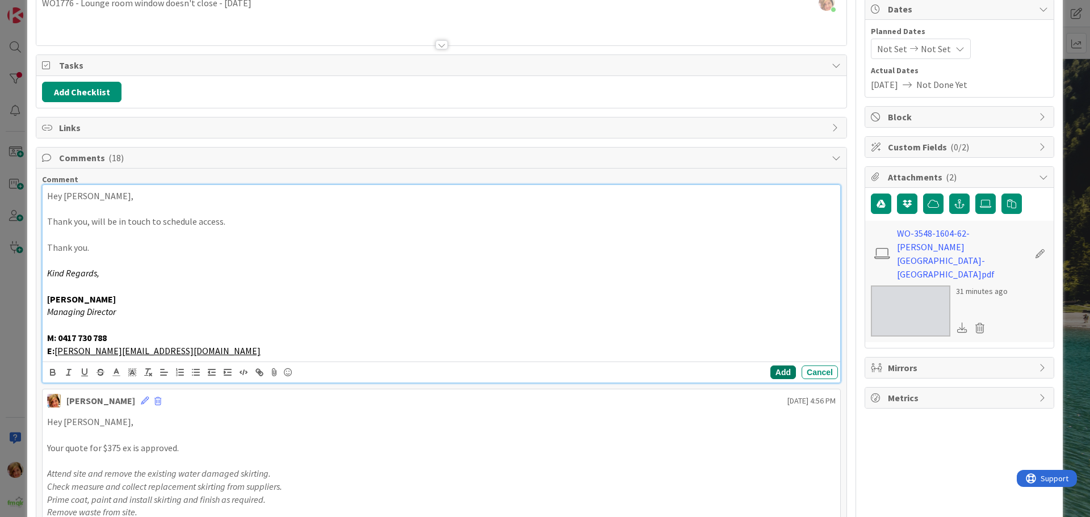
click at [781, 368] on button "Add" at bounding box center [784, 373] width 26 height 14
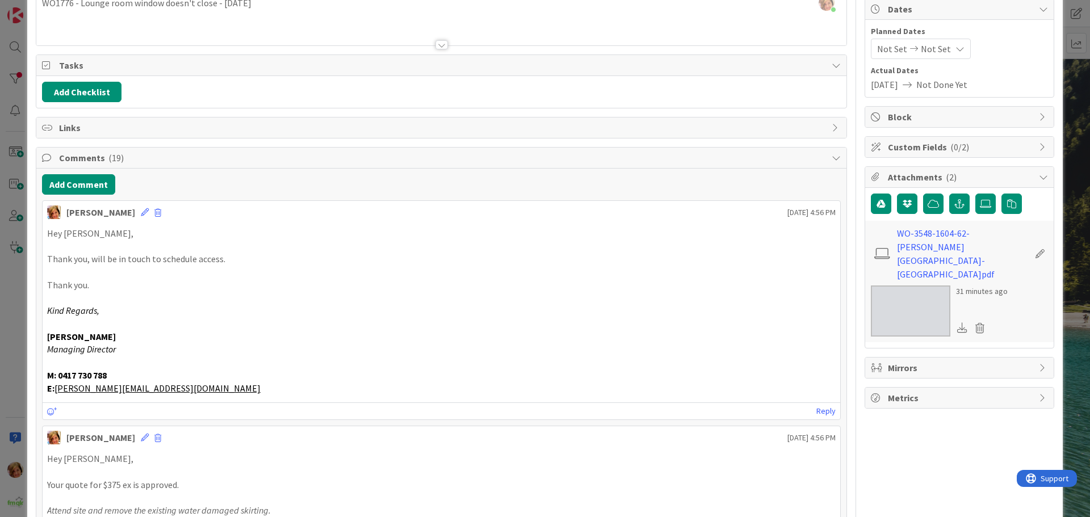
scroll to position [0, 0]
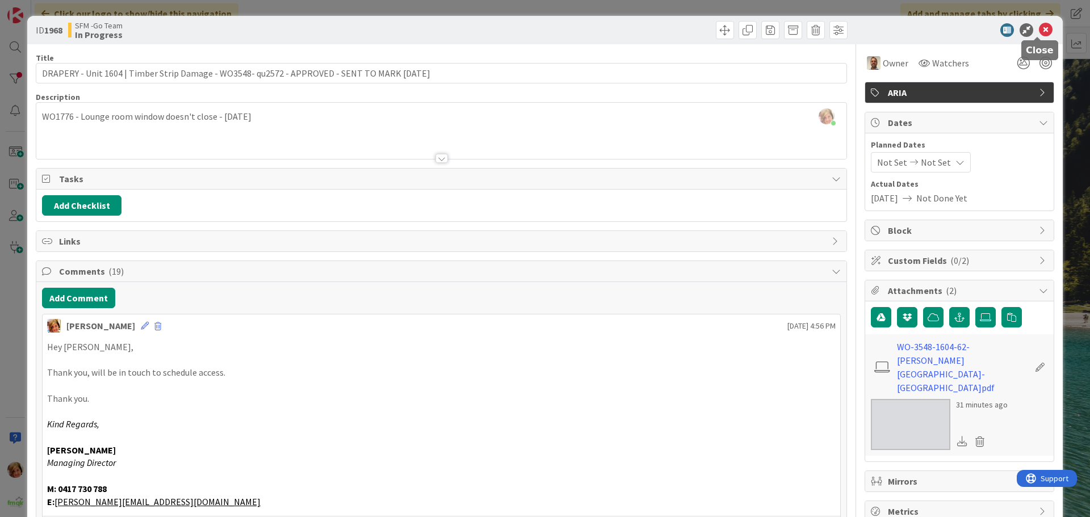
click at [1039, 27] on icon at bounding box center [1046, 30] width 14 height 14
